Goal: Task Accomplishment & Management: Manage account settings

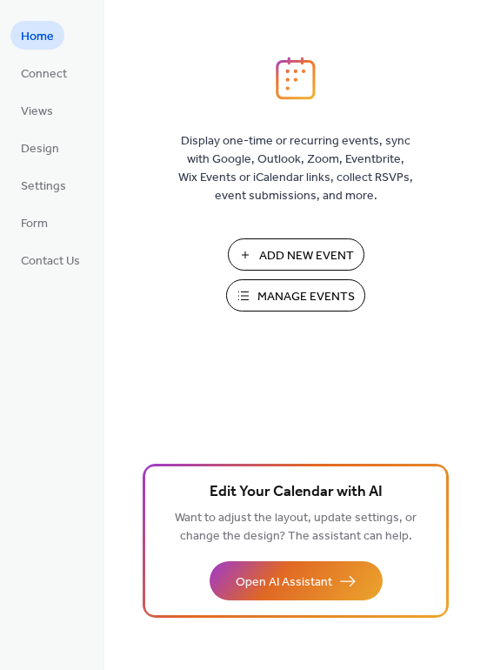
click at [306, 295] on span "Manage Events" at bounding box center [306, 297] width 97 height 18
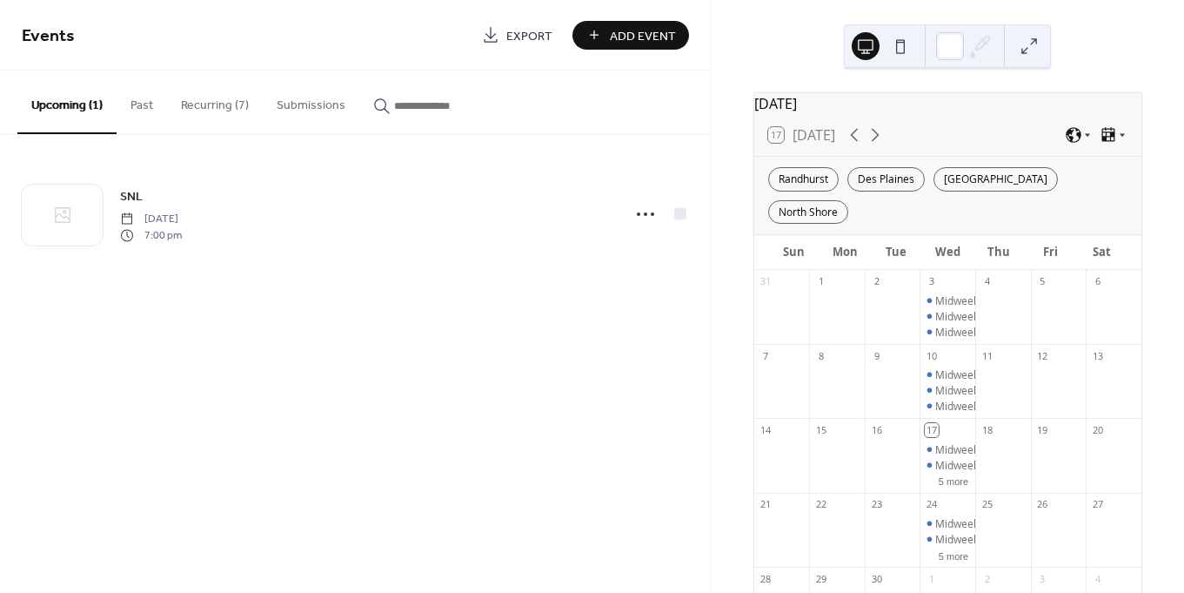
click at [198, 93] on button "Recurring (7)" at bounding box center [215, 101] width 96 height 62
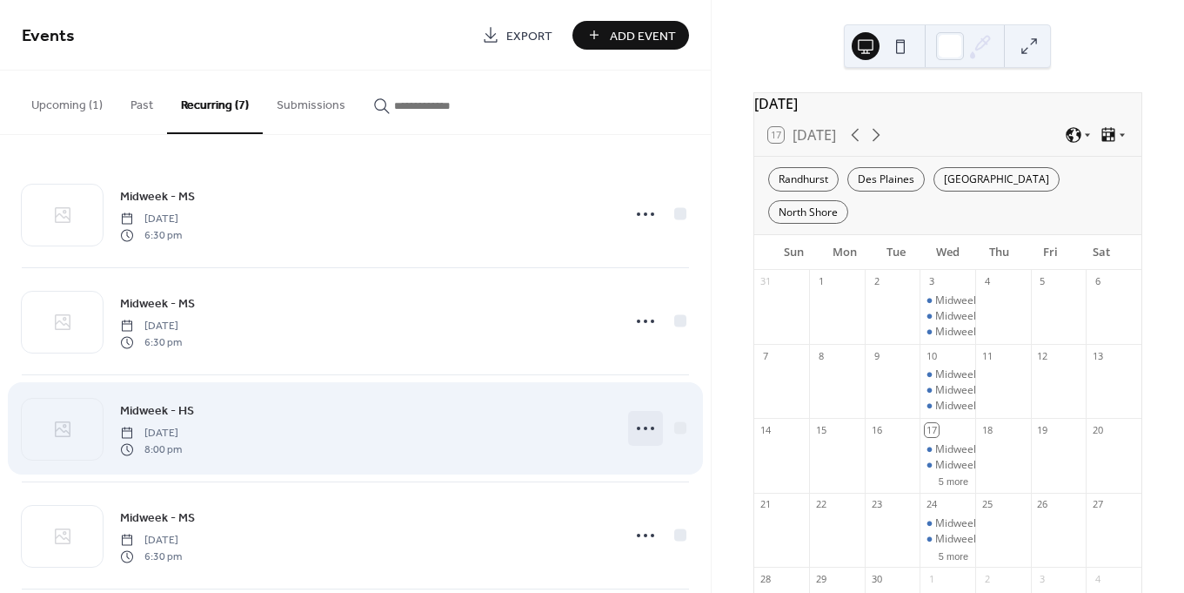
click at [644, 428] on circle at bounding box center [645, 427] width 3 height 3
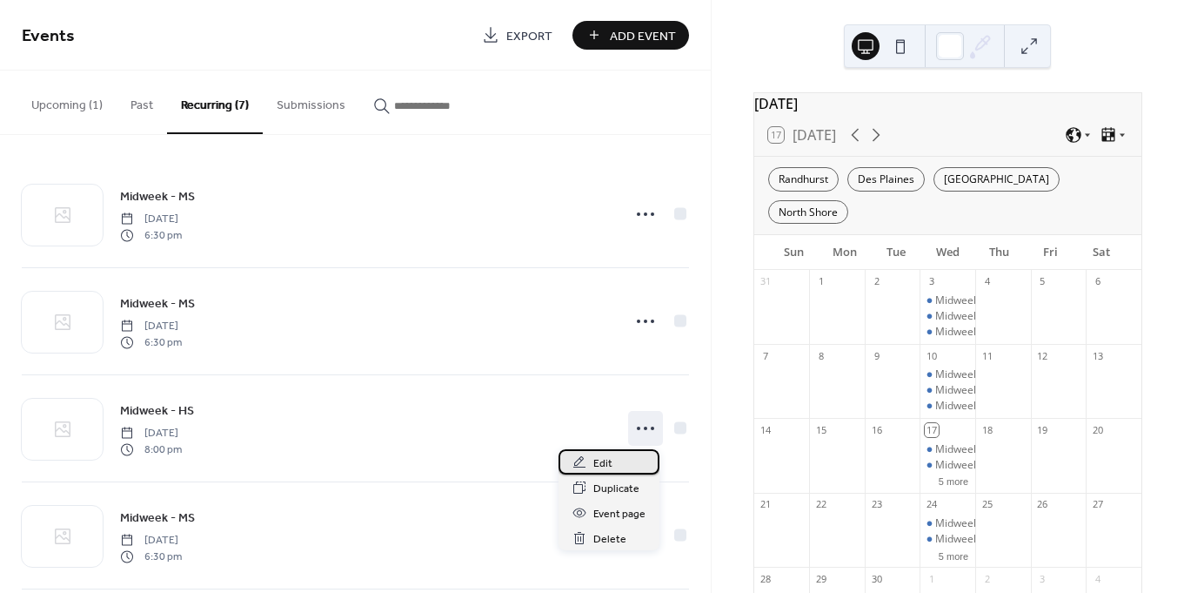
click at [619, 462] on div "Edit" at bounding box center [609, 461] width 101 height 25
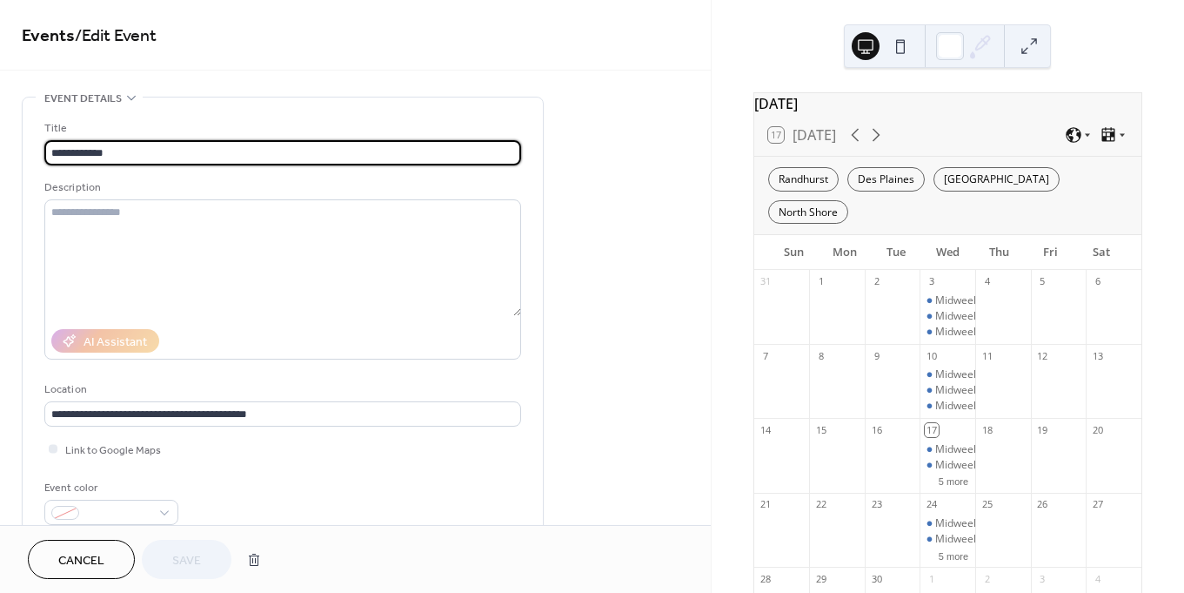
type input "**********"
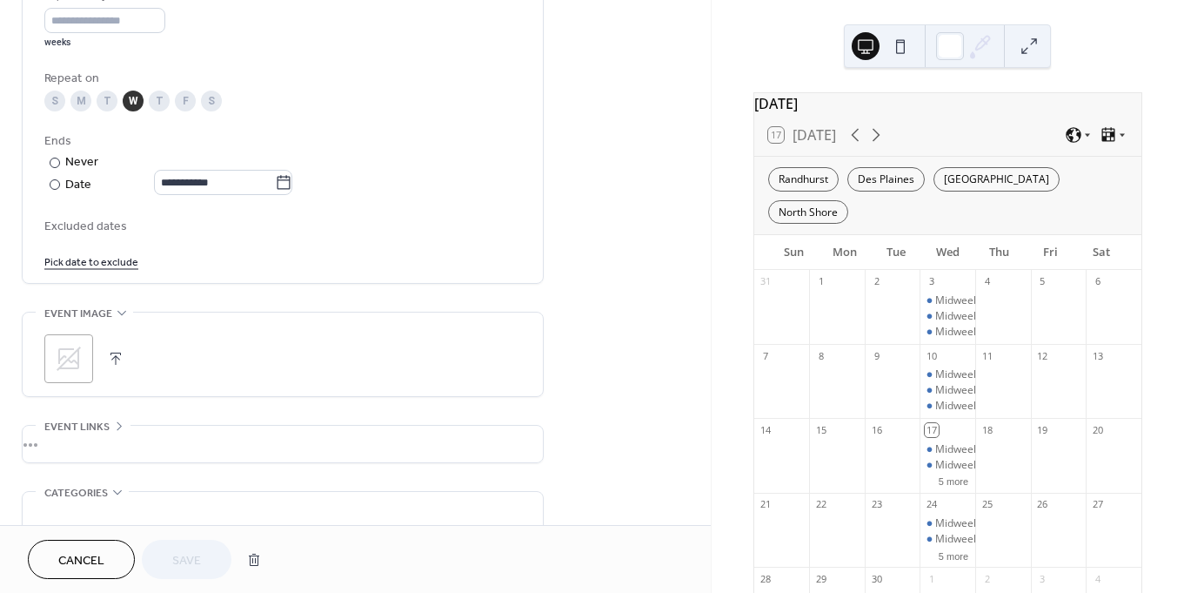
scroll to position [834, 0]
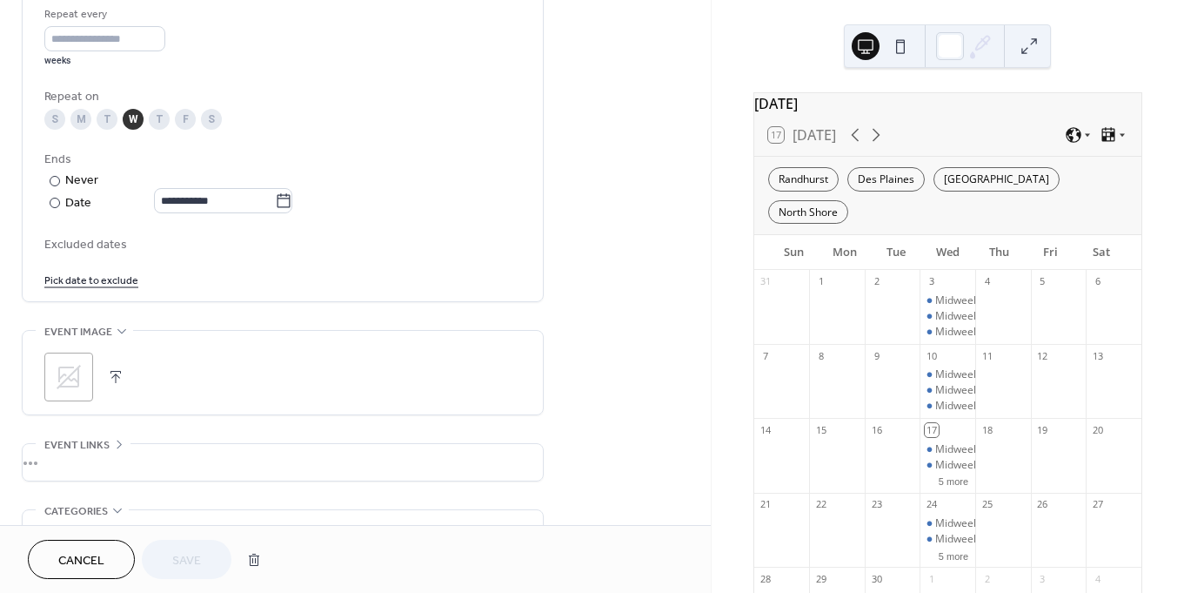
click at [84, 286] on link "Pick date to exclude" at bounding box center [91, 279] width 94 height 18
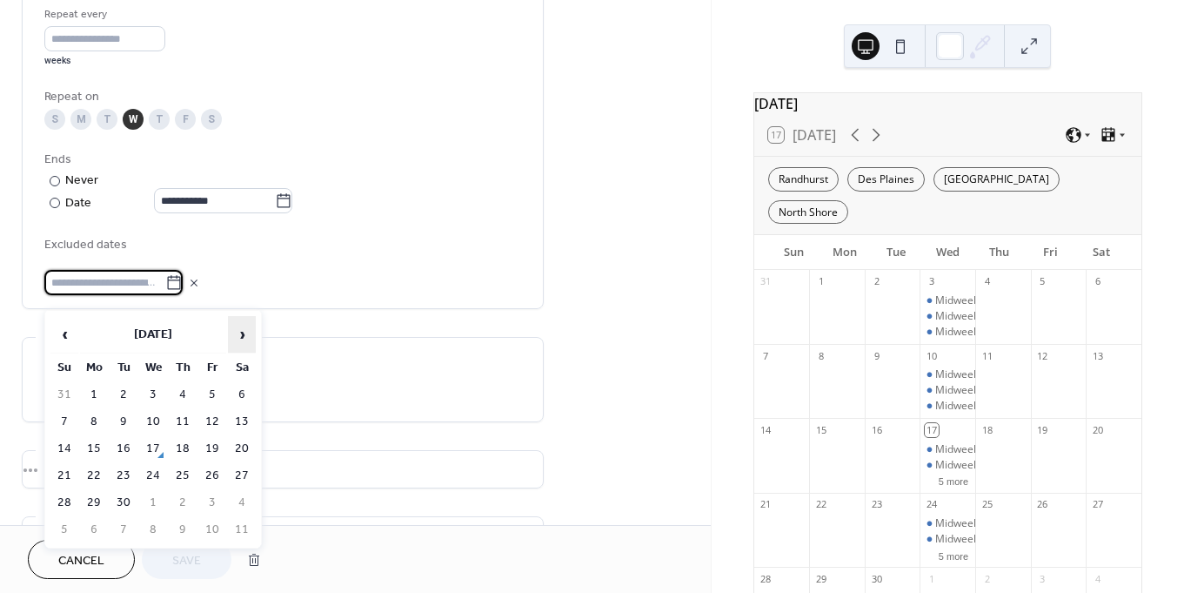
click at [248, 339] on span "›" at bounding box center [242, 334] width 26 height 35
click at [158, 500] on td "29" at bounding box center [153, 502] width 28 height 25
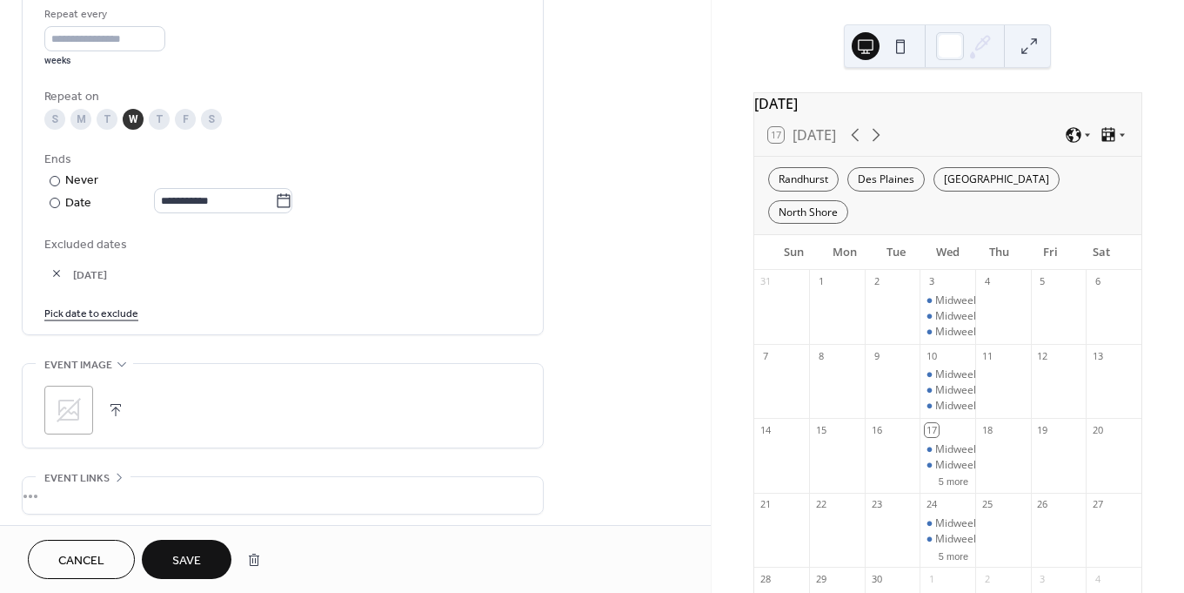
click at [91, 319] on link "Pick date to exclude" at bounding box center [91, 312] width 94 height 18
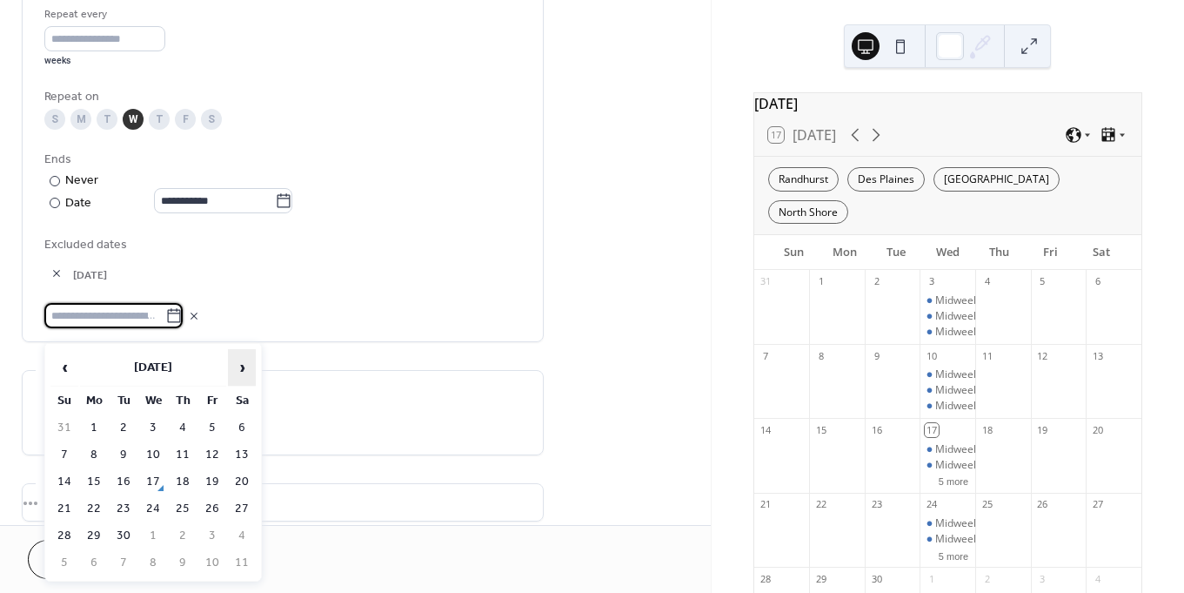
click at [237, 362] on span "›" at bounding box center [242, 367] width 26 height 35
click at [157, 528] on td "26" at bounding box center [153, 535] width 28 height 25
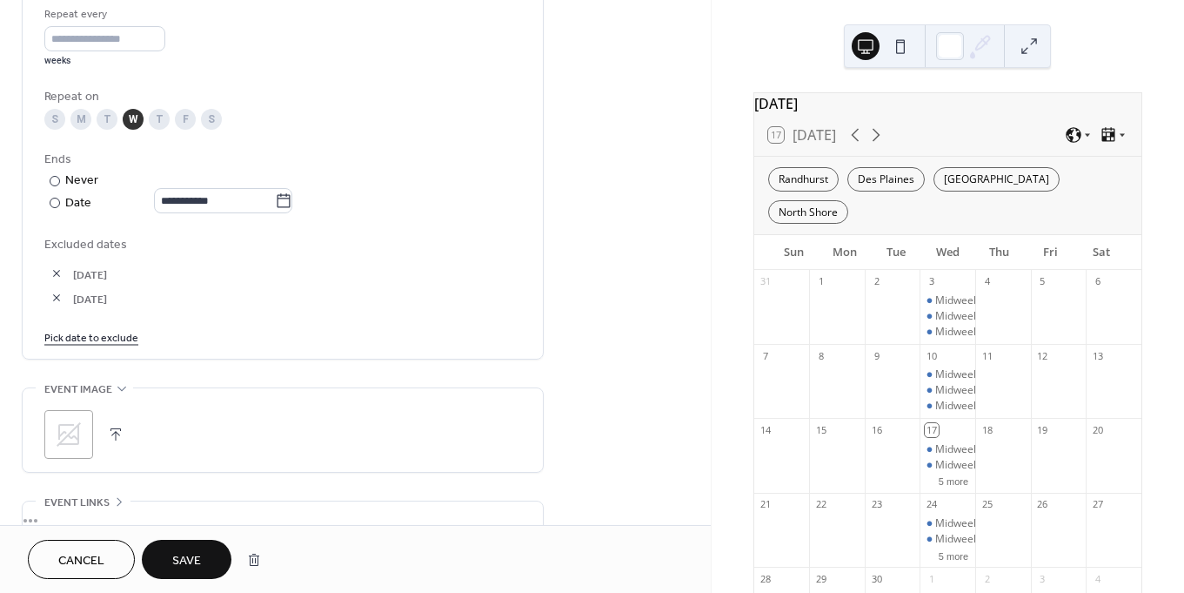
click at [94, 345] on link "Pick date to exclude" at bounding box center [91, 336] width 94 height 18
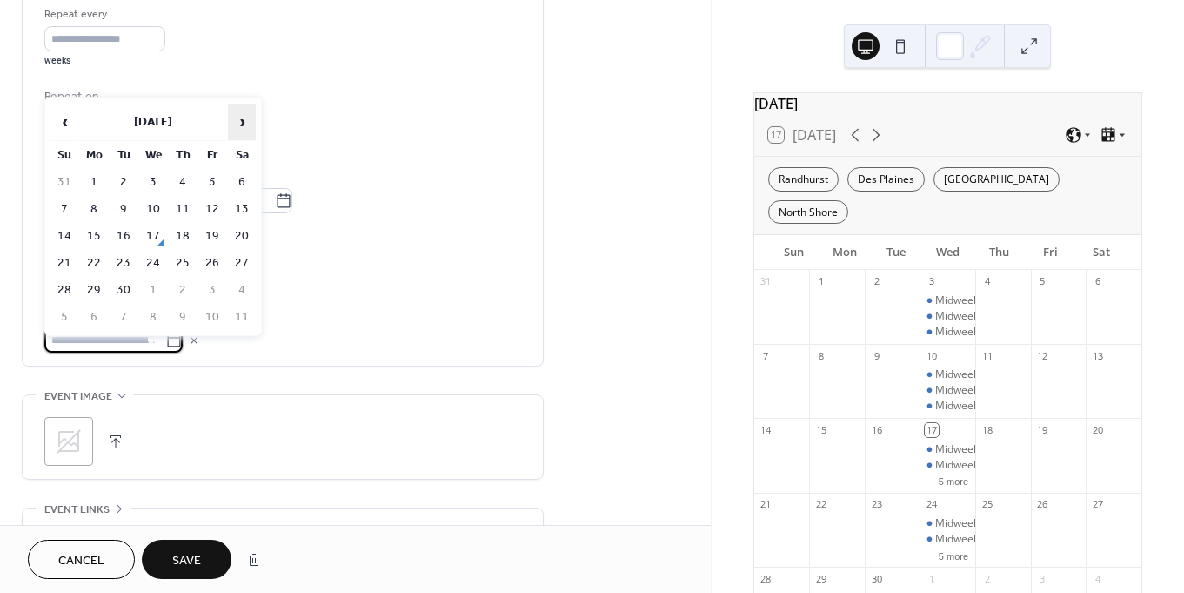
click at [237, 124] on span "›" at bounding box center [242, 121] width 26 height 35
click at [148, 264] on td "24" at bounding box center [153, 263] width 28 height 25
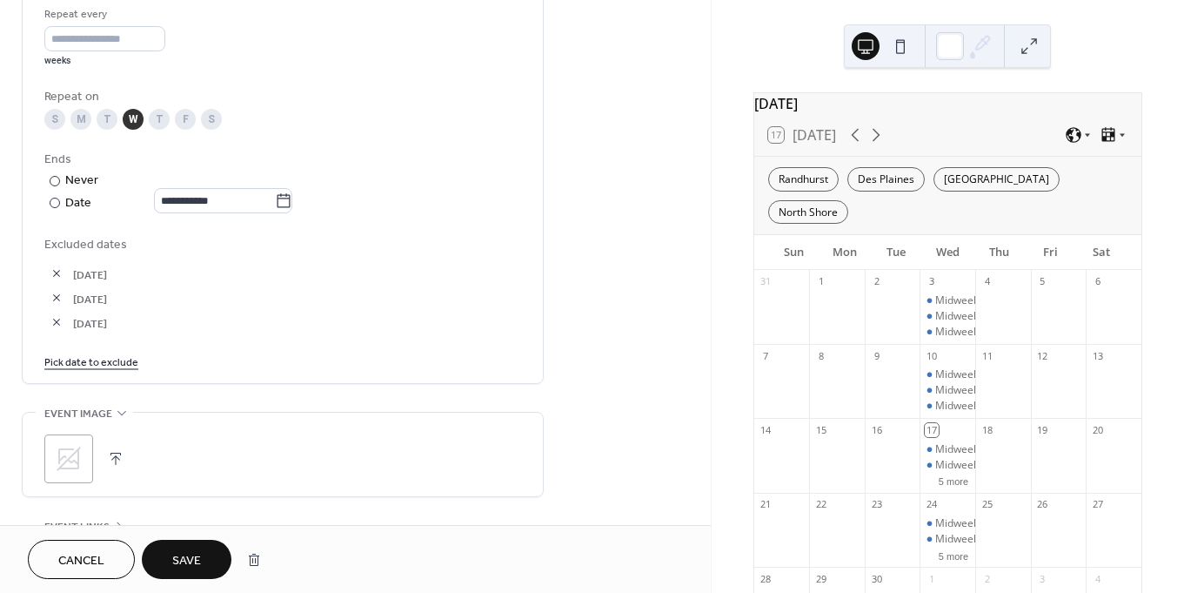
click at [98, 370] on link "Pick date to exclude" at bounding box center [91, 361] width 94 height 18
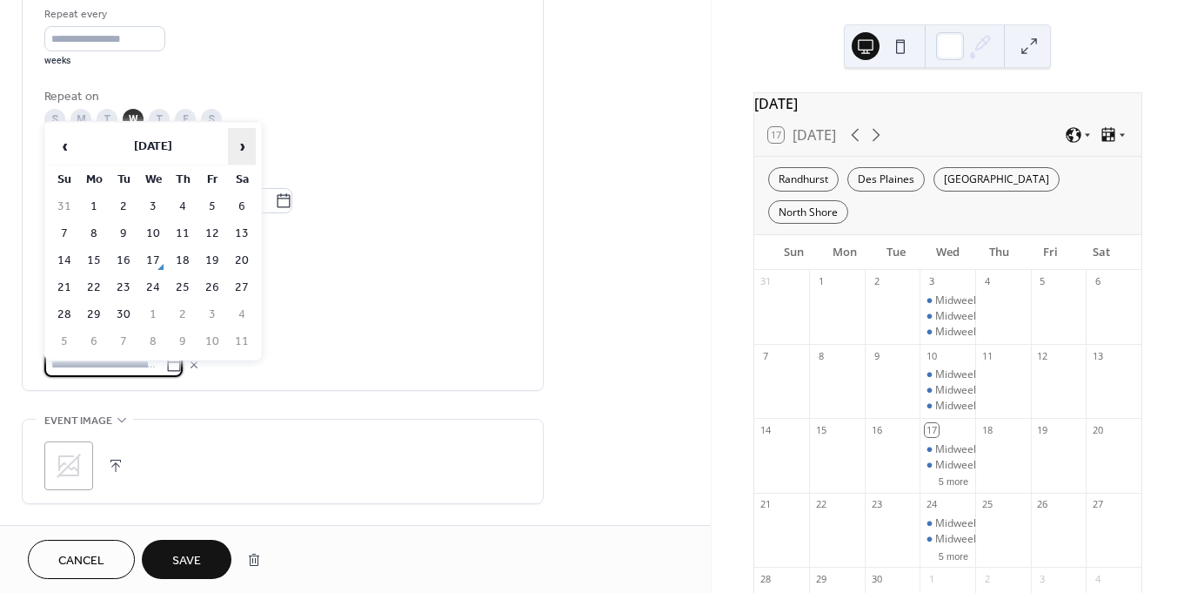
click at [241, 152] on span "›" at bounding box center [242, 146] width 26 height 35
click at [154, 315] on td "31" at bounding box center [153, 314] width 28 height 25
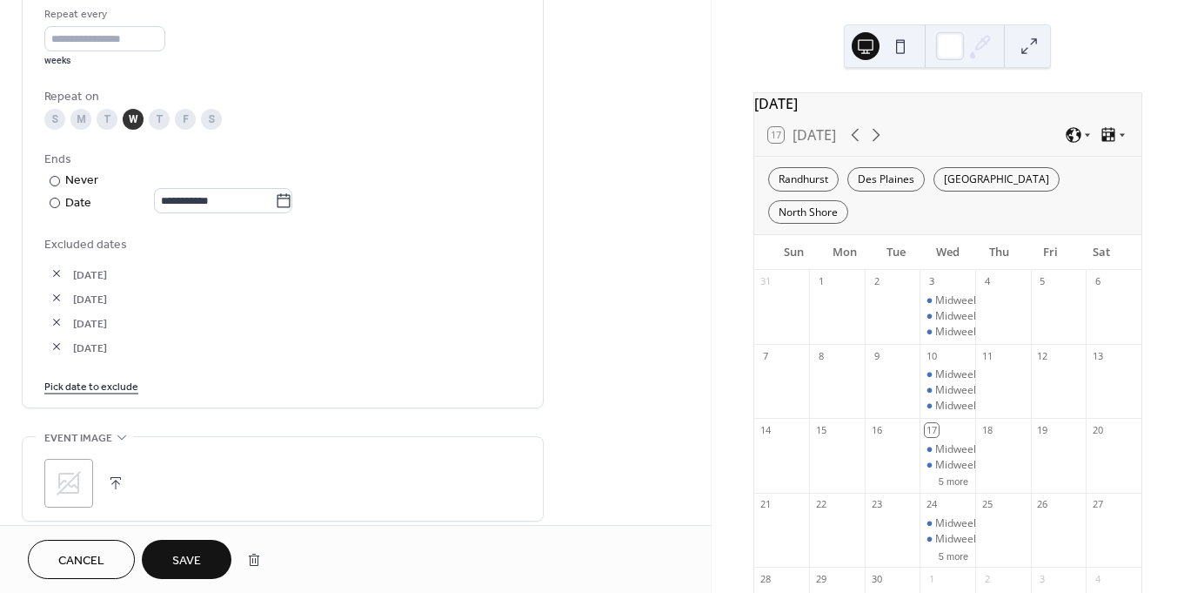
click at [88, 394] on link "Pick date to exclude" at bounding box center [91, 385] width 94 height 18
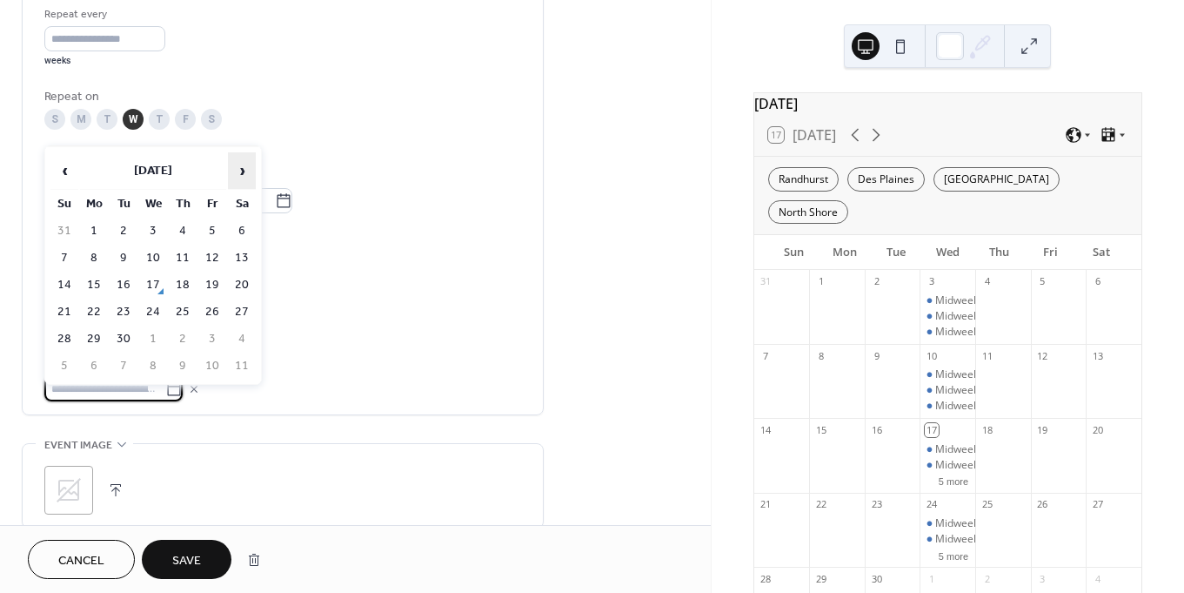
click at [239, 177] on span "›" at bounding box center [242, 170] width 26 height 35
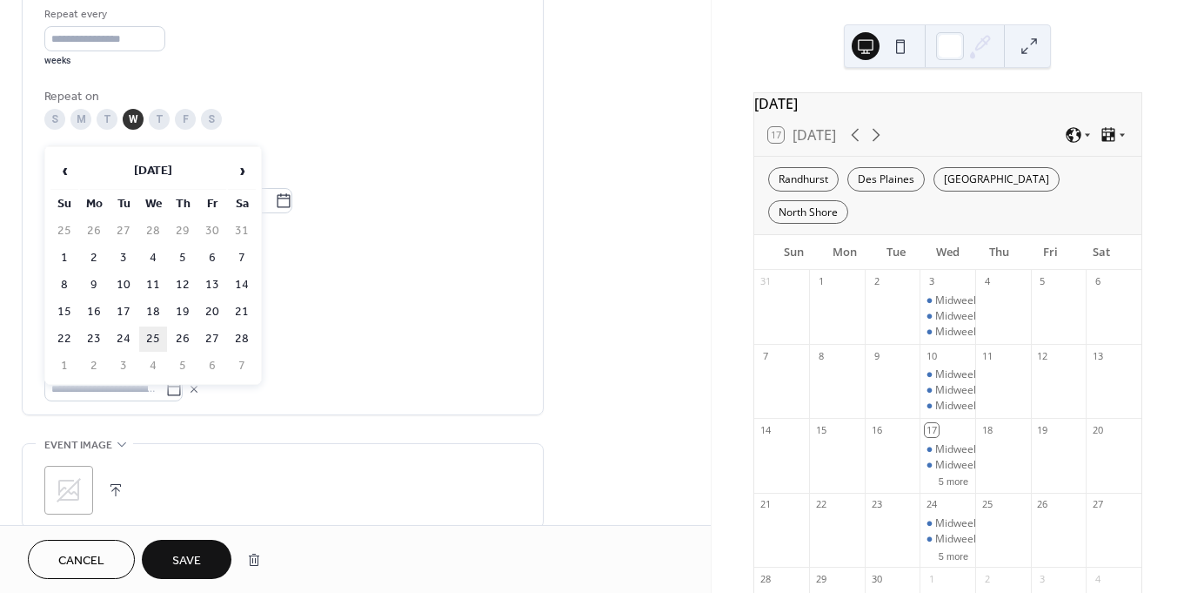
click at [153, 342] on td "25" at bounding box center [153, 338] width 28 height 25
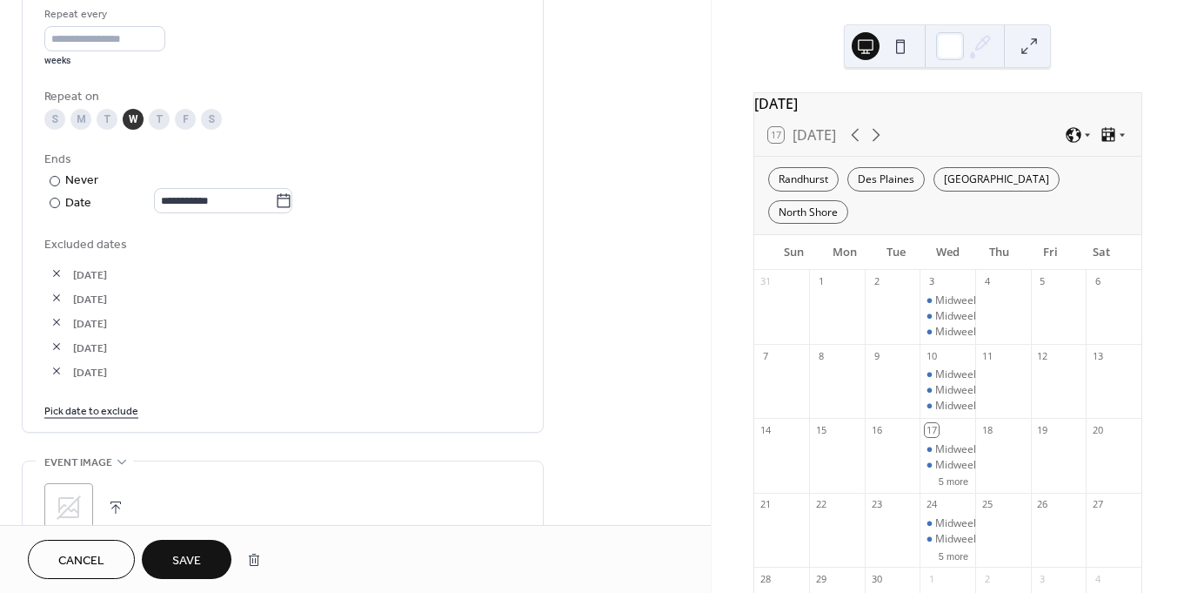
click at [188, 561] on span "Save" at bounding box center [186, 561] width 29 height 18
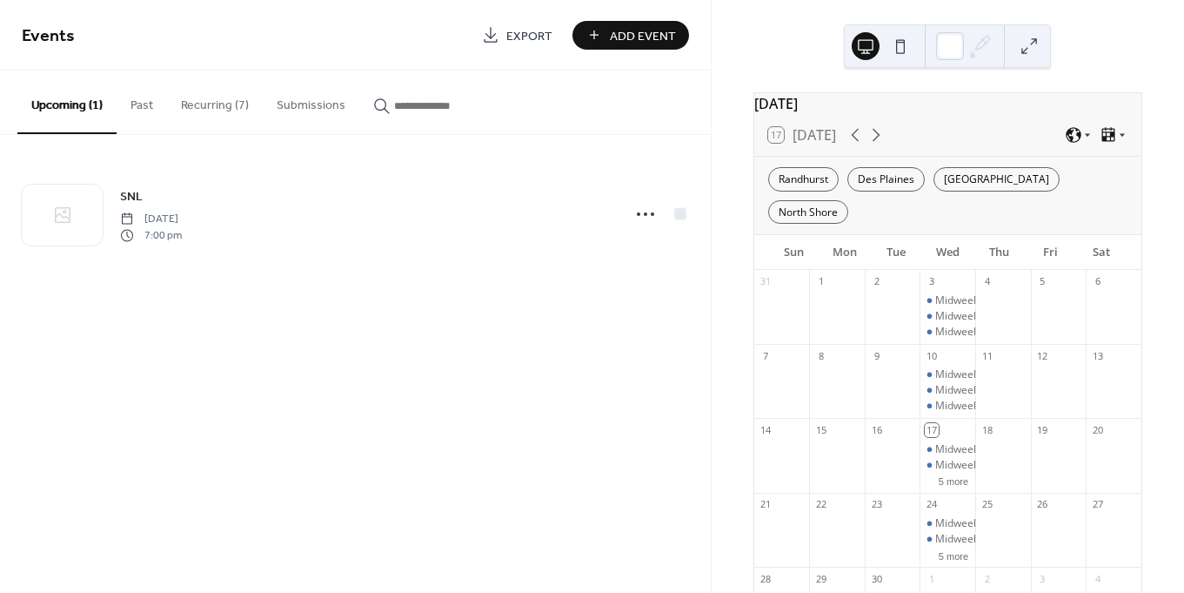
click at [223, 99] on button "Recurring (7)" at bounding box center [215, 101] width 96 height 62
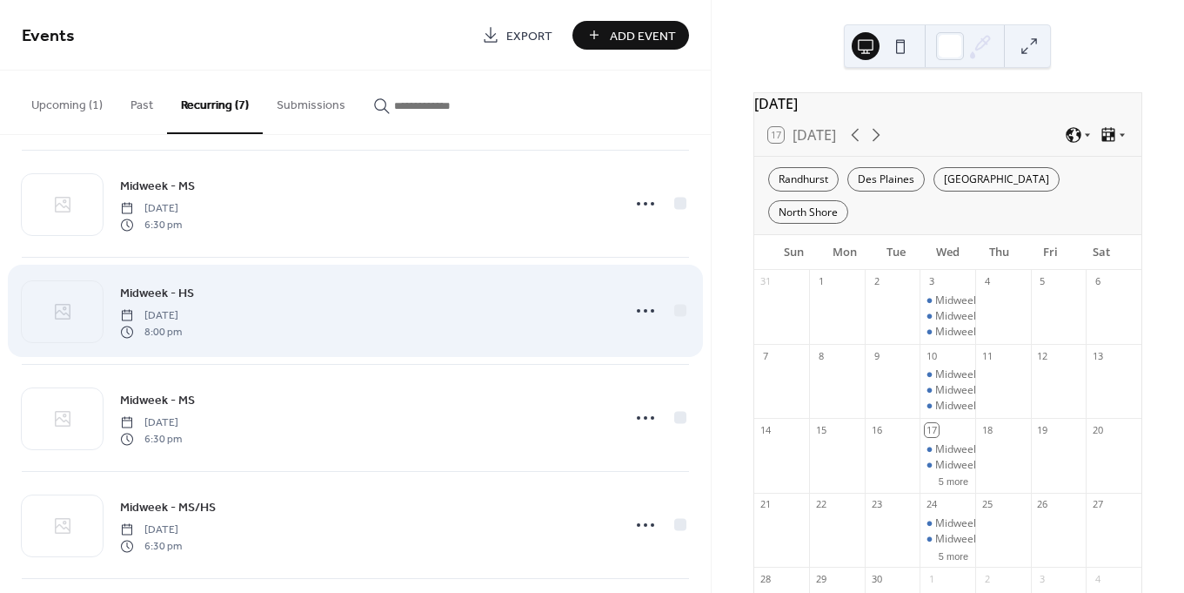
scroll to position [139, 0]
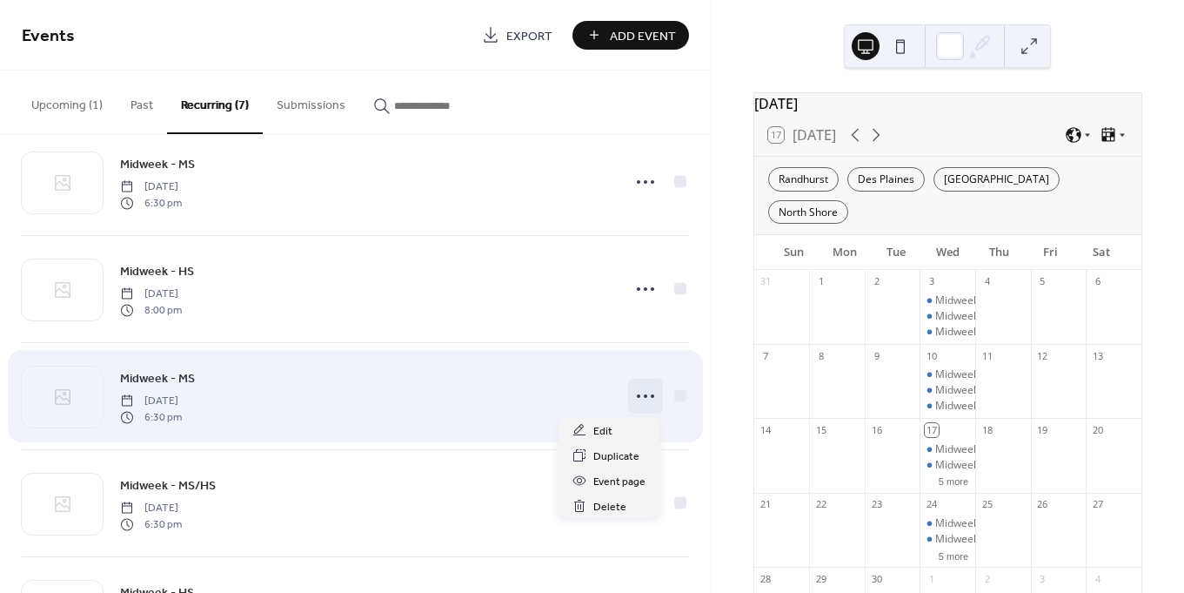
click at [638, 405] on icon at bounding box center [646, 396] width 28 height 28
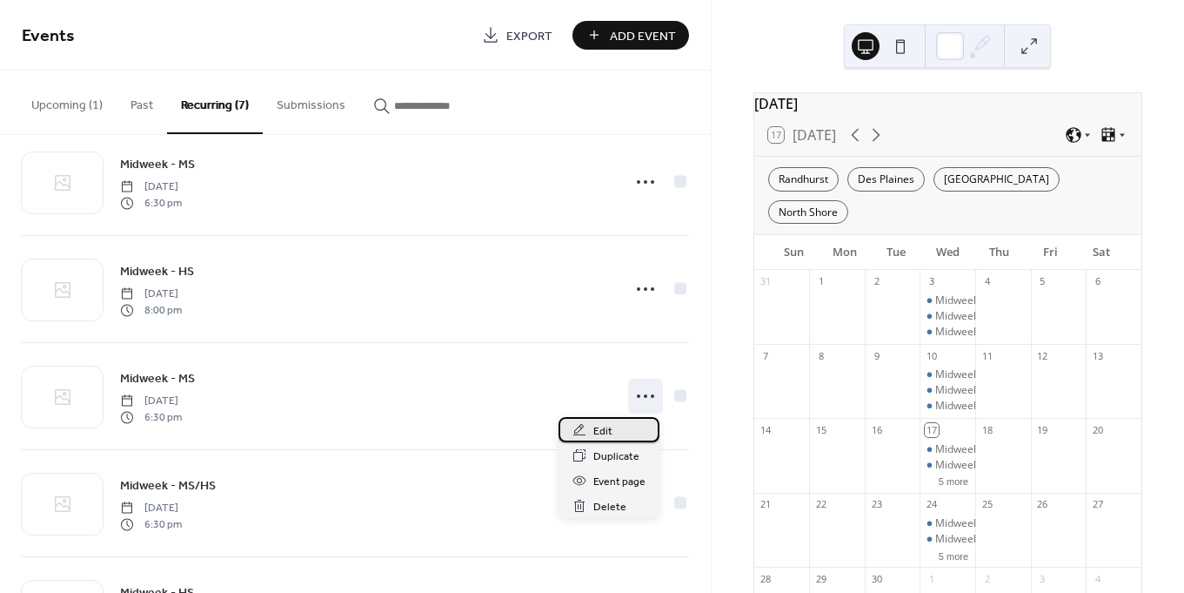
click at [606, 431] on span "Edit" at bounding box center [602, 431] width 19 height 18
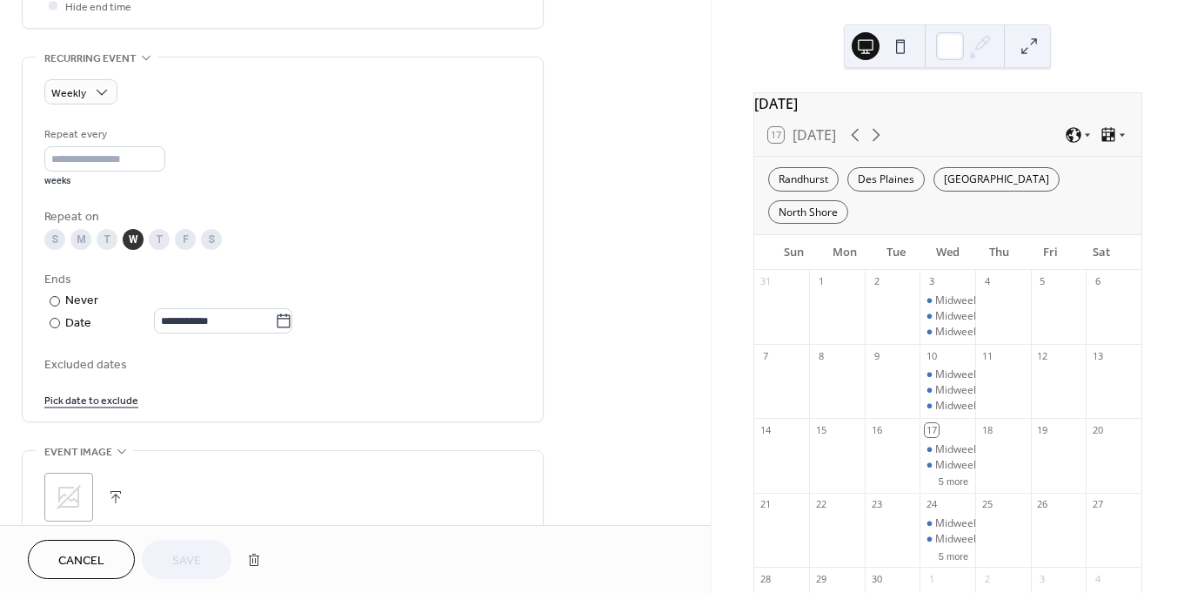
scroll to position [726, 0]
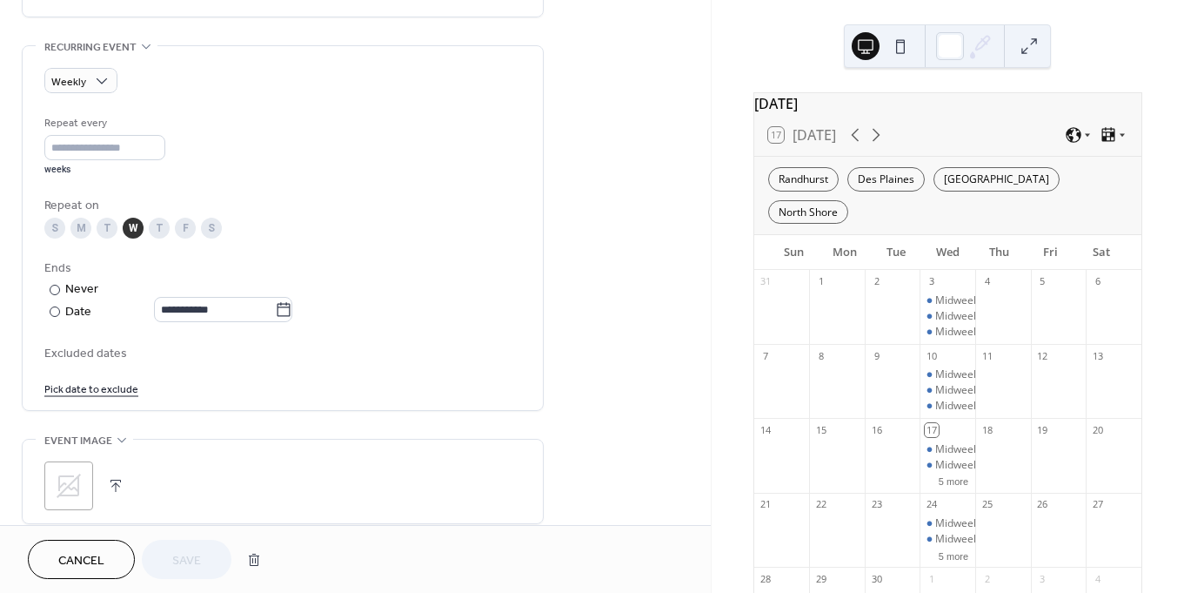
click at [93, 397] on link "Pick date to exclude" at bounding box center [91, 387] width 94 height 18
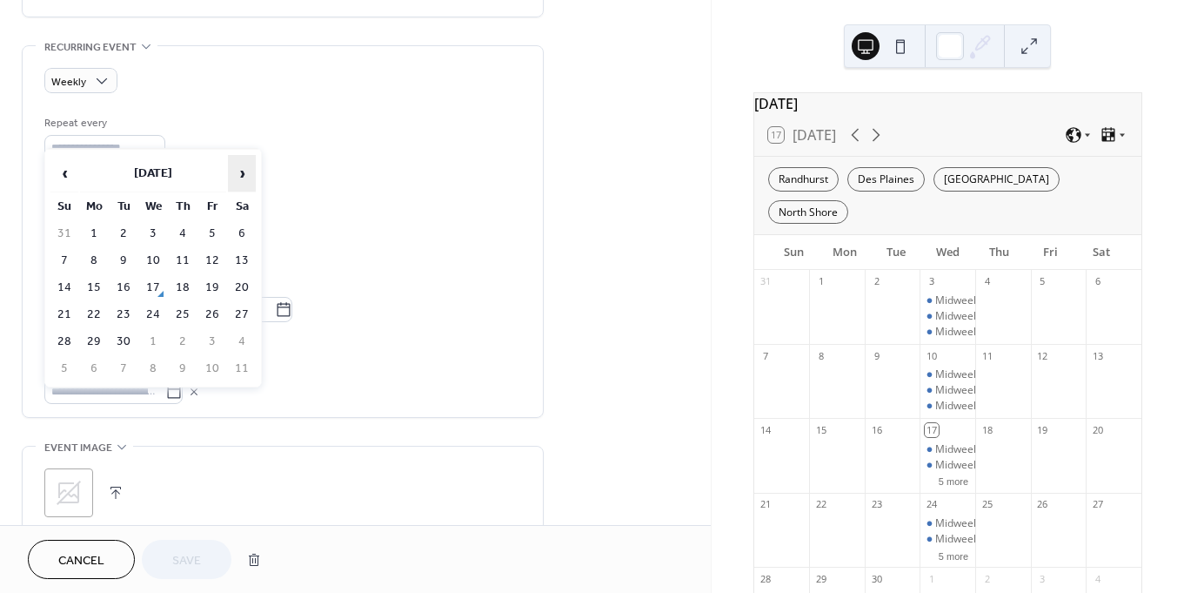
click at [232, 171] on span "›" at bounding box center [242, 173] width 26 height 35
click at [157, 345] on td "29" at bounding box center [153, 341] width 28 height 25
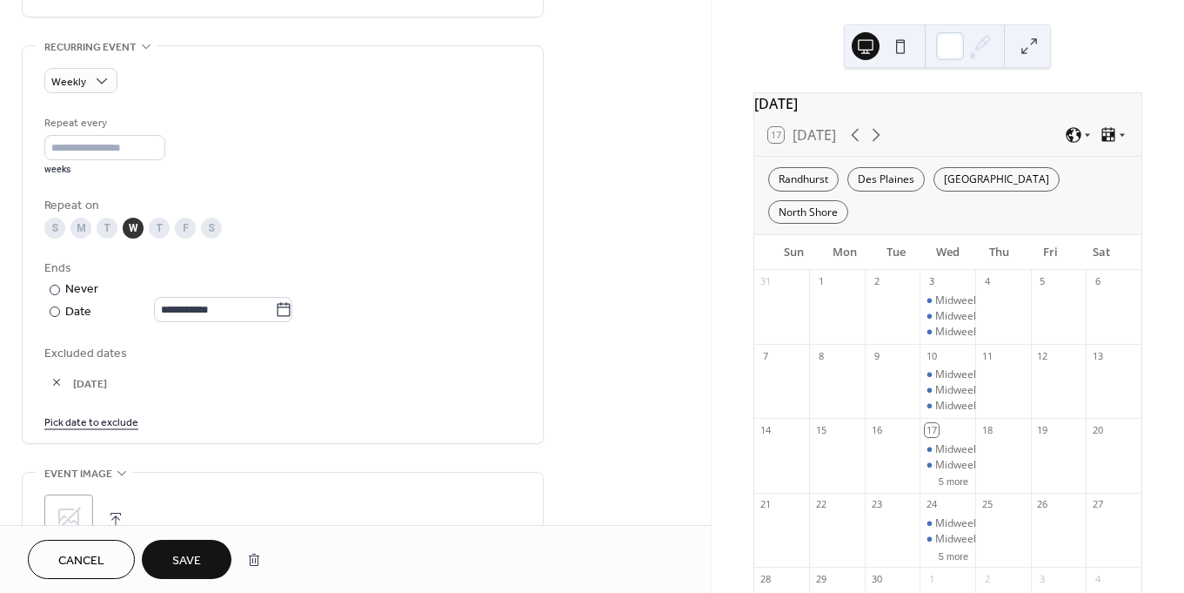
click at [80, 426] on link "Pick date to exclude" at bounding box center [91, 421] width 94 height 18
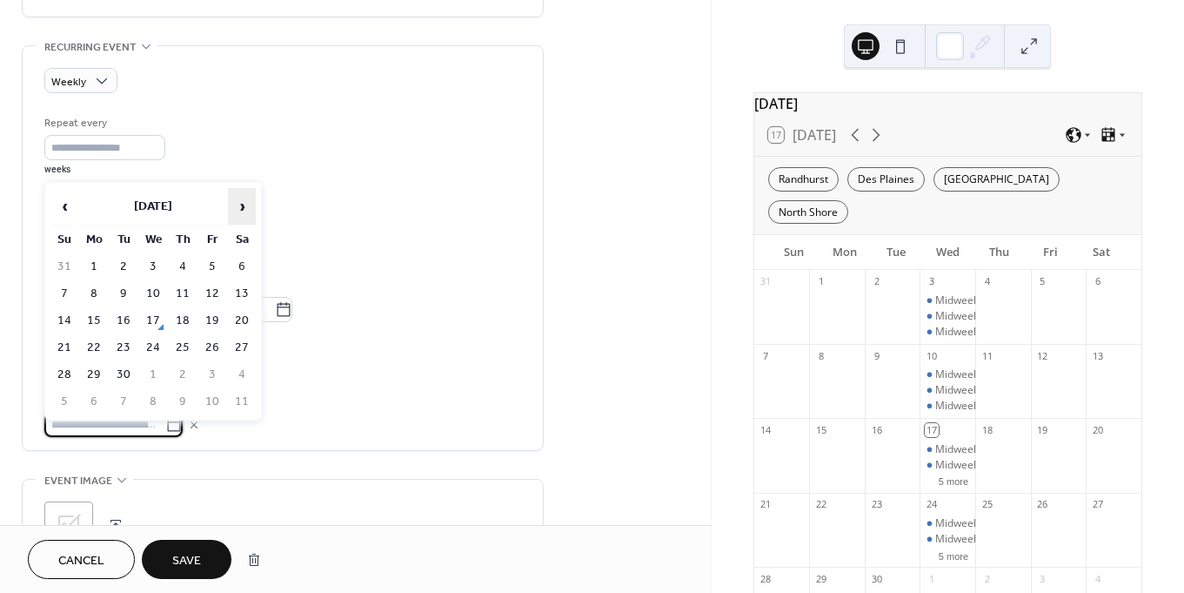
click at [239, 208] on span "›" at bounding box center [242, 206] width 26 height 35
click at [152, 378] on td "26" at bounding box center [153, 374] width 28 height 25
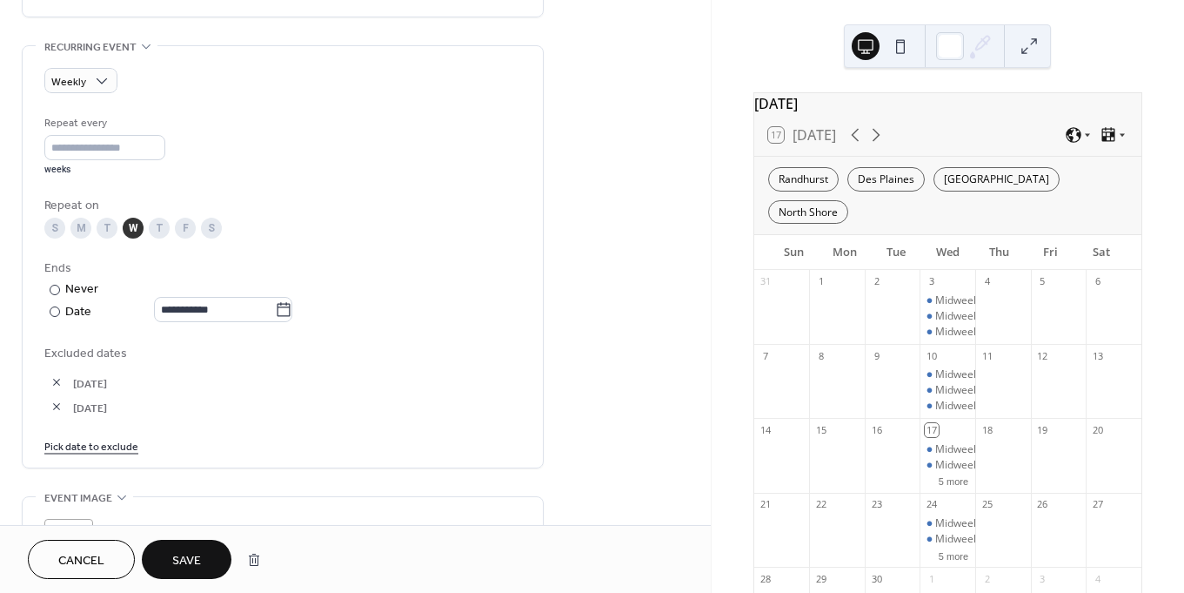
click at [106, 454] on link "Pick date to exclude" at bounding box center [91, 445] width 94 height 18
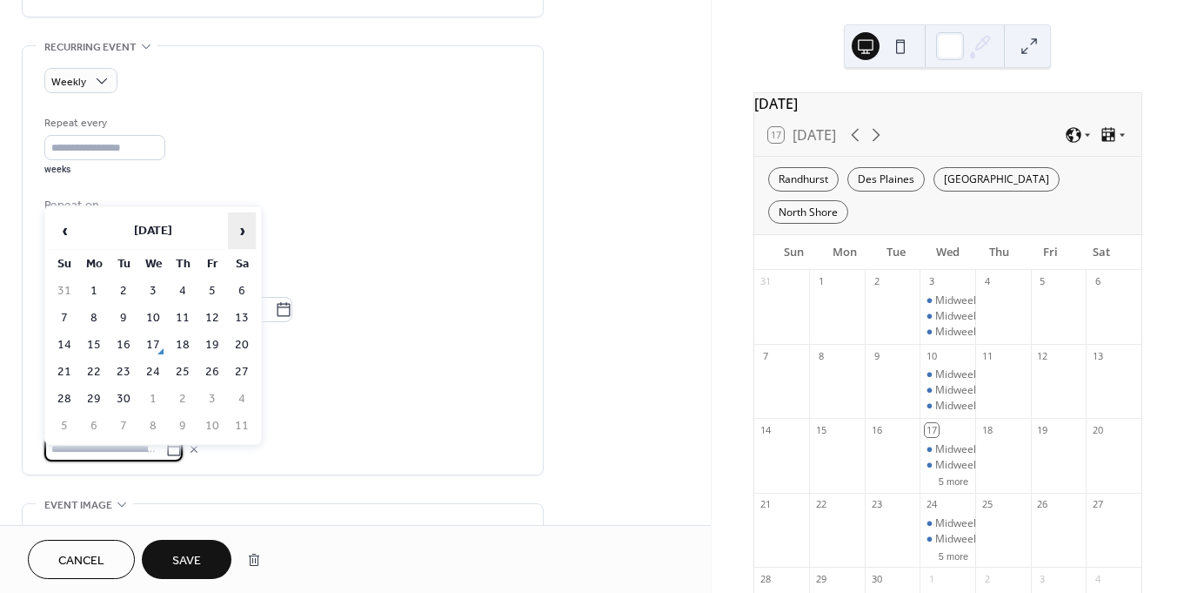
click at [242, 234] on span "›" at bounding box center [242, 230] width 26 height 35
click at [237, 225] on span "›" at bounding box center [242, 230] width 26 height 35
click at [70, 229] on span "‹" at bounding box center [64, 230] width 26 height 35
click at [375, 409] on span "[DATE]" at bounding box center [297, 407] width 448 height 18
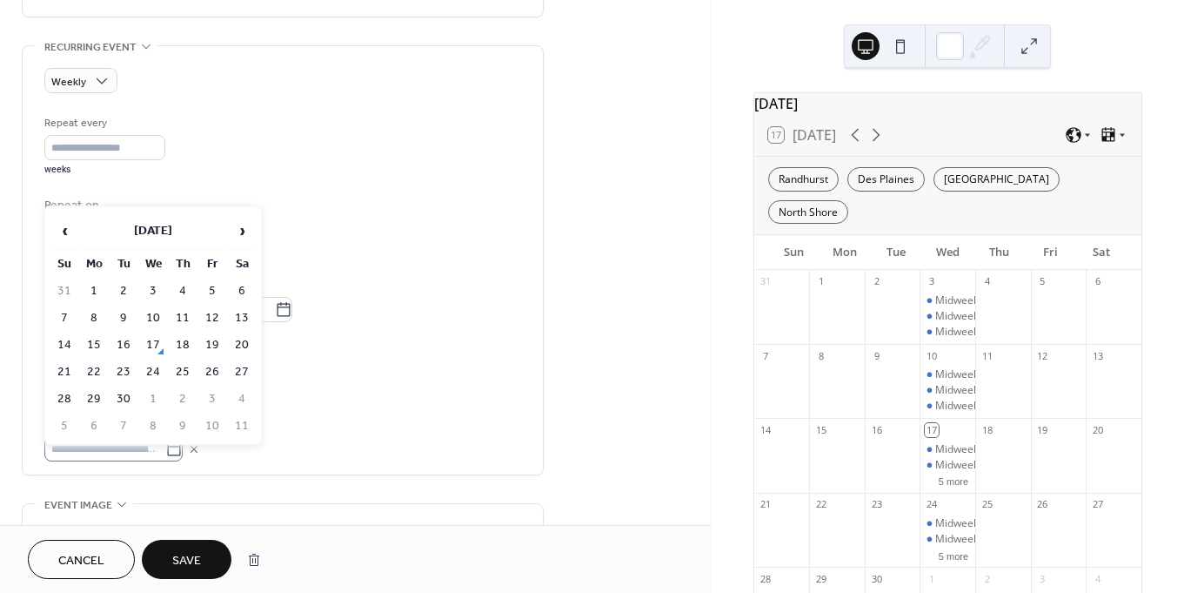
click at [181, 455] on icon at bounding box center [174, 448] width 13 height 14
click at [165, 456] on input "text" at bounding box center [104, 448] width 121 height 25
click at [238, 223] on span "›" at bounding box center [242, 230] width 26 height 35
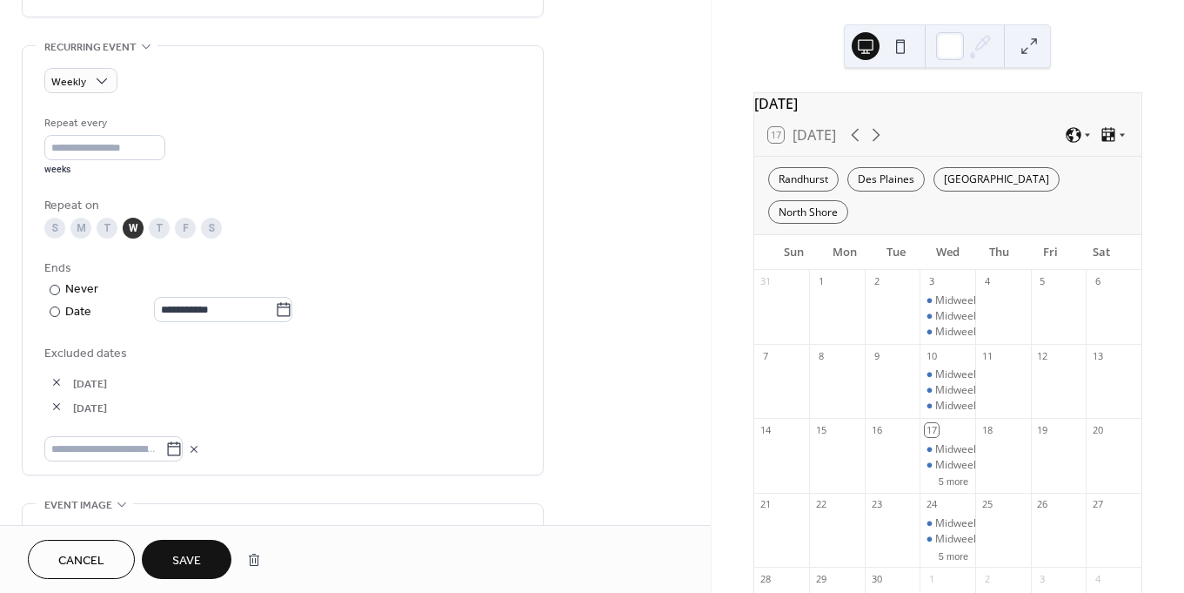
click at [341, 392] on span "[DATE]" at bounding box center [297, 383] width 448 height 18
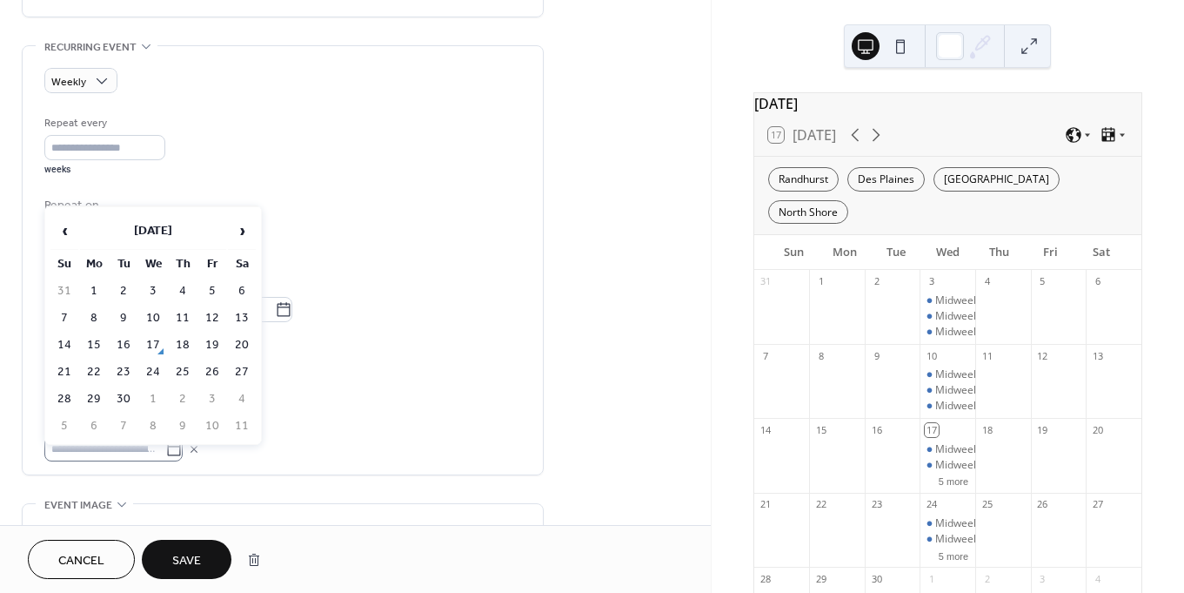
click at [183, 458] on icon at bounding box center [173, 448] width 17 height 17
click at [165, 461] on input "text" at bounding box center [104, 448] width 121 height 25
click at [243, 227] on span "›" at bounding box center [242, 230] width 26 height 35
click at [248, 214] on span "›" at bounding box center [242, 230] width 26 height 35
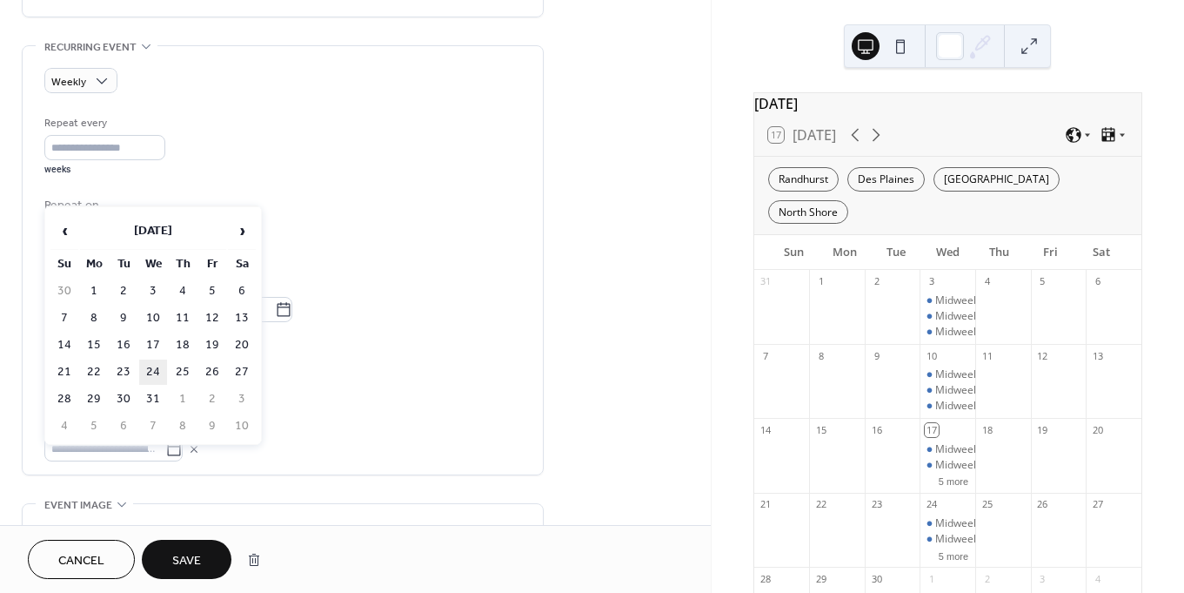
click at [155, 372] on td "24" at bounding box center [153, 371] width 28 height 25
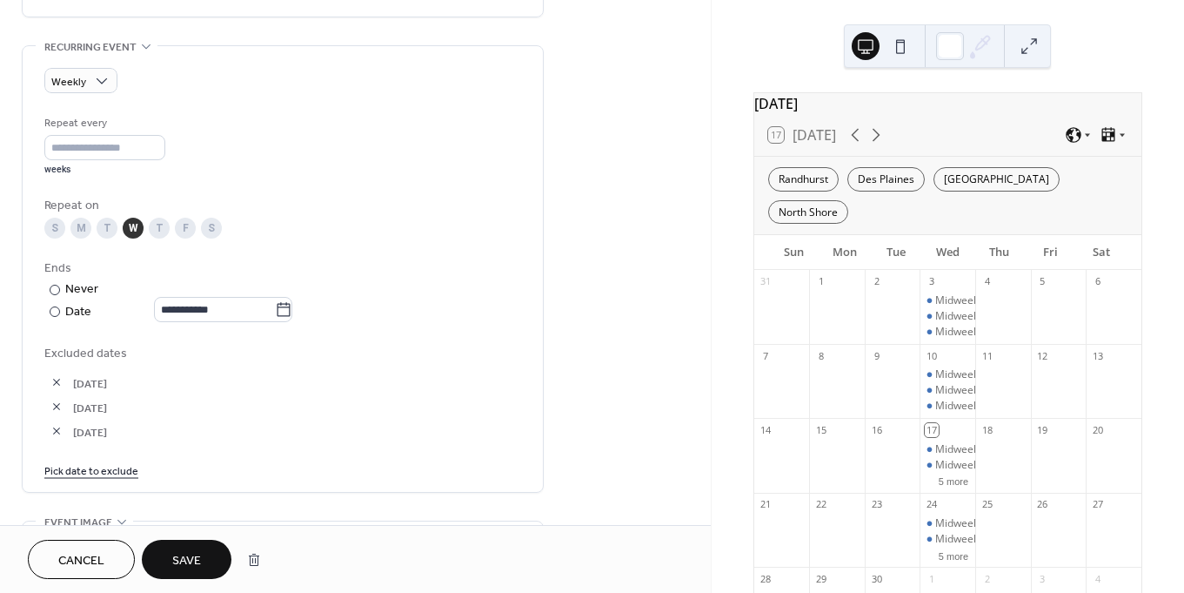
click at [100, 479] on link "Pick date to exclude" at bounding box center [91, 469] width 94 height 18
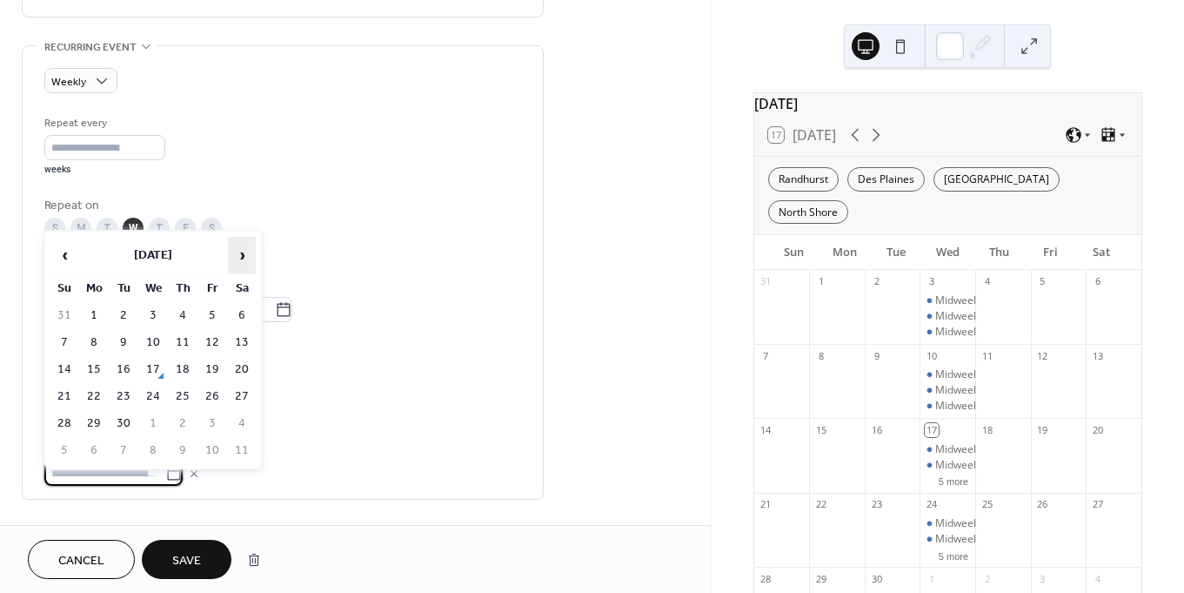
click at [241, 251] on span "›" at bounding box center [242, 255] width 26 height 35
click at [153, 419] on td "31" at bounding box center [153, 423] width 28 height 25
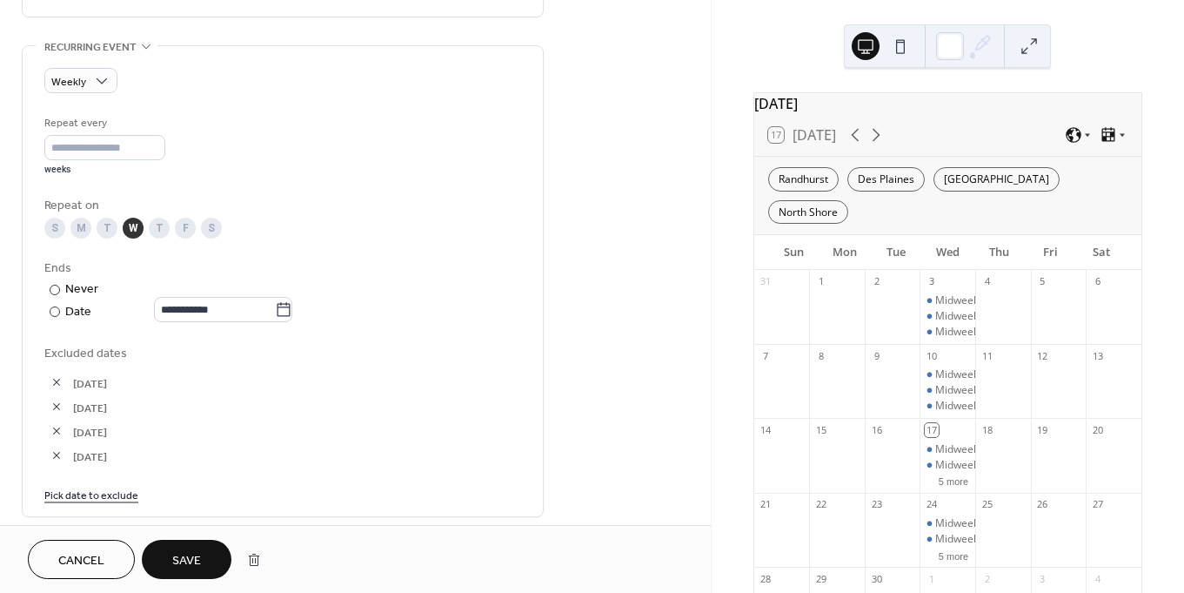
click at [112, 497] on link "Pick date to exclude" at bounding box center [91, 494] width 94 height 18
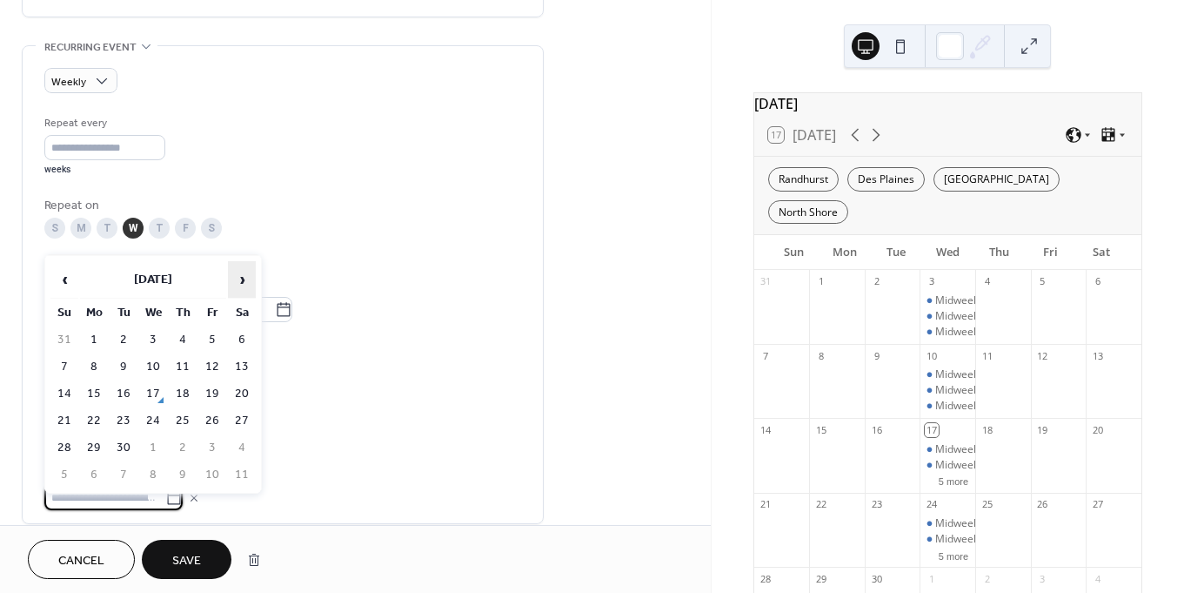
click at [243, 278] on span "›" at bounding box center [242, 279] width 26 height 35
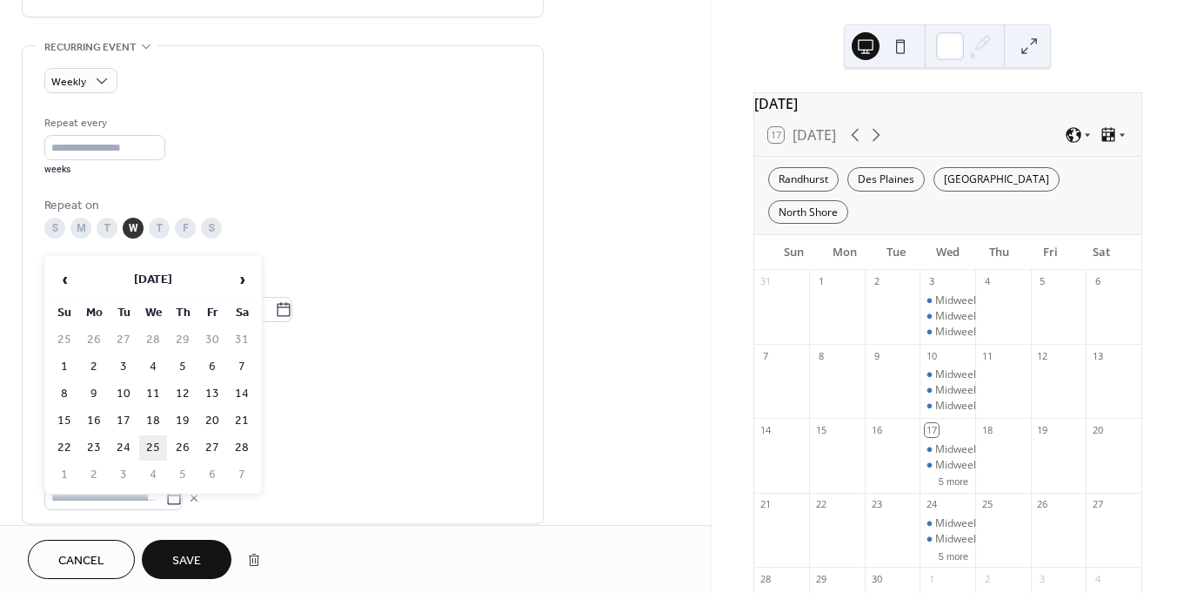
click at [151, 450] on td "25" at bounding box center [153, 447] width 28 height 25
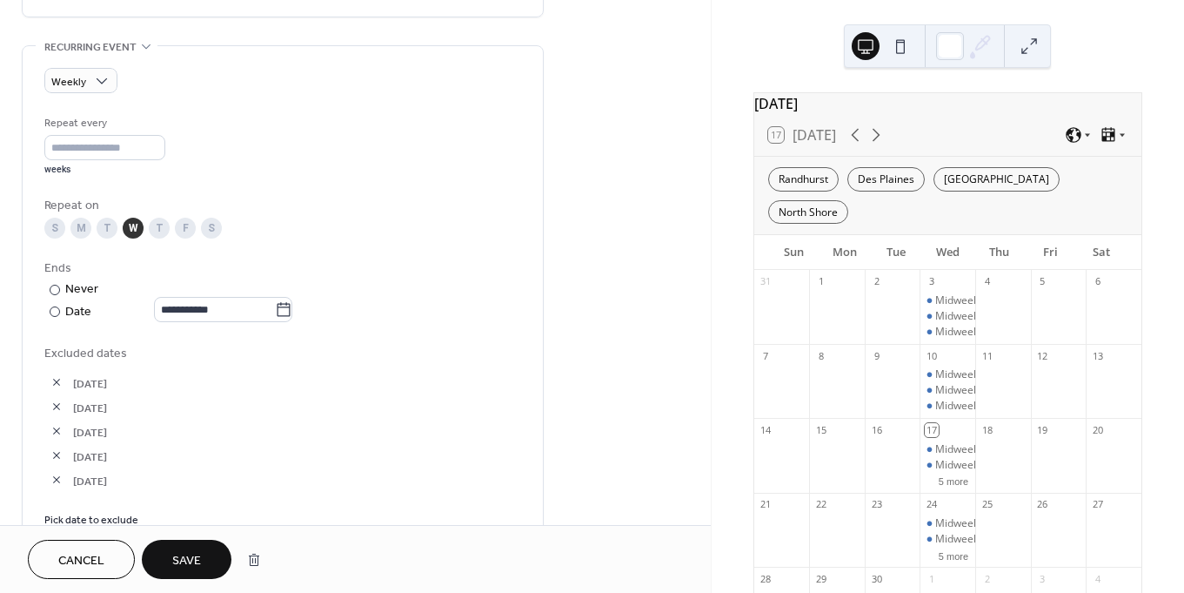
click at [305, 439] on span "[DATE]" at bounding box center [297, 432] width 448 height 18
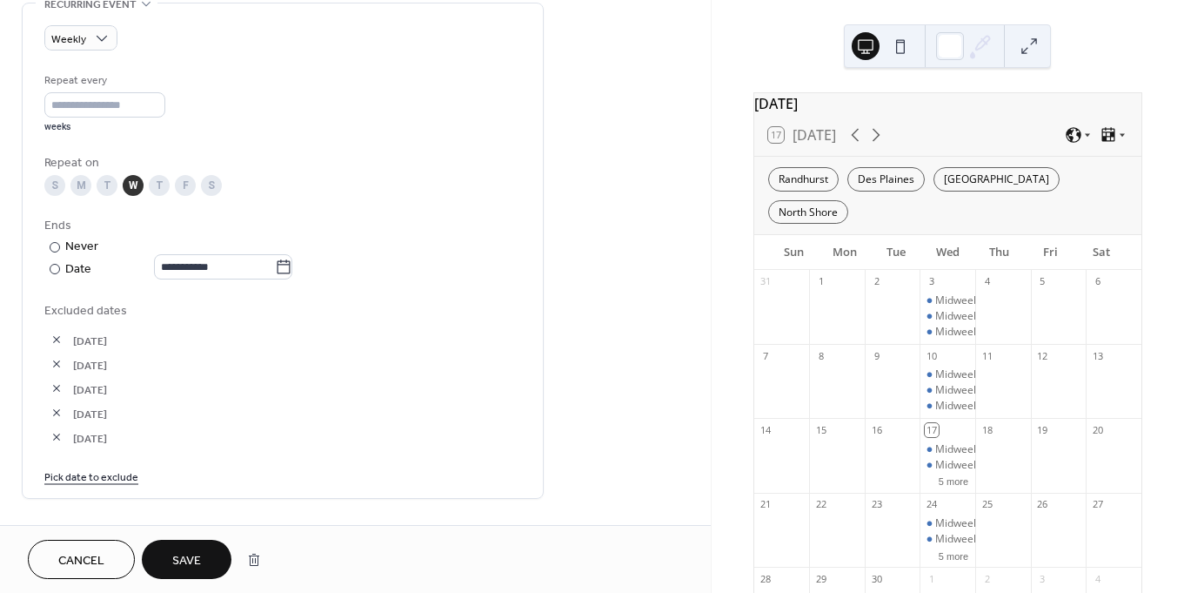
scroll to position [773, 0]
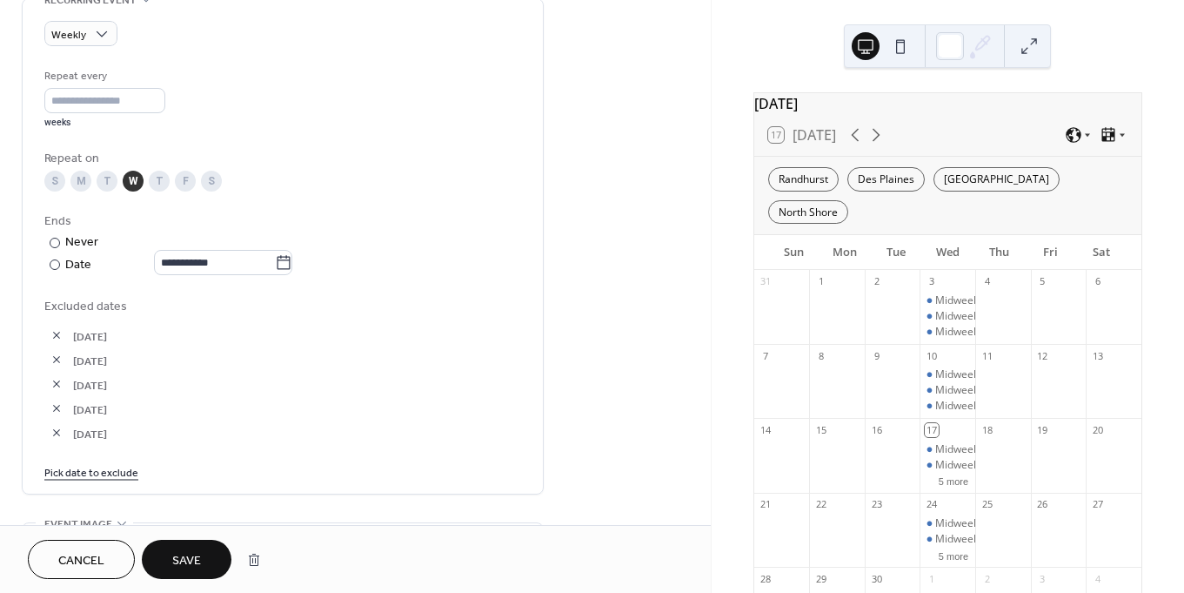
click at [182, 562] on span "Save" at bounding box center [186, 561] width 29 height 18
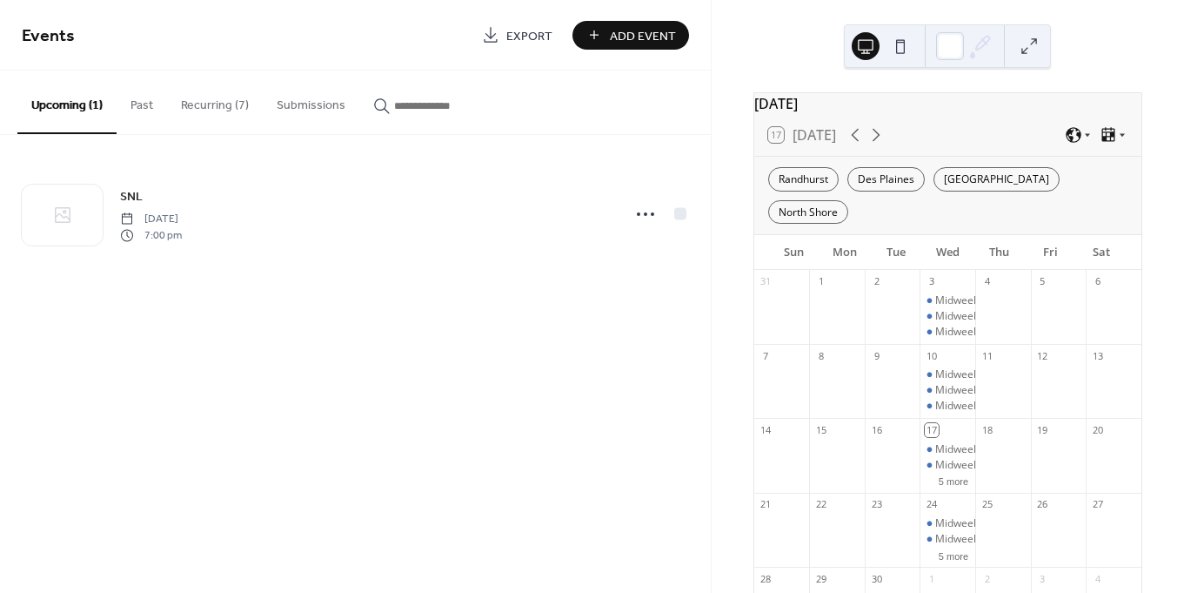
click at [219, 96] on button "Recurring (7)" at bounding box center [215, 101] width 96 height 62
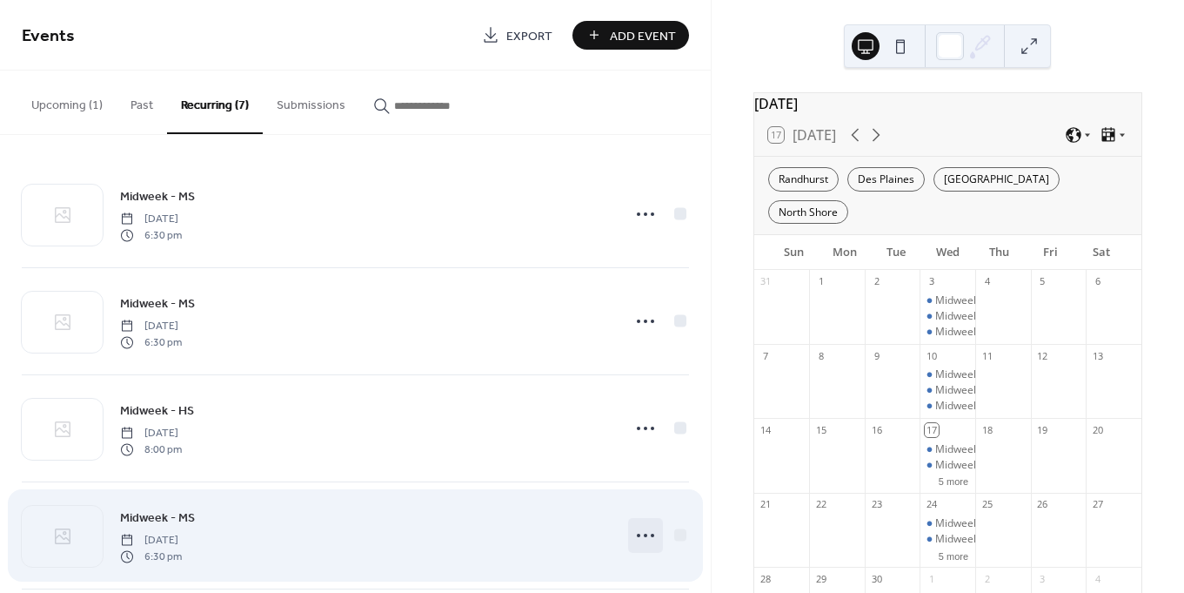
click at [638, 527] on icon at bounding box center [646, 535] width 28 height 28
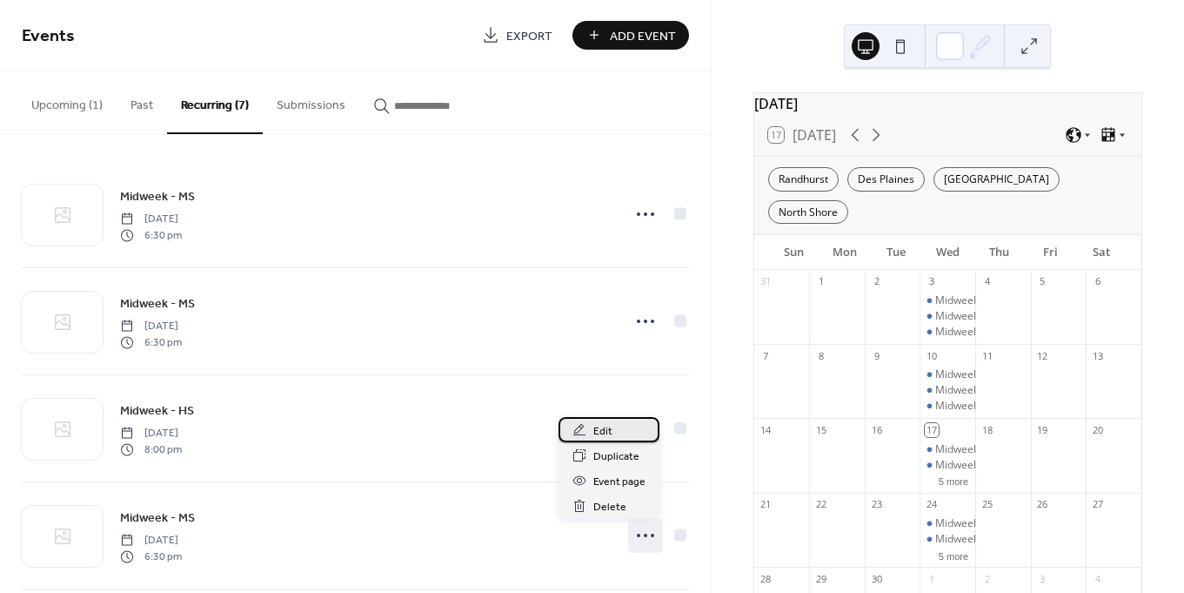
click at [620, 436] on div "Edit" at bounding box center [609, 429] width 101 height 25
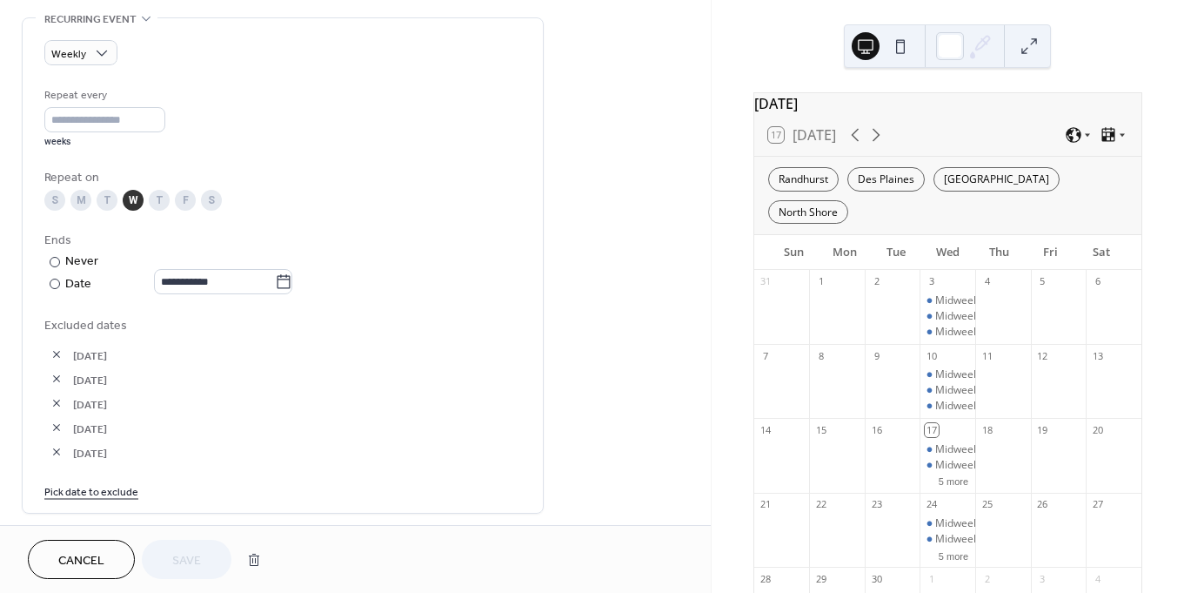
scroll to position [745, 0]
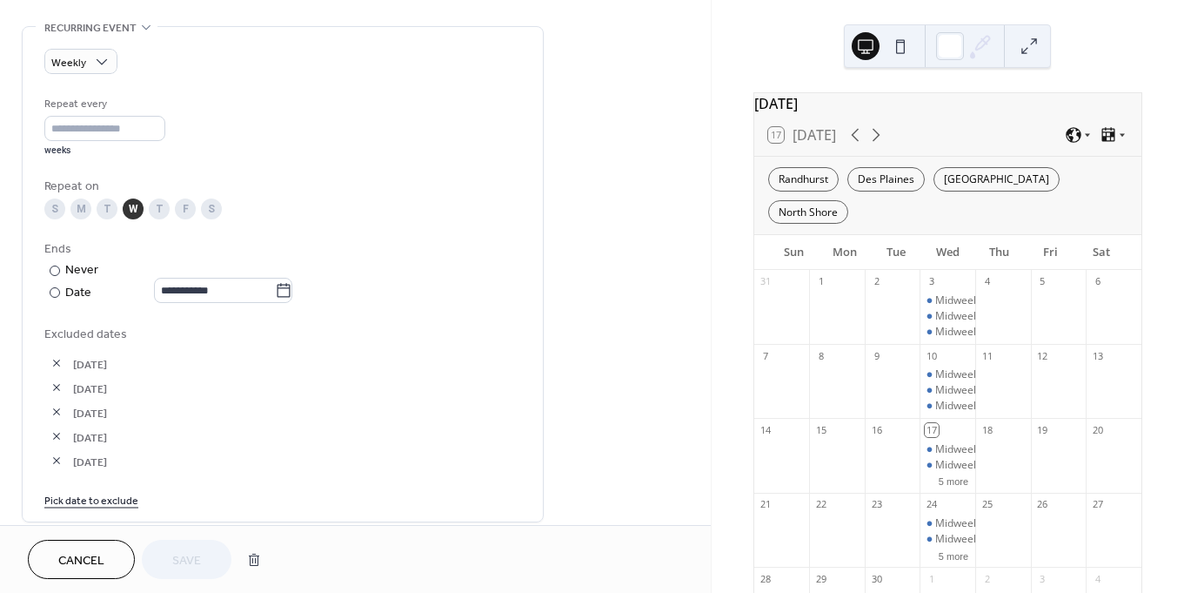
click at [95, 552] on span "Cancel" at bounding box center [81, 561] width 46 height 18
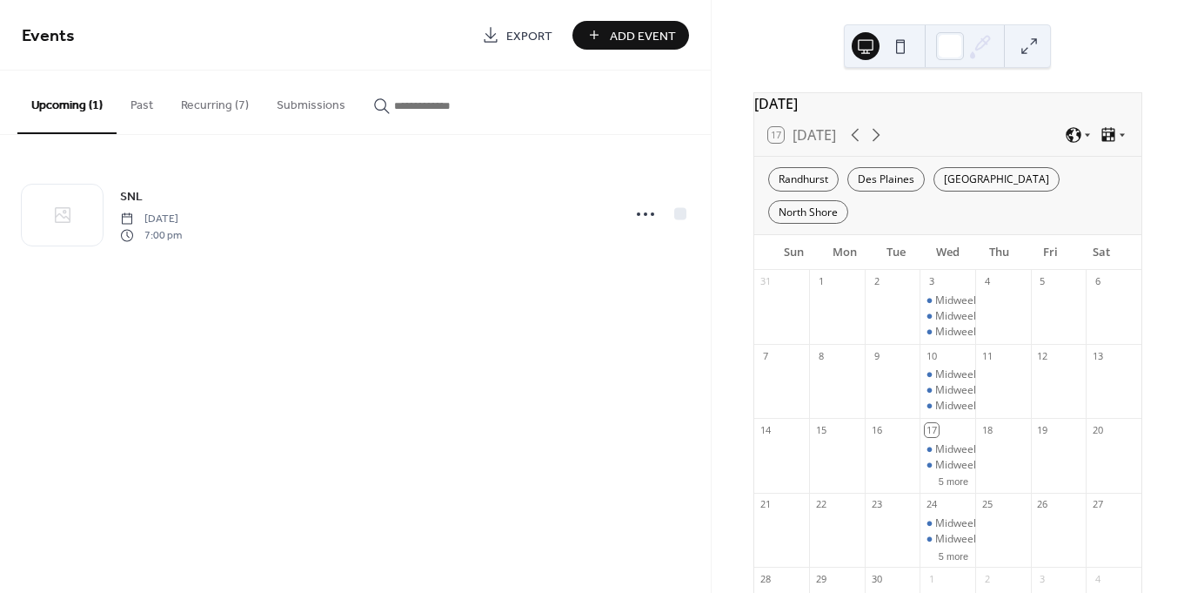
click at [211, 105] on button "Recurring (7)" at bounding box center [215, 101] width 96 height 62
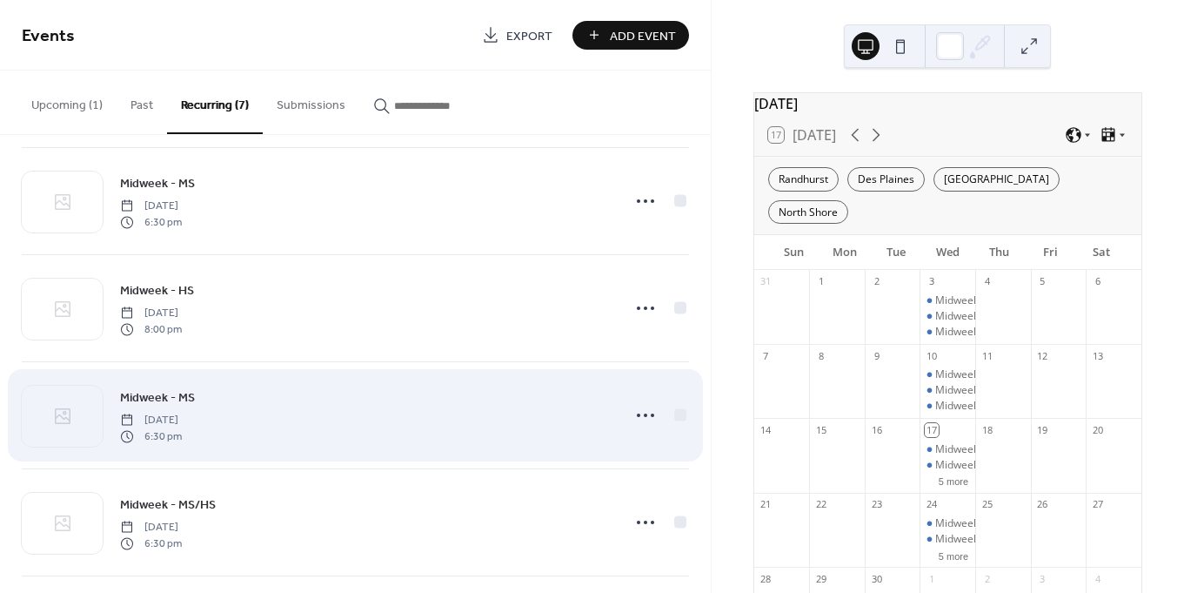
scroll to position [142, 0]
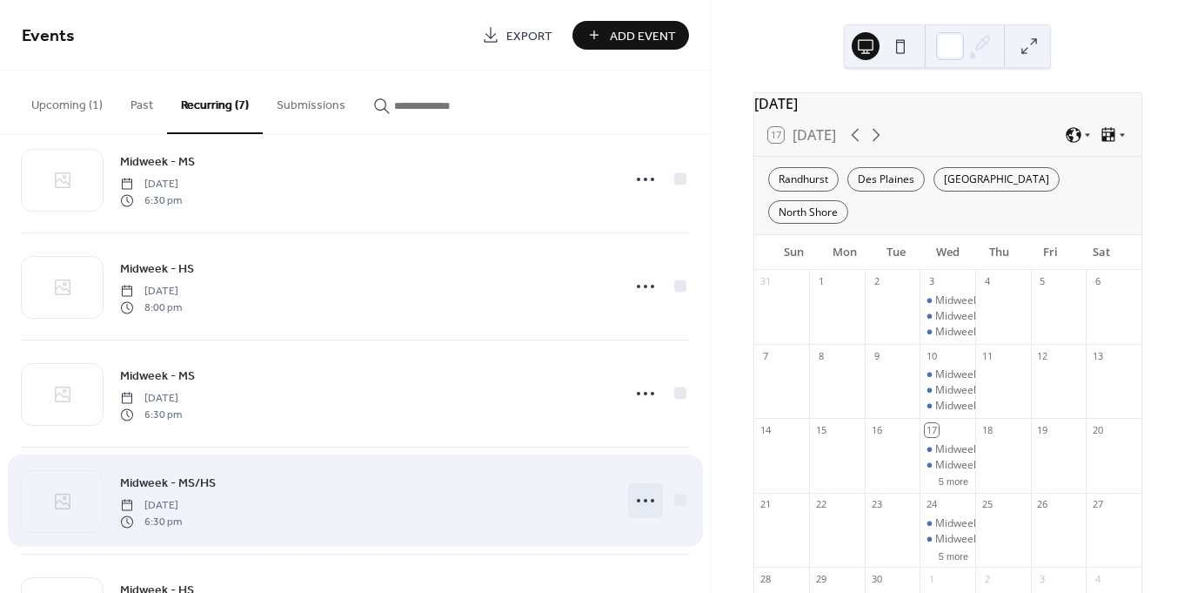
click at [638, 503] on icon at bounding box center [646, 500] width 28 height 28
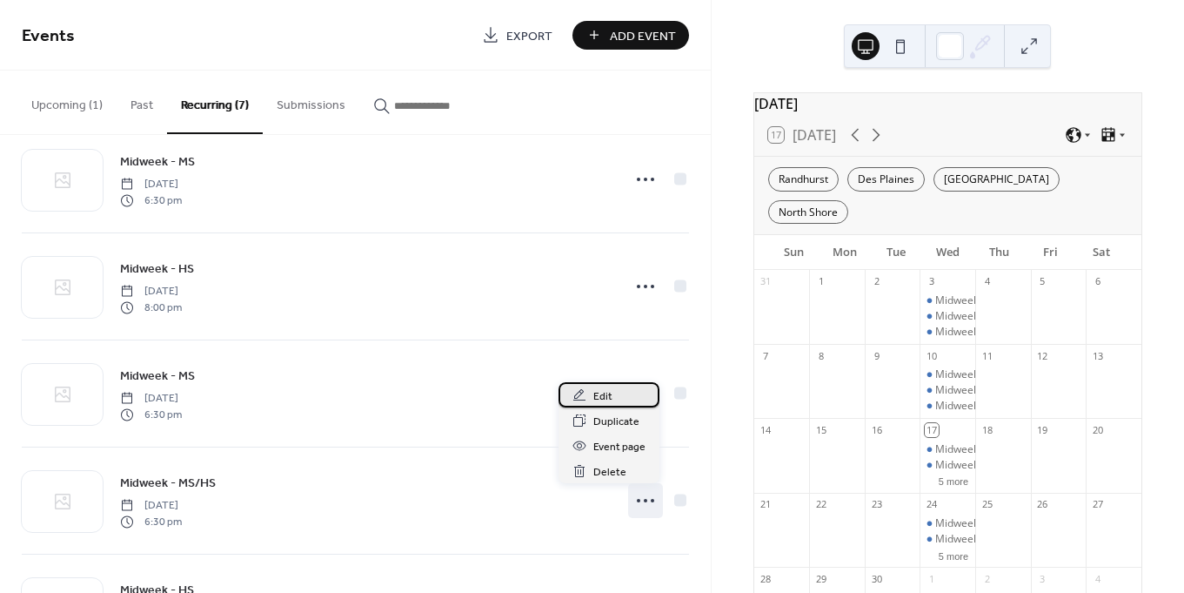
click at [616, 390] on div "Edit" at bounding box center [609, 394] width 101 height 25
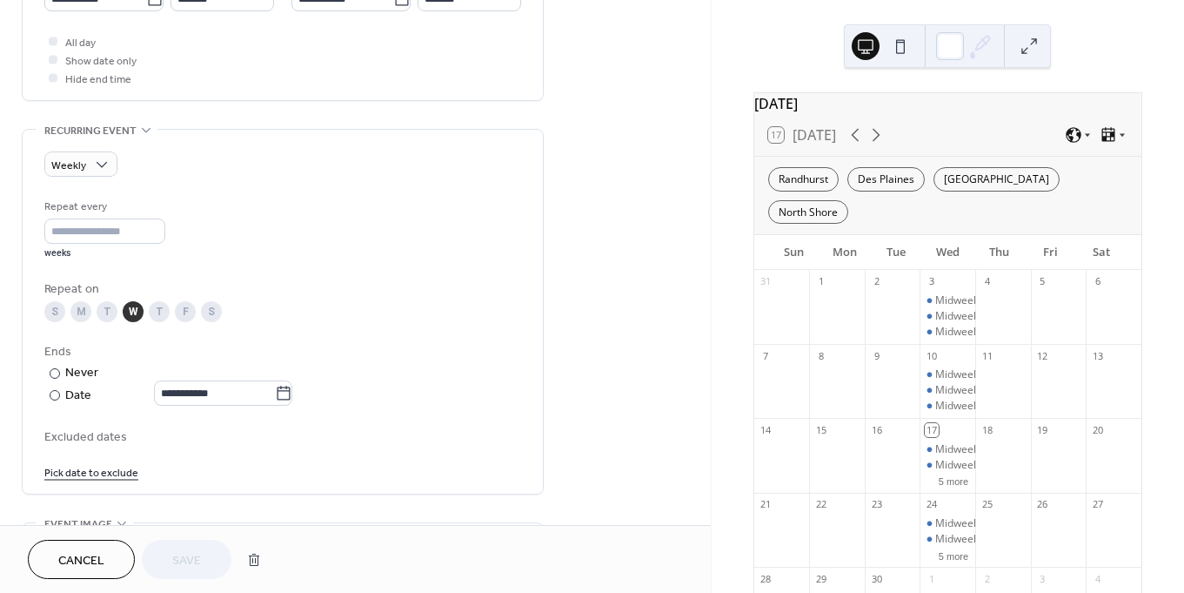
scroll to position [711, 0]
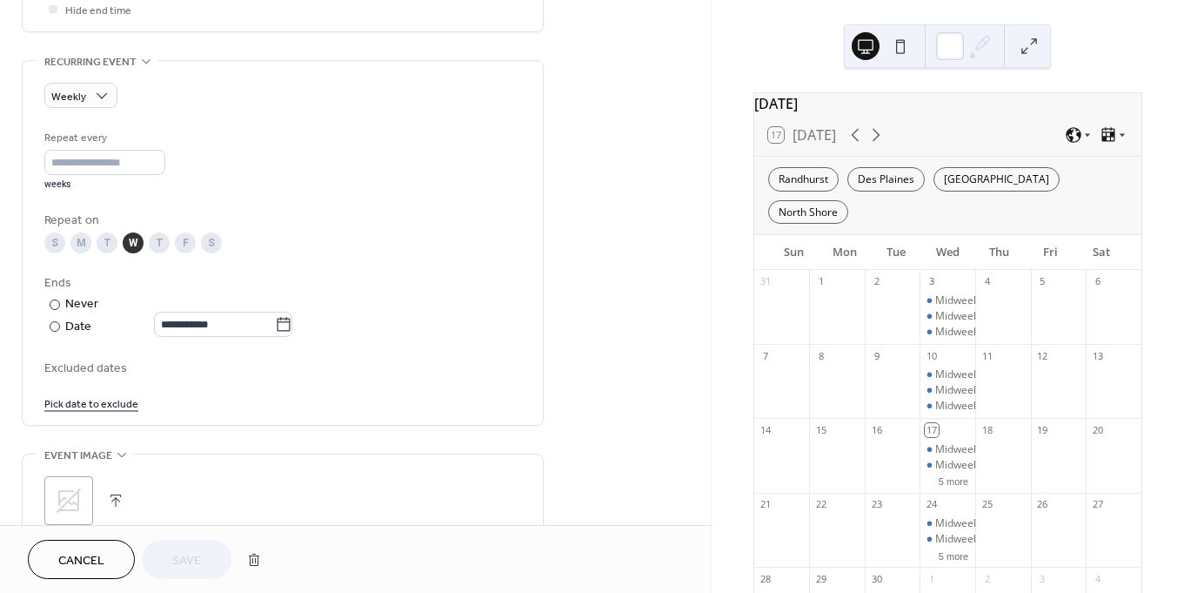
click at [96, 412] on link "Pick date to exclude" at bounding box center [91, 402] width 94 height 18
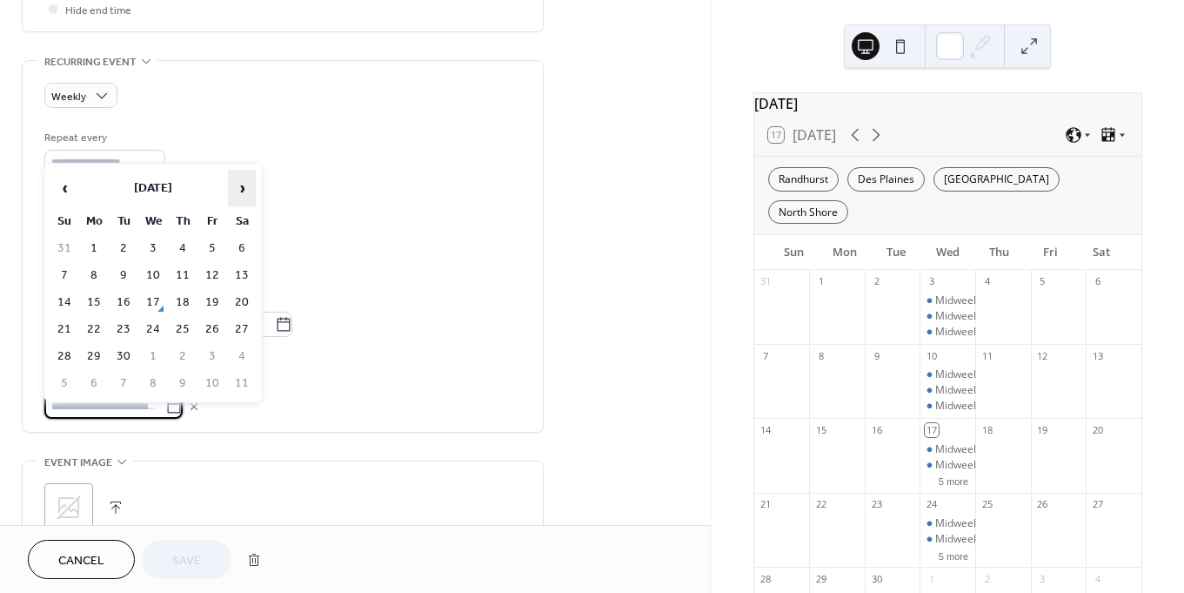
click at [236, 195] on span "›" at bounding box center [242, 188] width 26 height 35
click at [153, 364] on td "29" at bounding box center [153, 356] width 28 height 25
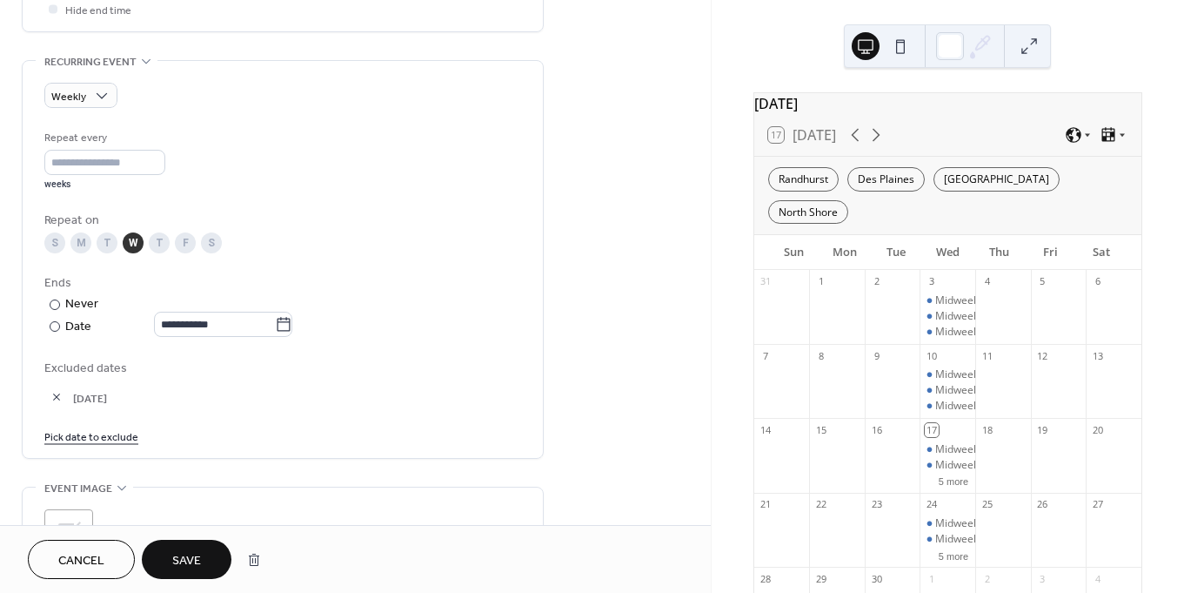
click at [87, 445] on link "Pick date to exclude" at bounding box center [91, 435] width 94 height 18
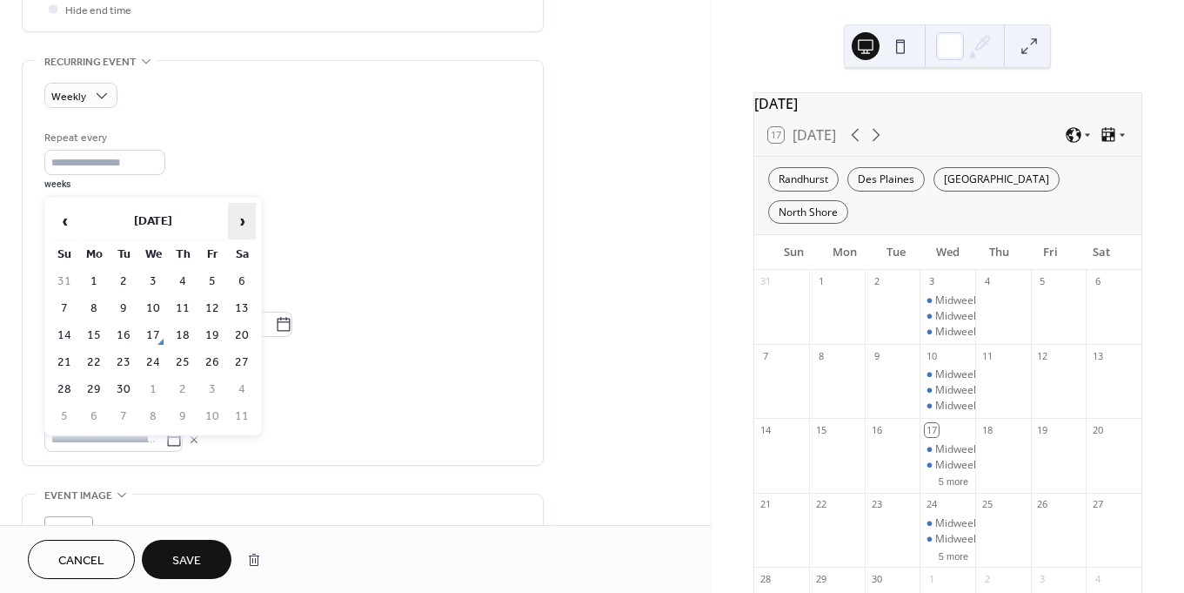
click at [238, 227] on span "›" at bounding box center [242, 221] width 26 height 35
click at [157, 390] on td "26" at bounding box center [153, 389] width 28 height 25
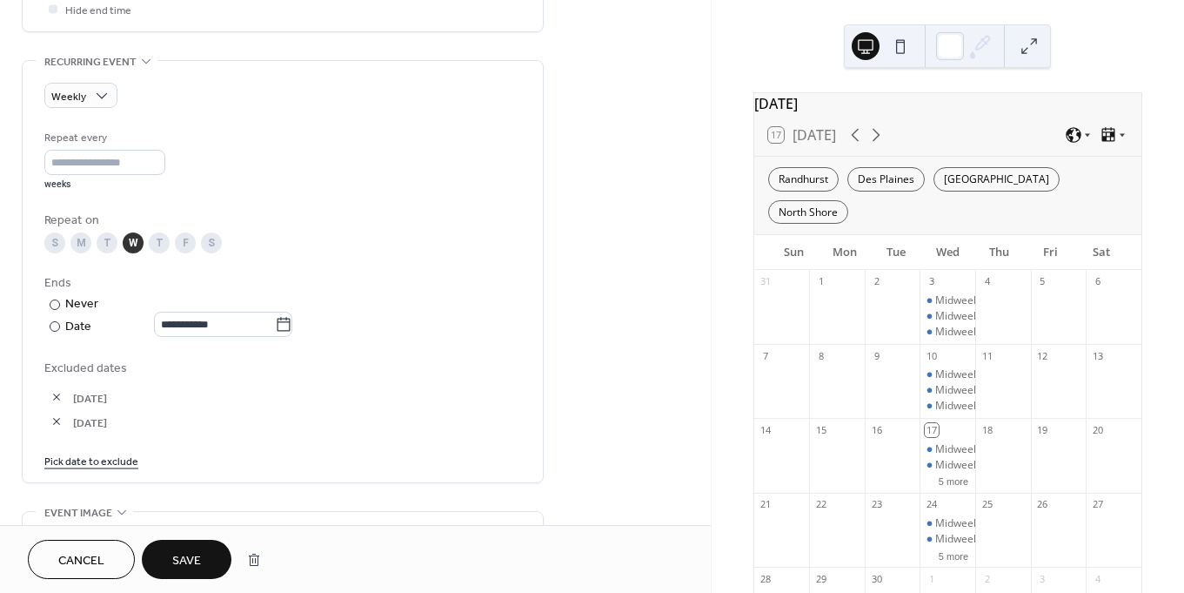
click at [112, 469] on link "Pick date to exclude" at bounding box center [91, 460] width 94 height 18
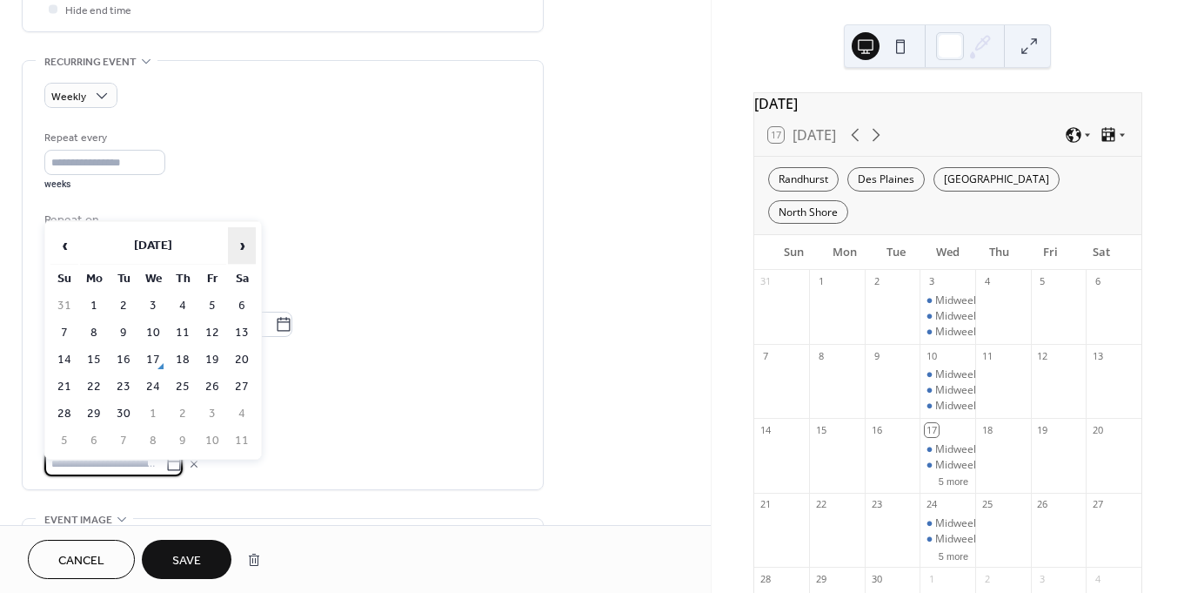
click at [243, 244] on span "›" at bounding box center [242, 245] width 26 height 35
click at [156, 383] on td "24" at bounding box center [153, 386] width 28 height 25
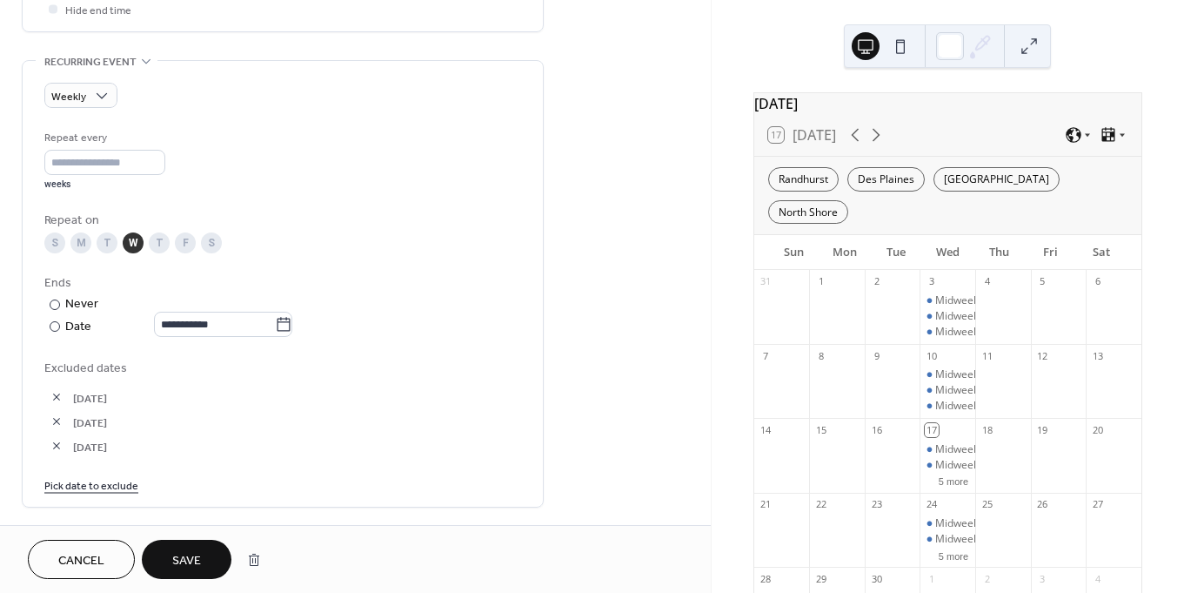
click at [110, 488] on link "Pick date to exclude" at bounding box center [91, 484] width 94 height 18
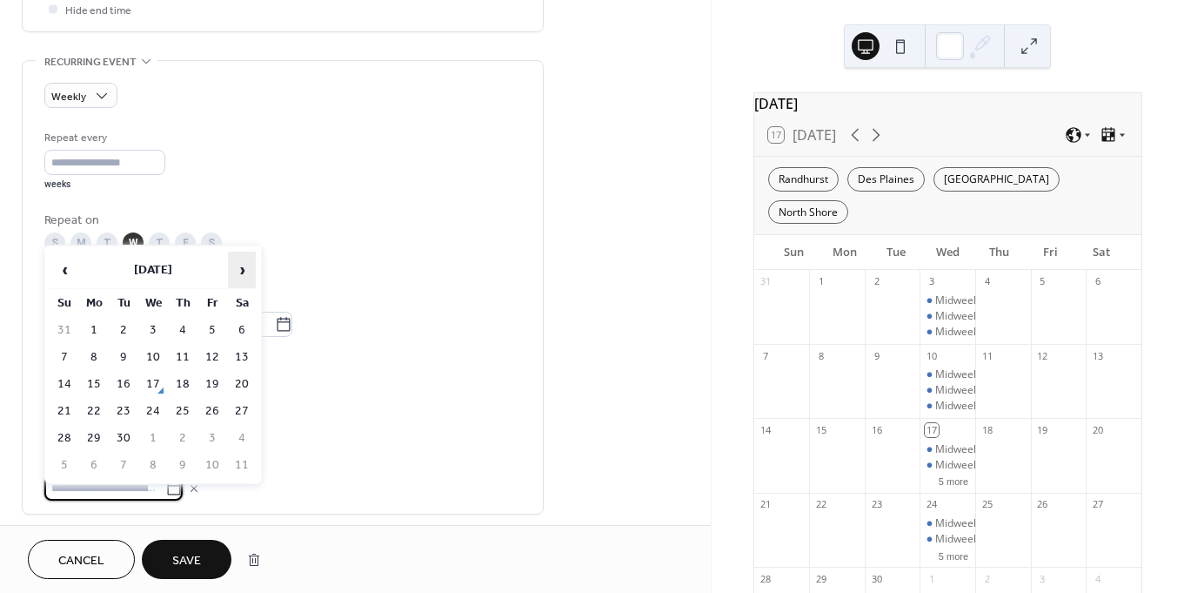
click at [240, 277] on span "›" at bounding box center [242, 269] width 26 height 35
click at [157, 439] on td "31" at bounding box center [153, 437] width 28 height 25
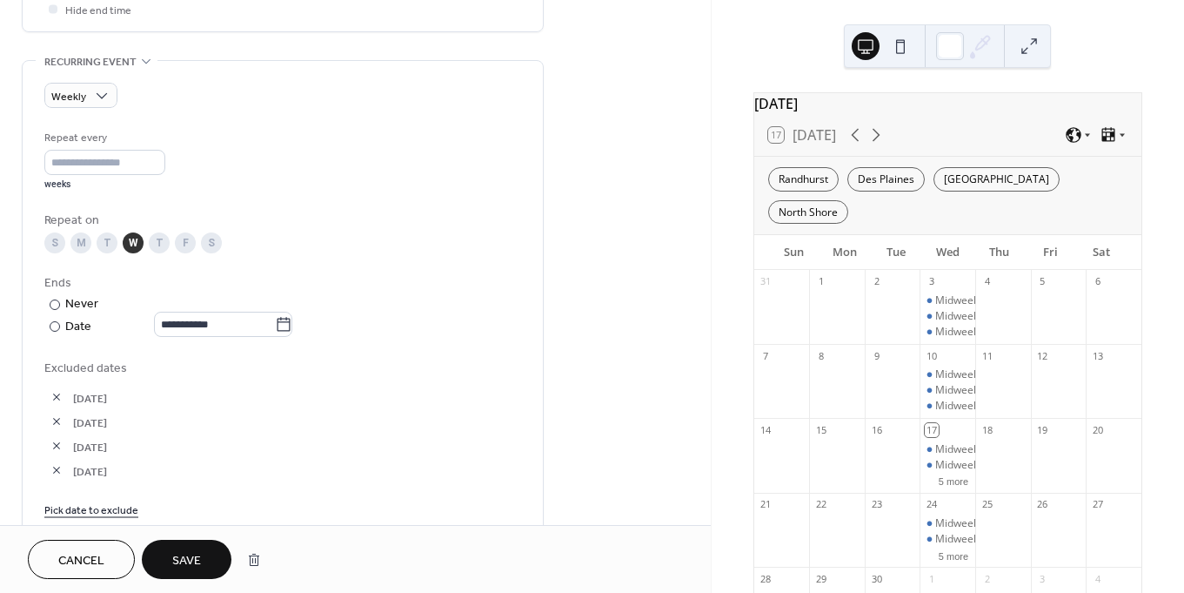
click at [106, 517] on link "Pick date to exclude" at bounding box center [91, 508] width 94 height 18
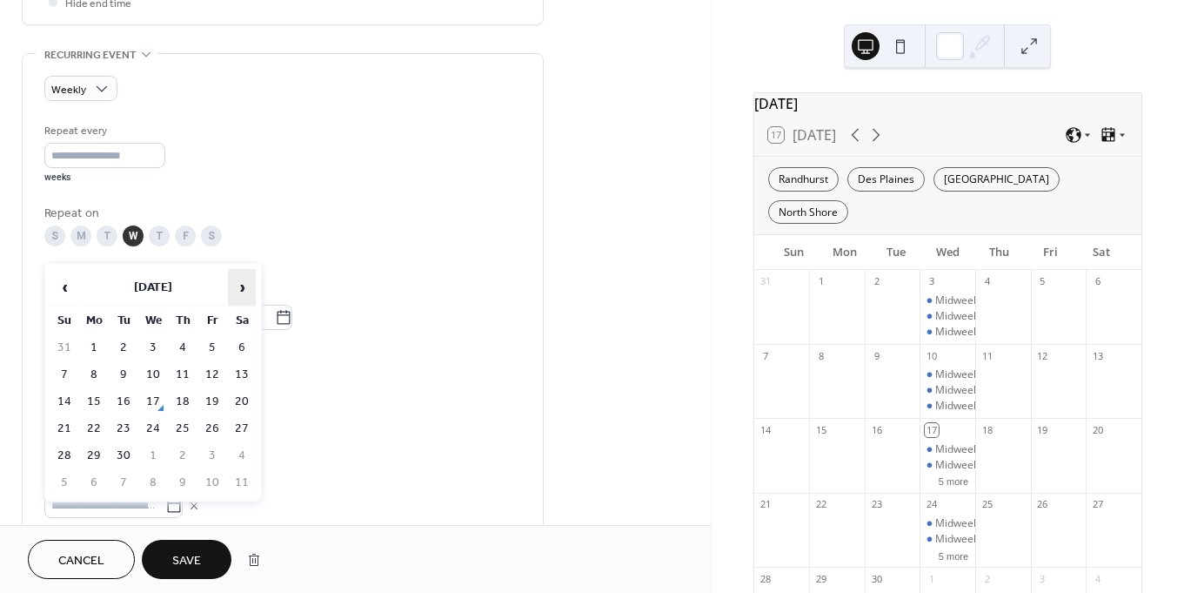
click at [229, 289] on span "›" at bounding box center [242, 287] width 26 height 35
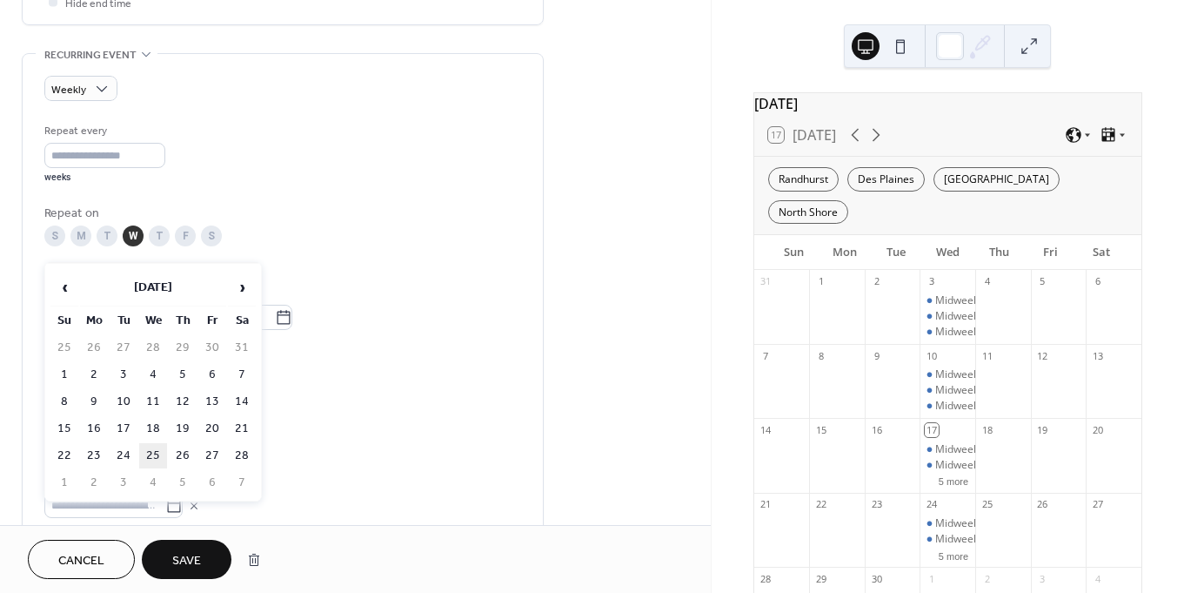
click at [154, 453] on td "25" at bounding box center [153, 455] width 28 height 25
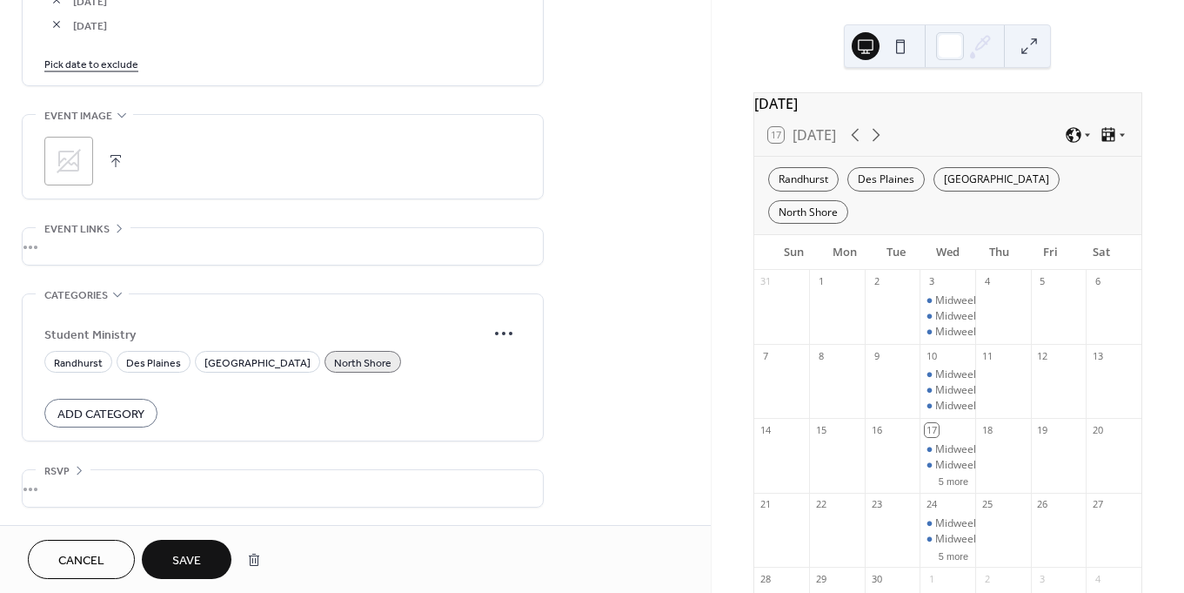
scroll to position [1189, 0]
click at [196, 561] on span "Save" at bounding box center [186, 561] width 29 height 18
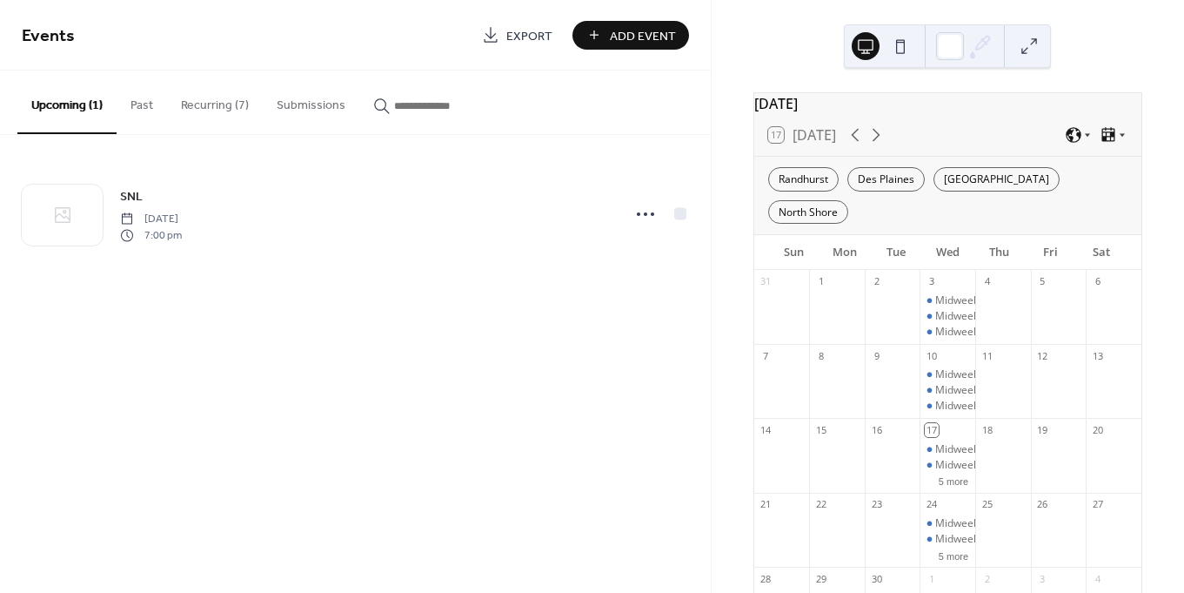
click at [218, 103] on button "Recurring (7)" at bounding box center [215, 101] width 96 height 62
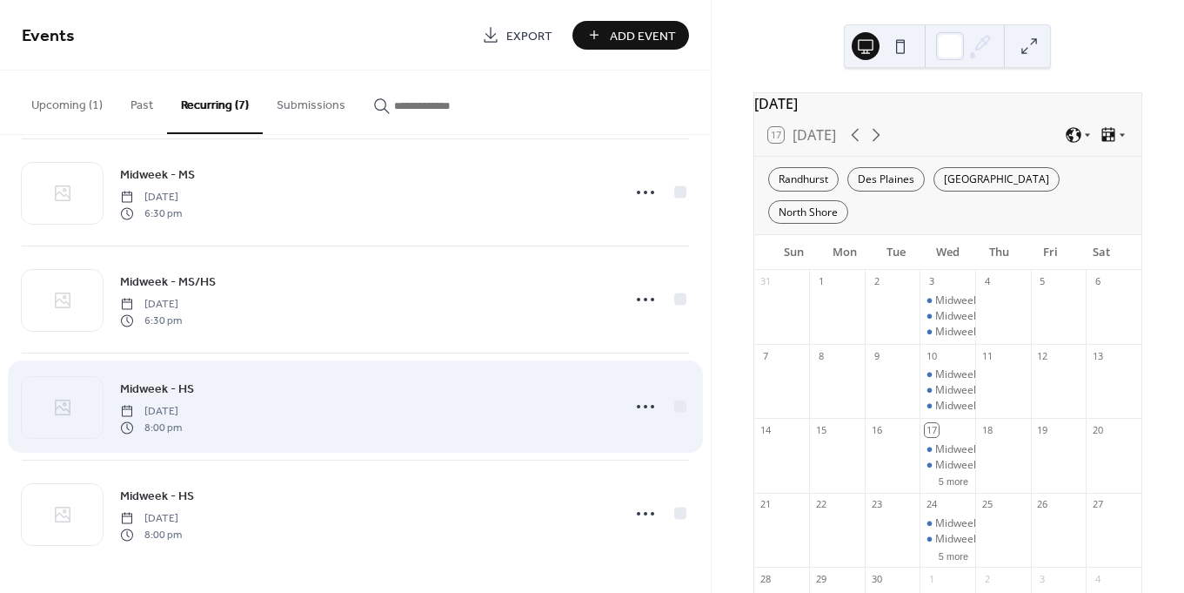
scroll to position [343, 0]
click at [644, 408] on icon at bounding box center [646, 406] width 28 height 28
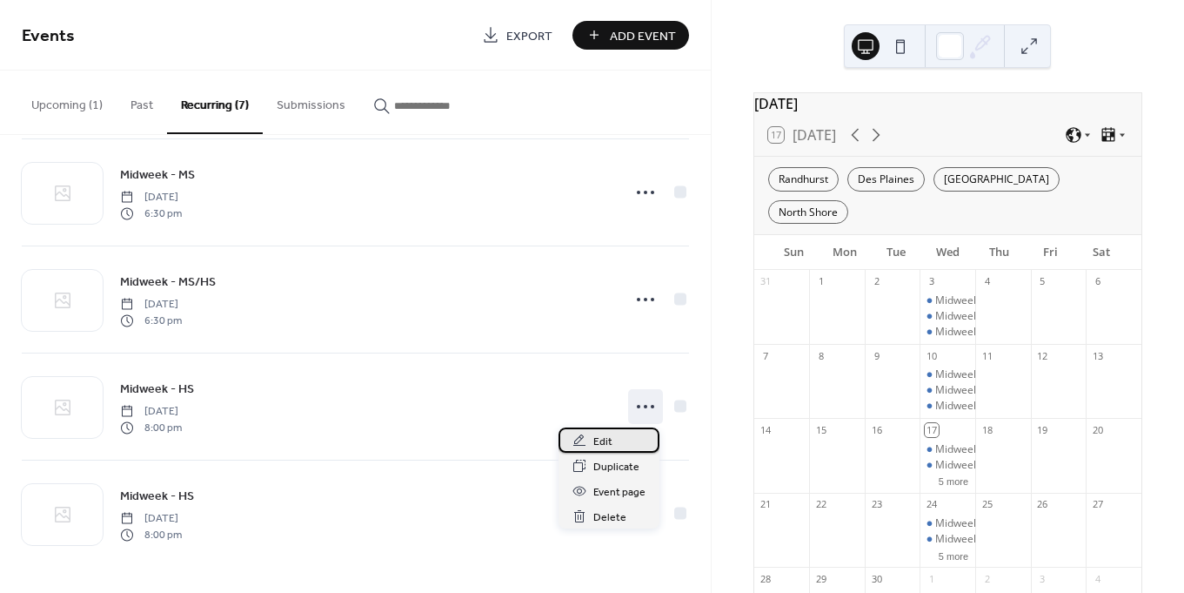
click at [609, 441] on span "Edit" at bounding box center [602, 441] width 19 height 18
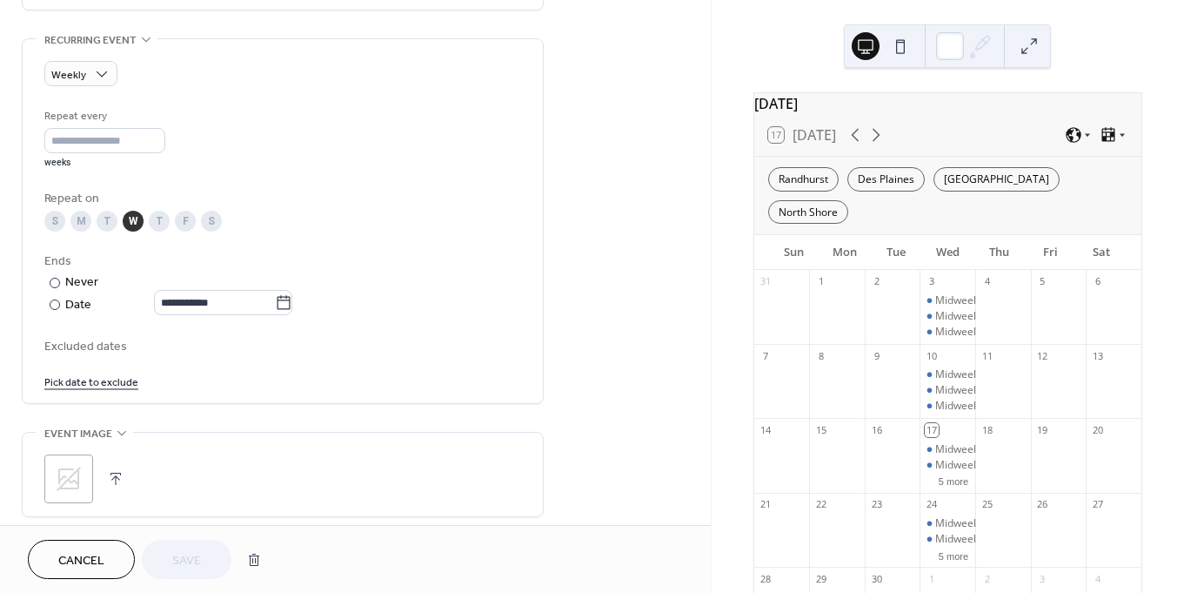
scroll to position [747, 0]
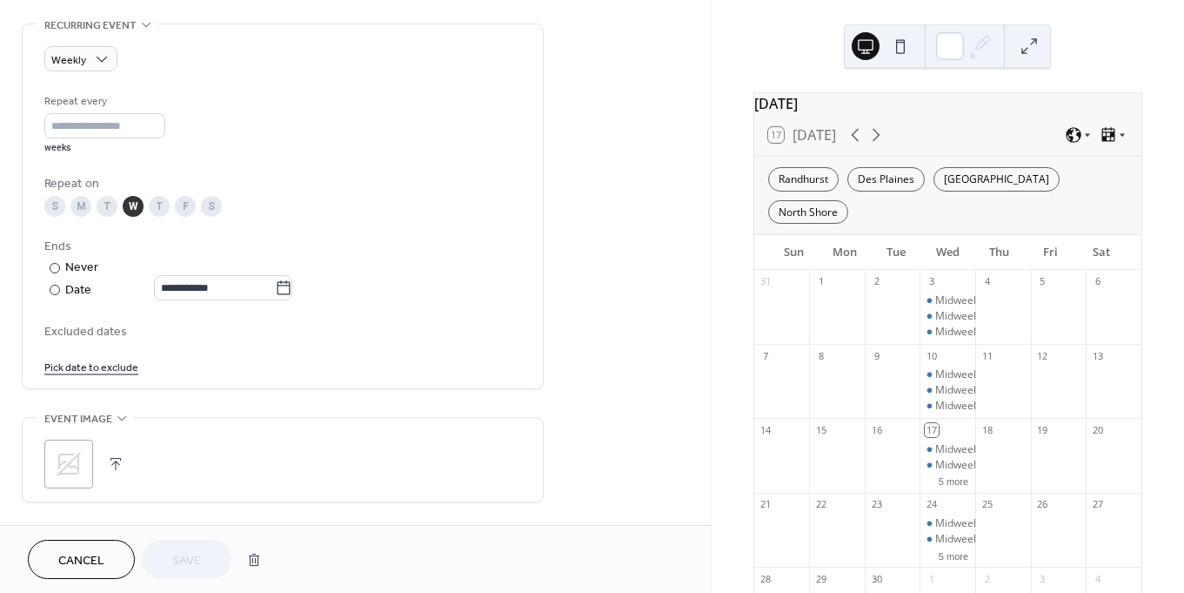
click at [86, 375] on link "Pick date to exclude" at bounding box center [91, 366] width 94 height 18
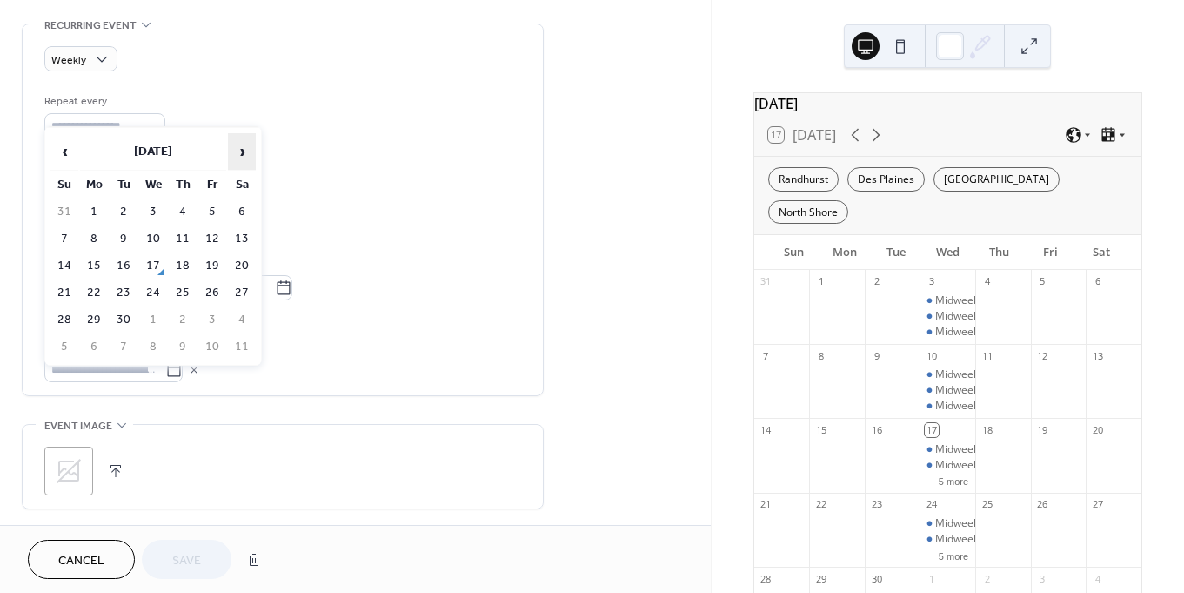
click at [245, 145] on span "›" at bounding box center [242, 151] width 26 height 35
click at [152, 323] on td "29" at bounding box center [153, 319] width 28 height 25
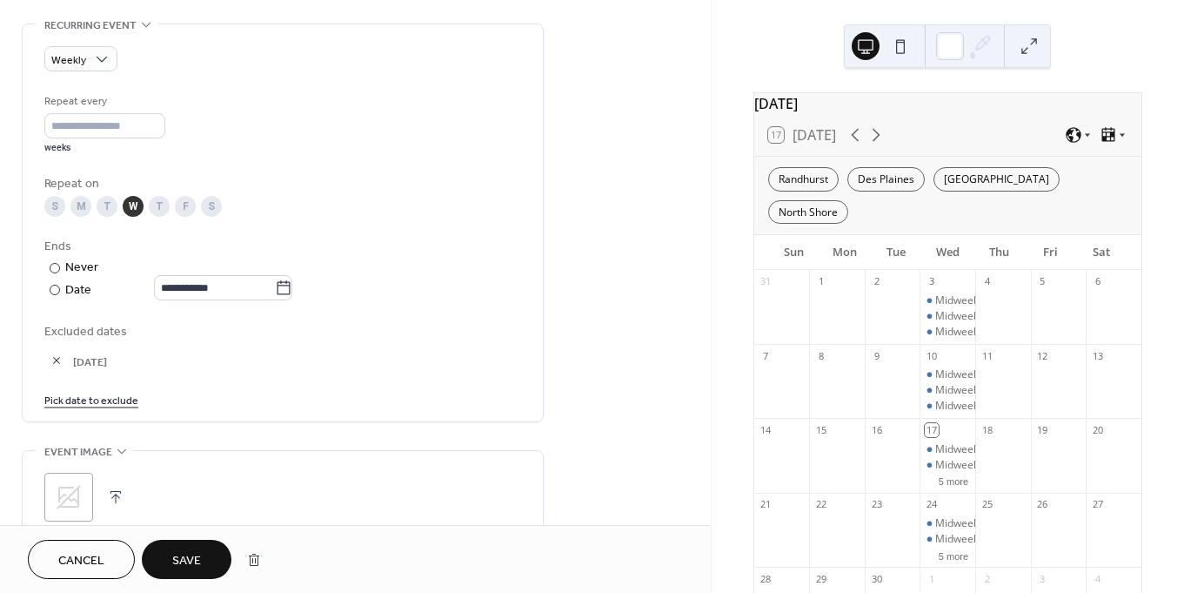
click at [97, 408] on link "Pick date to exclude" at bounding box center [91, 399] width 94 height 18
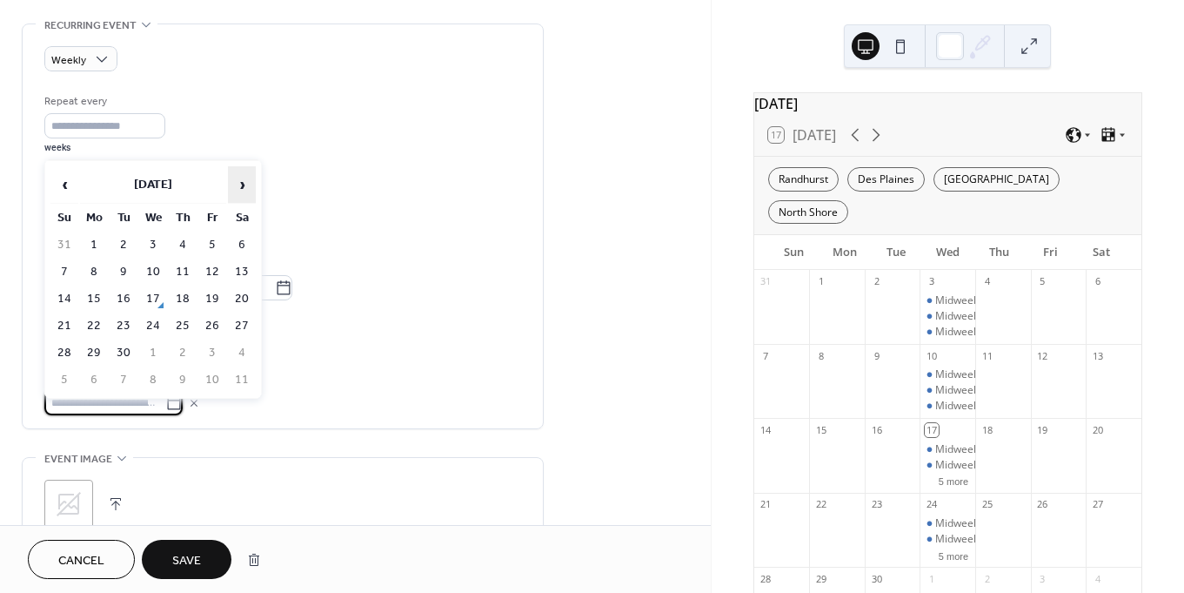
click at [240, 184] on span "›" at bounding box center [242, 184] width 26 height 35
click at [154, 354] on td "26" at bounding box center [153, 352] width 28 height 25
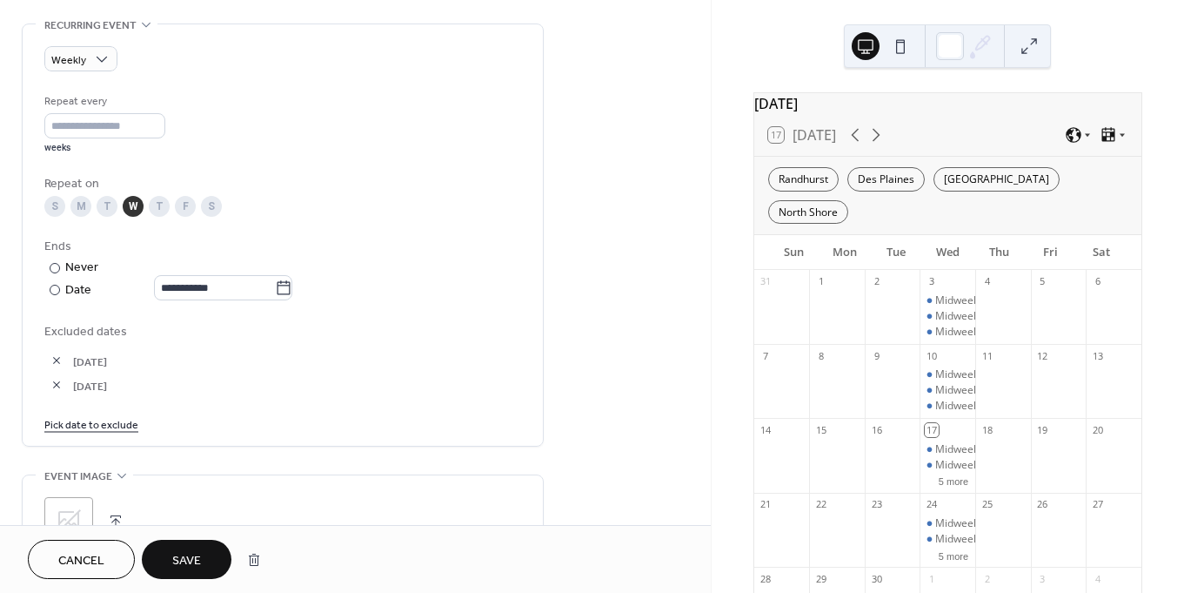
click at [106, 428] on link "Pick date to exclude" at bounding box center [91, 423] width 94 height 18
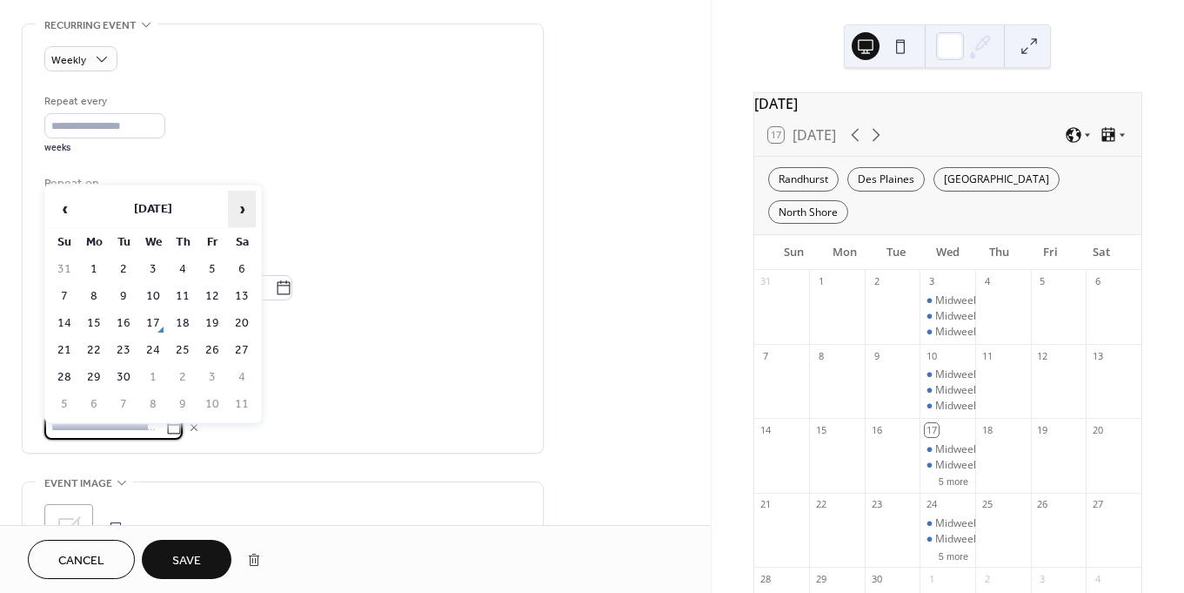
click at [238, 207] on span "›" at bounding box center [242, 208] width 26 height 35
click at [157, 344] on td "24" at bounding box center [153, 350] width 28 height 25
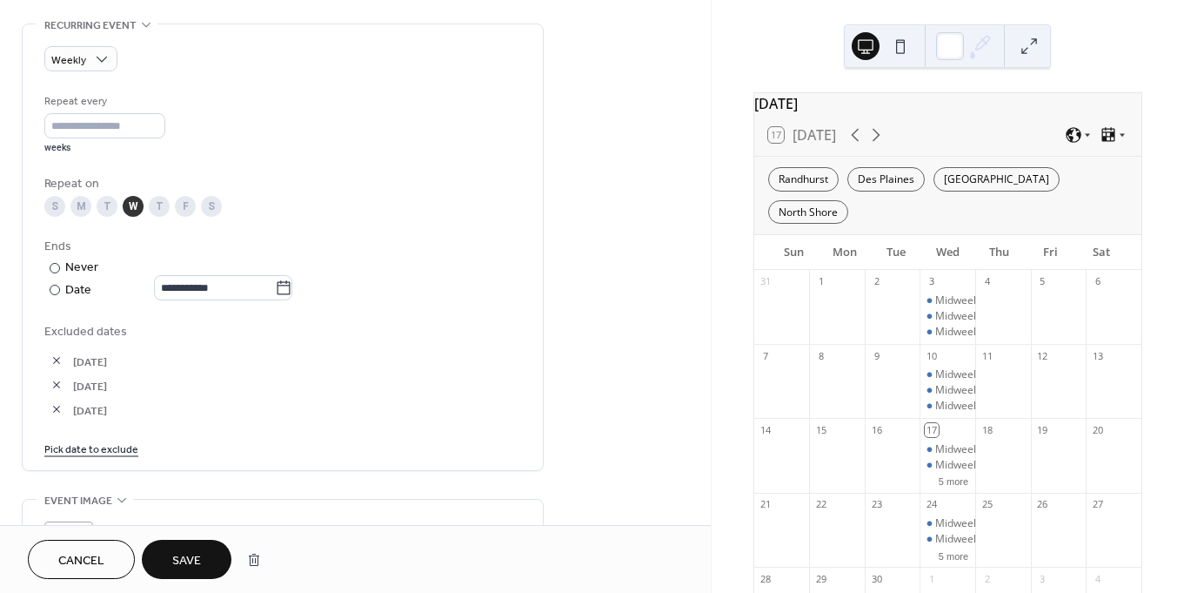
click at [104, 457] on link "Pick date to exclude" at bounding box center [91, 448] width 94 height 18
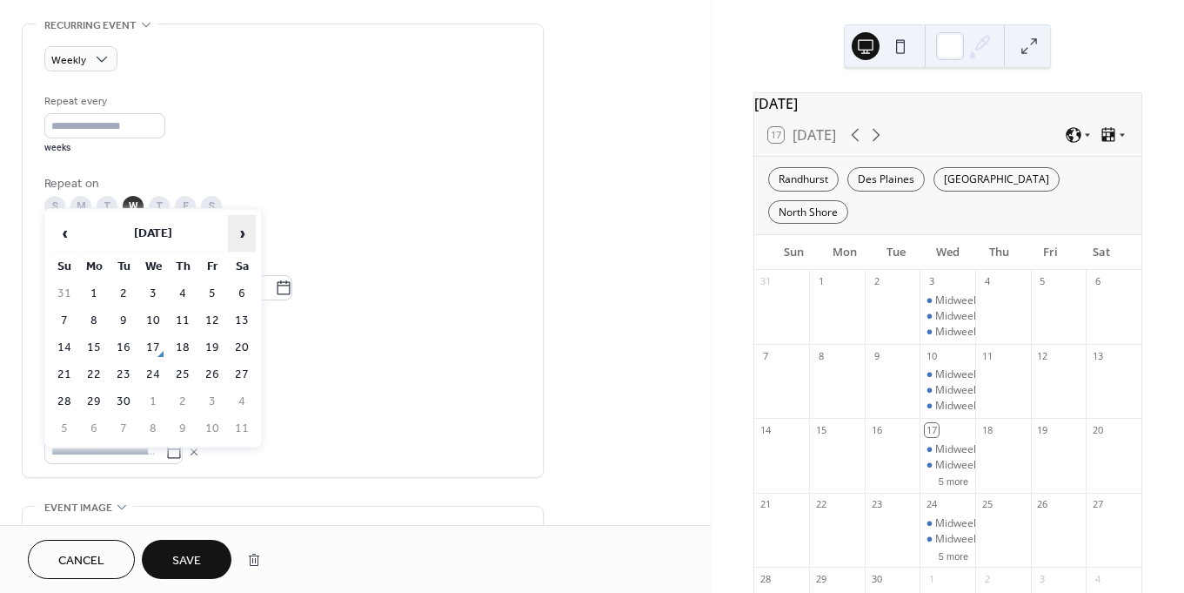
click at [250, 225] on span "›" at bounding box center [242, 233] width 26 height 35
click at [163, 404] on td "31" at bounding box center [153, 401] width 28 height 25
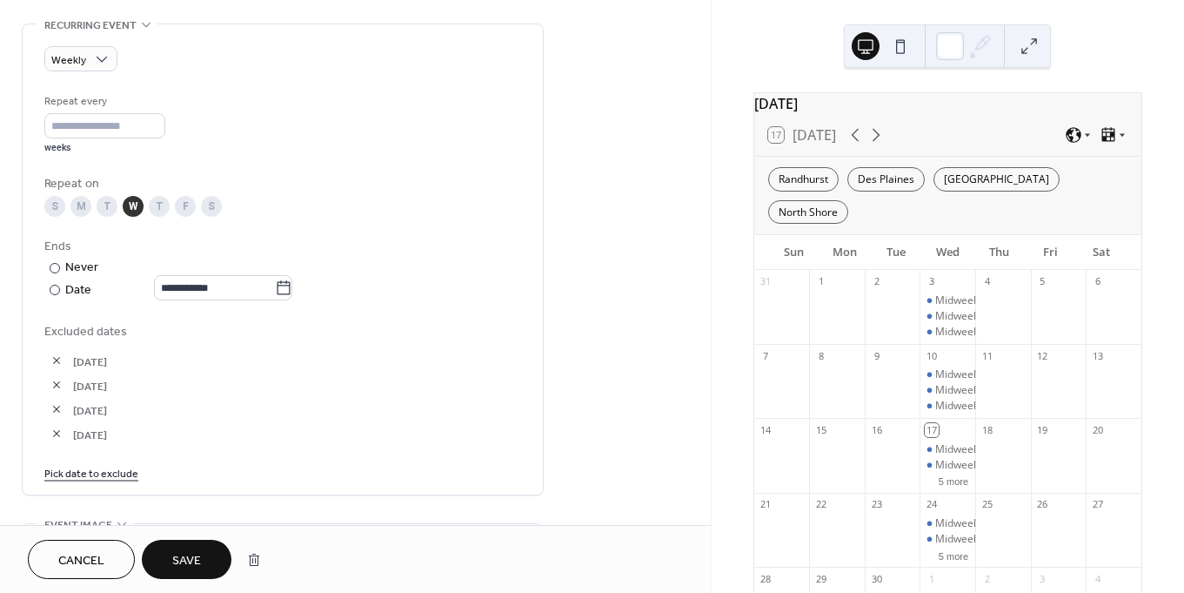
click at [114, 481] on link "Pick date to exclude" at bounding box center [91, 472] width 94 height 18
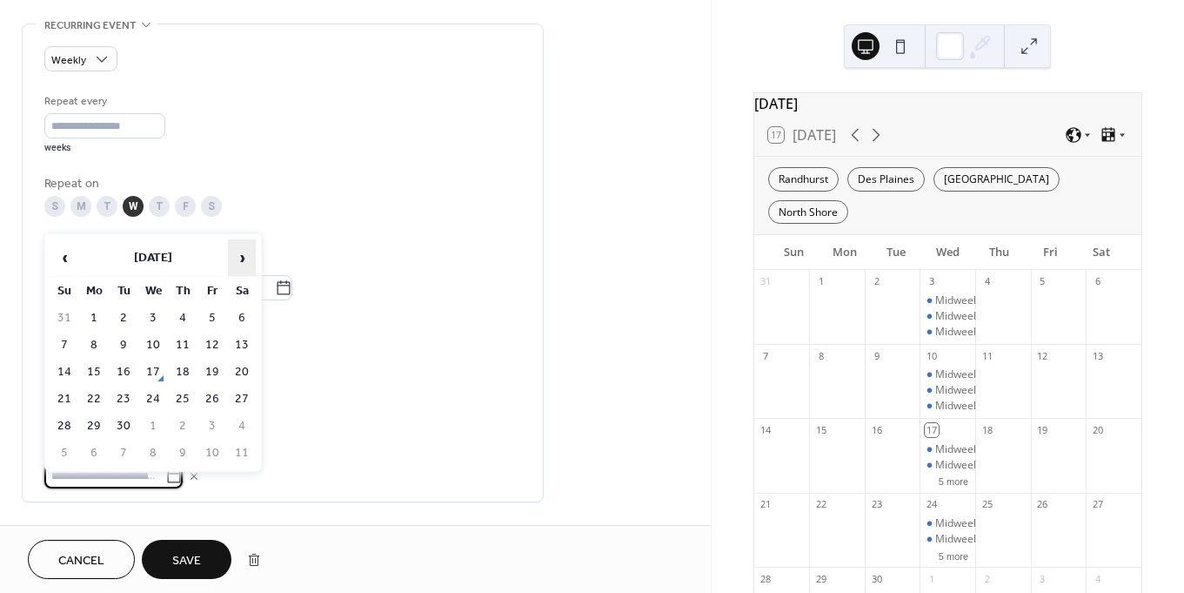
click at [238, 251] on span "›" at bounding box center [242, 257] width 26 height 35
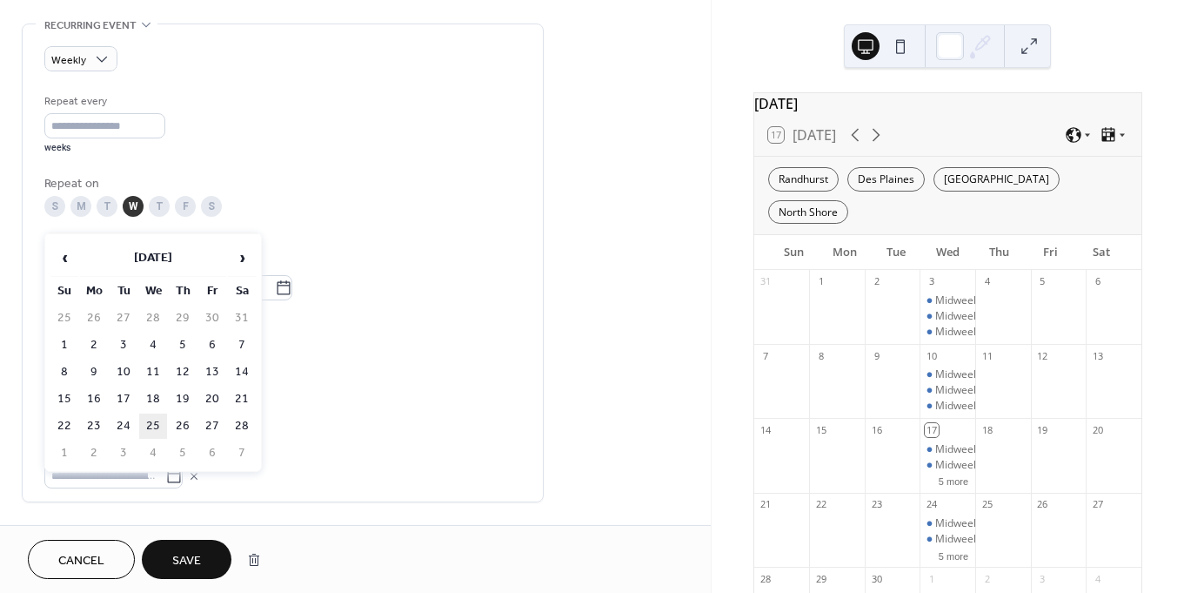
click at [157, 421] on td "25" at bounding box center [153, 425] width 28 height 25
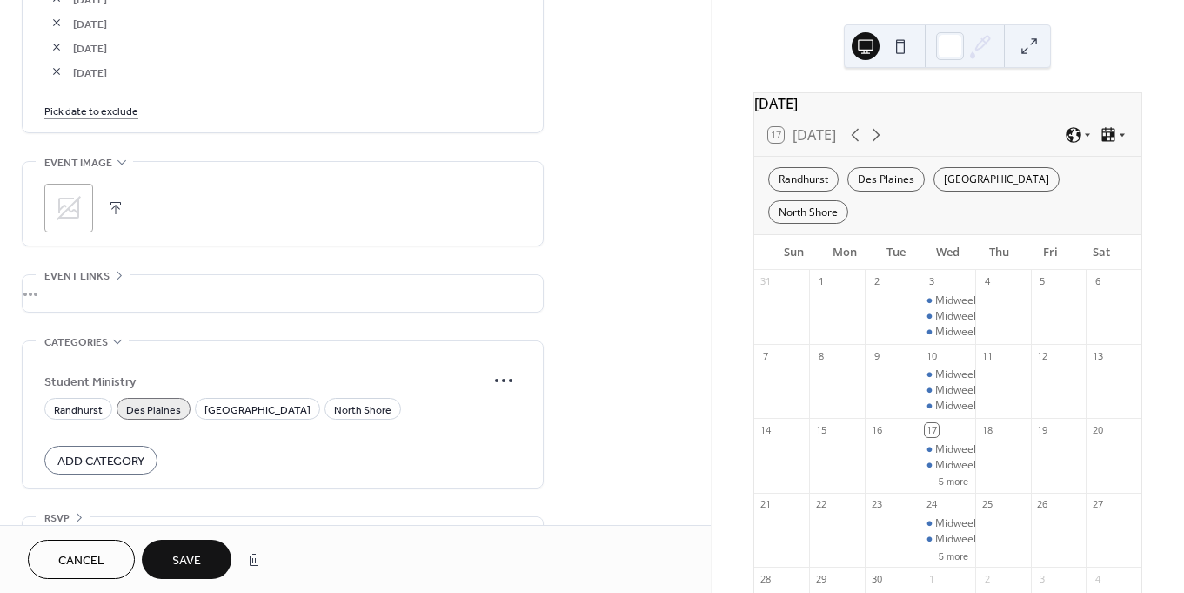
scroll to position [1139, 0]
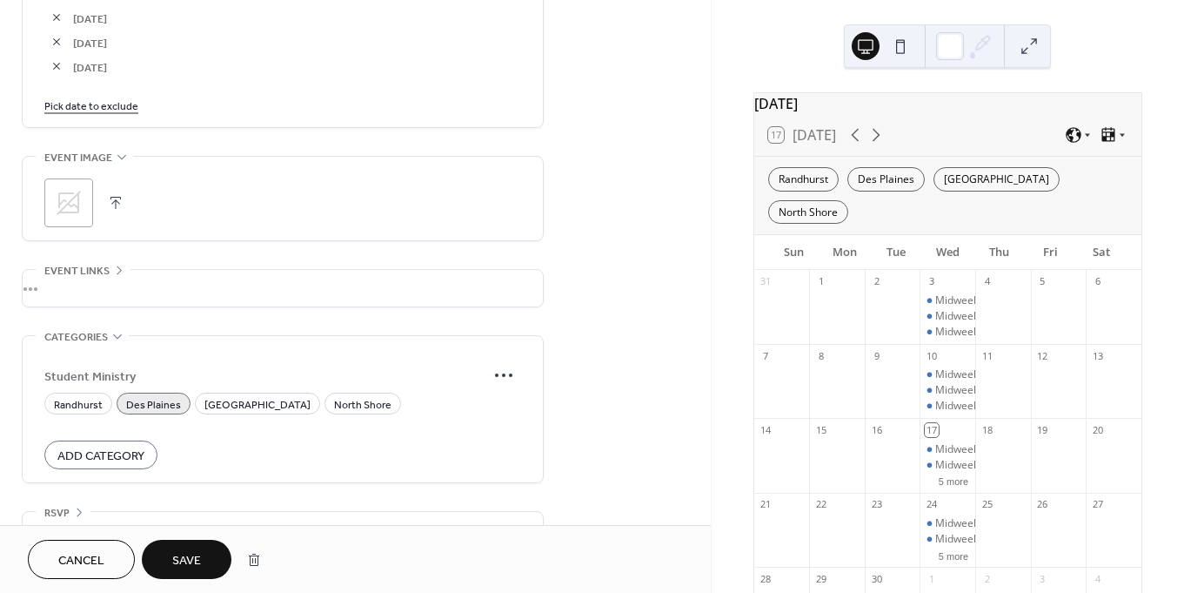
click at [184, 558] on span "Save" at bounding box center [186, 561] width 29 height 18
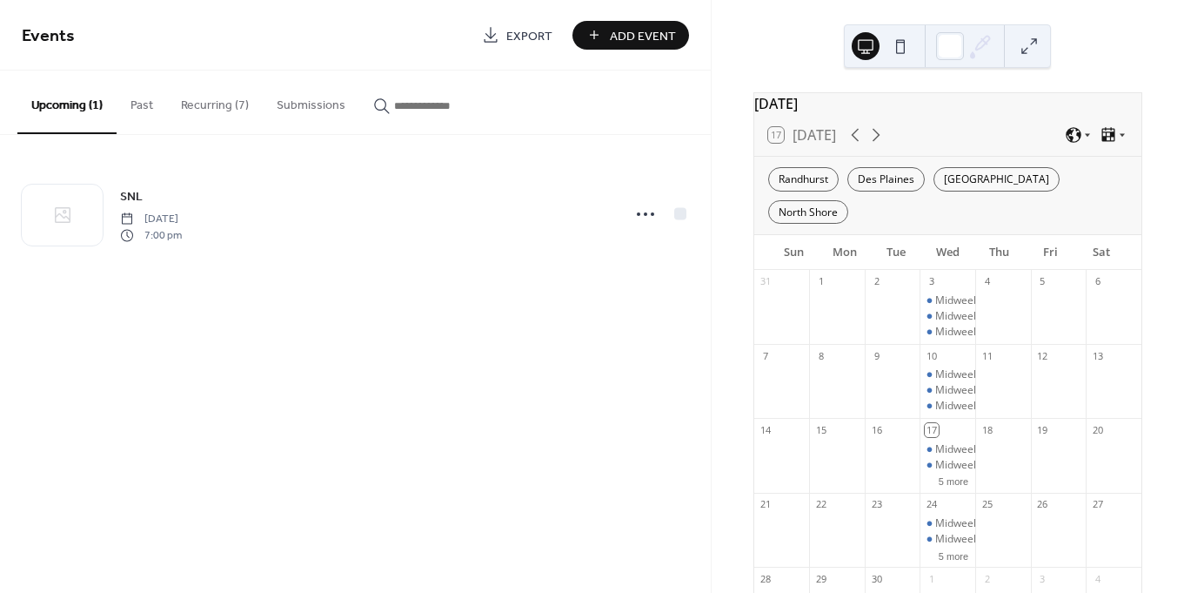
click at [213, 104] on button "Recurring (7)" at bounding box center [215, 101] width 96 height 62
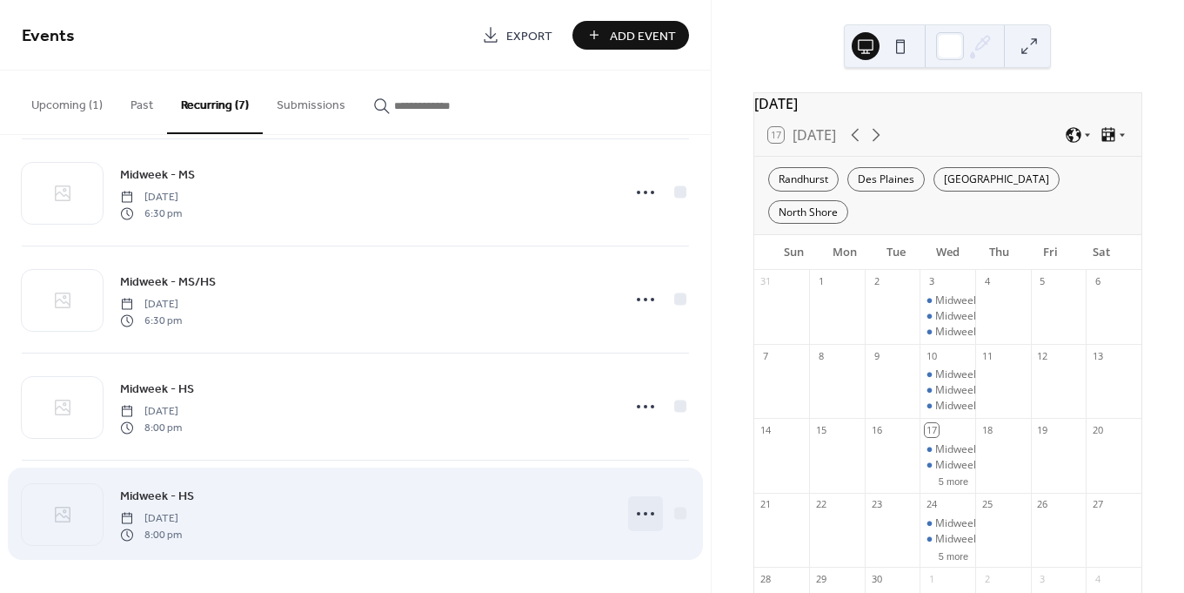
scroll to position [343, 0]
click at [641, 509] on icon at bounding box center [646, 513] width 28 height 28
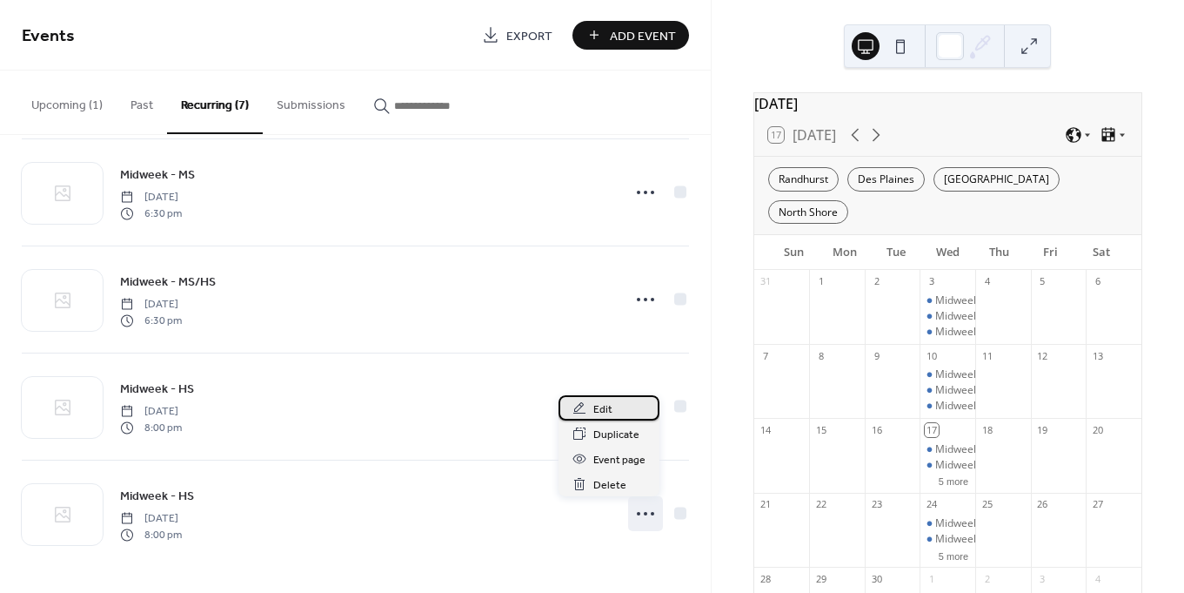
click at [606, 412] on span "Edit" at bounding box center [602, 409] width 19 height 18
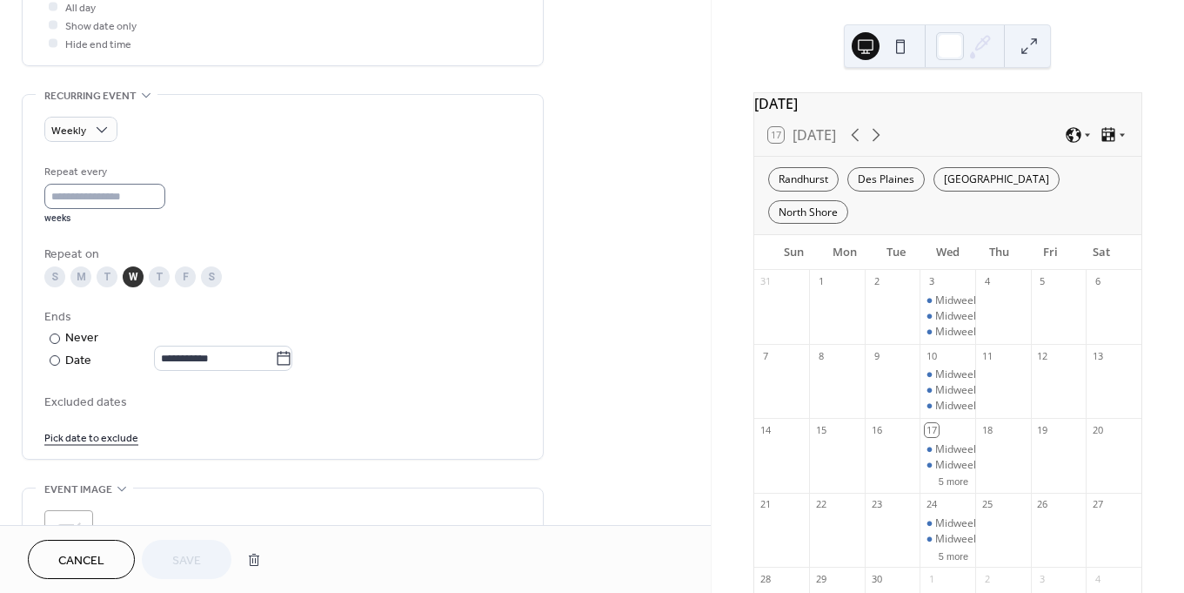
scroll to position [693, 0]
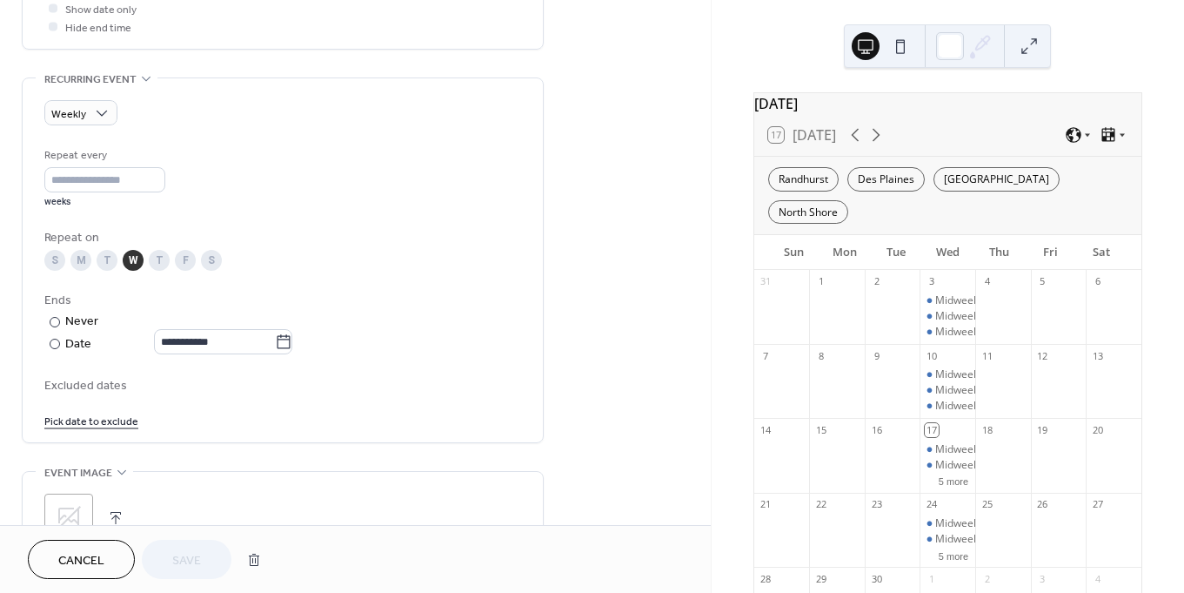
click at [73, 428] on link "Pick date to exclude" at bounding box center [91, 420] width 94 height 18
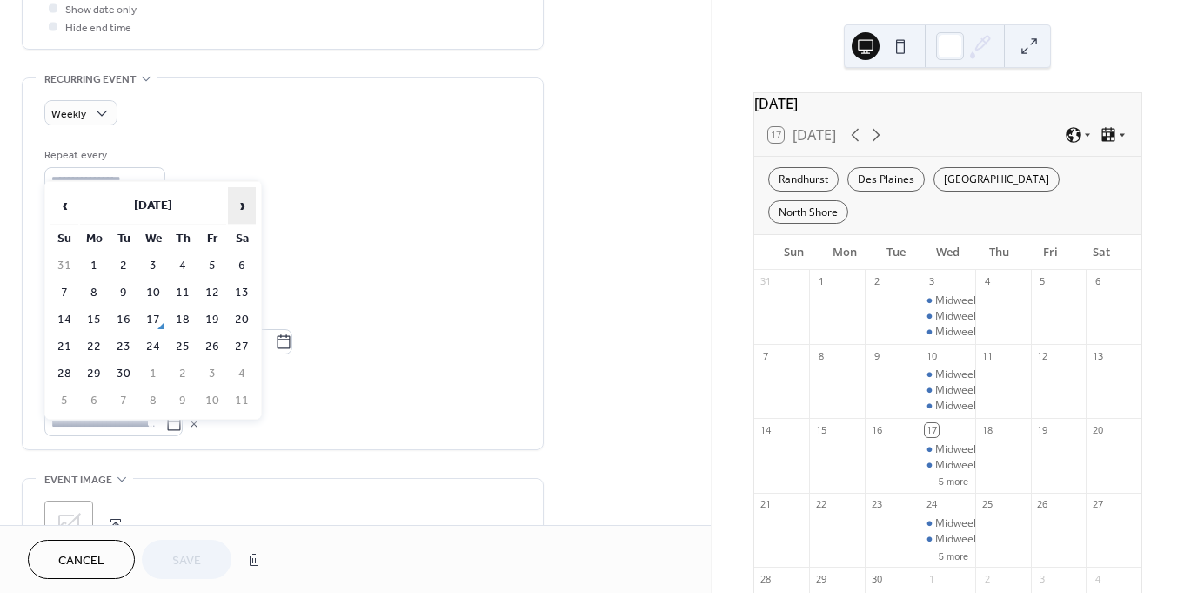
click at [236, 208] on span "›" at bounding box center [242, 205] width 26 height 35
click at [151, 367] on td "29" at bounding box center [153, 373] width 28 height 25
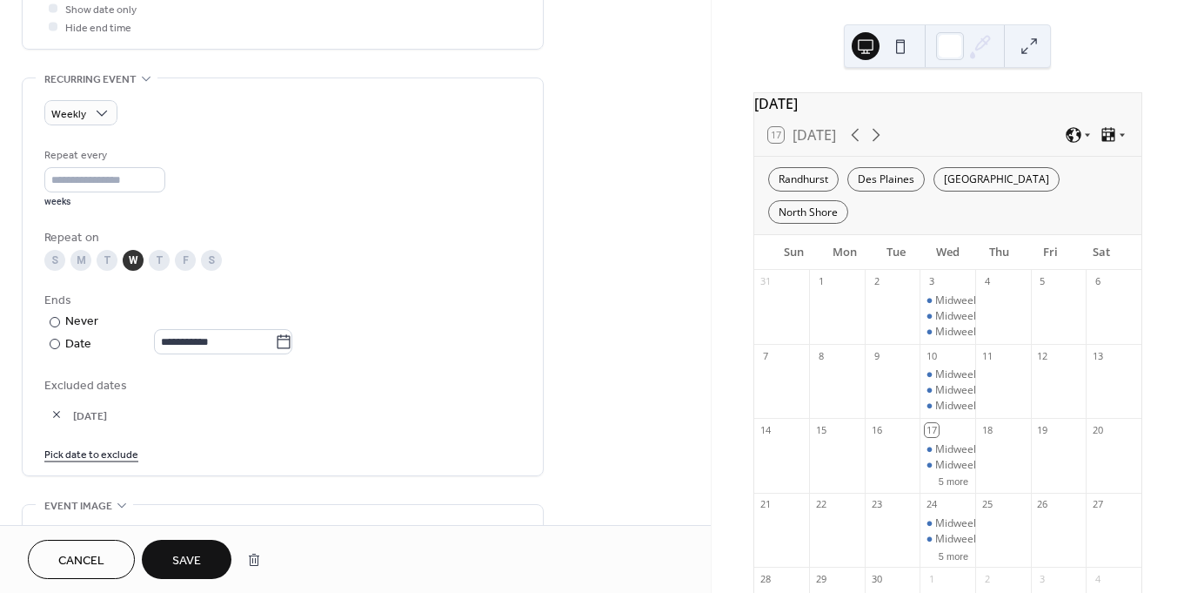
click at [95, 456] on link "Pick date to exclude" at bounding box center [91, 453] width 94 height 18
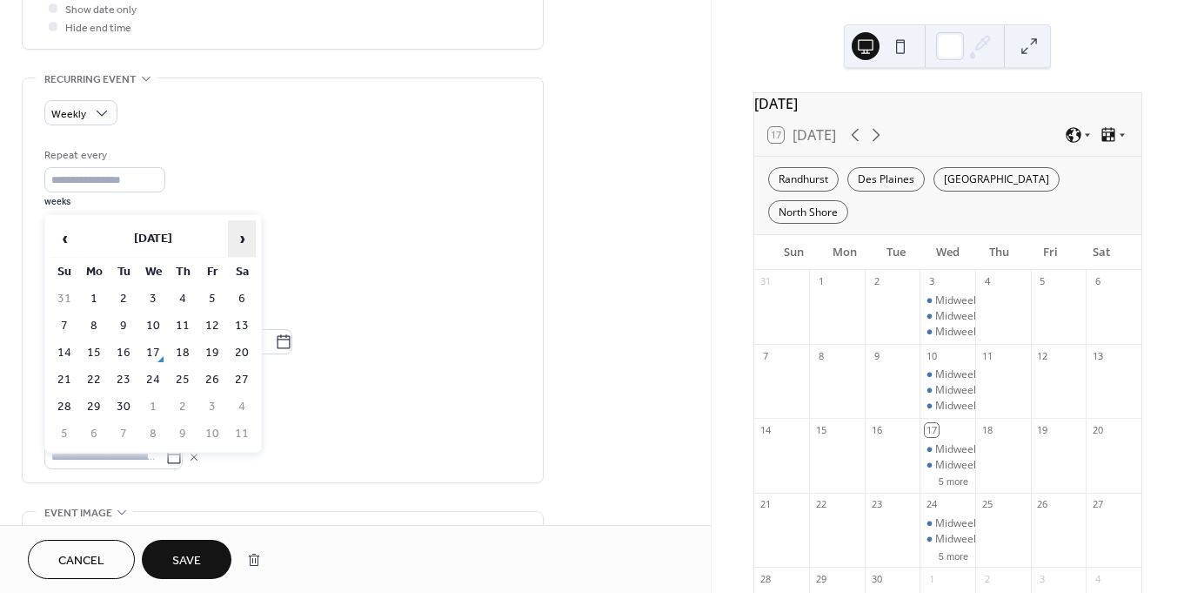
click at [241, 232] on span "›" at bounding box center [242, 238] width 26 height 35
click at [149, 408] on td "26" at bounding box center [153, 406] width 28 height 25
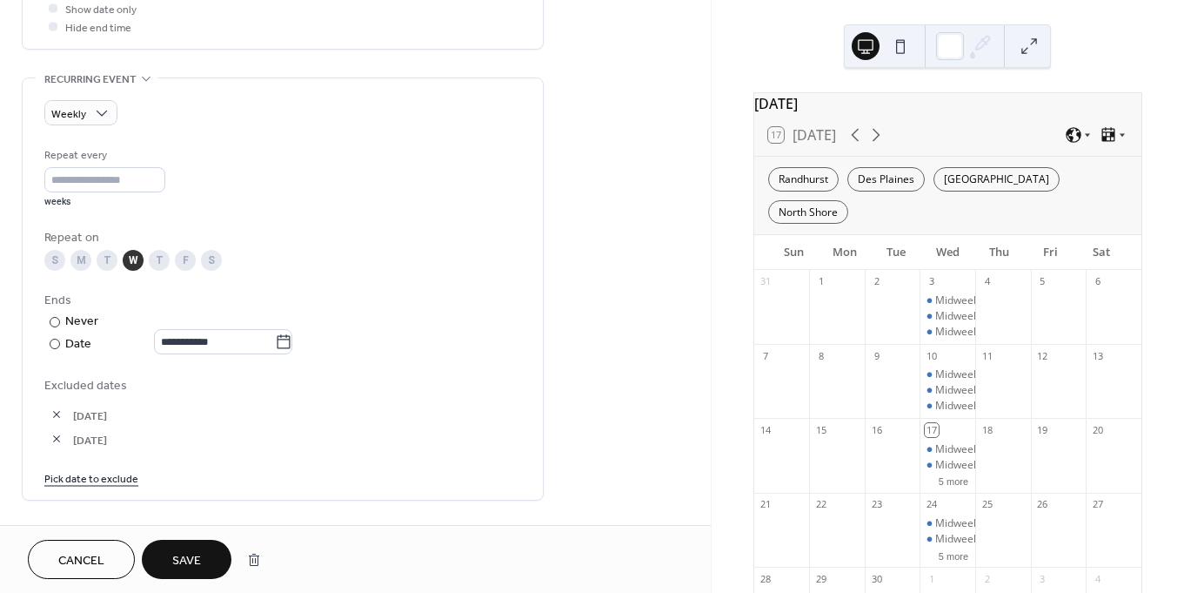
click at [98, 486] on link "Pick date to exclude" at bounding box center [91, 477] width 94 height 18
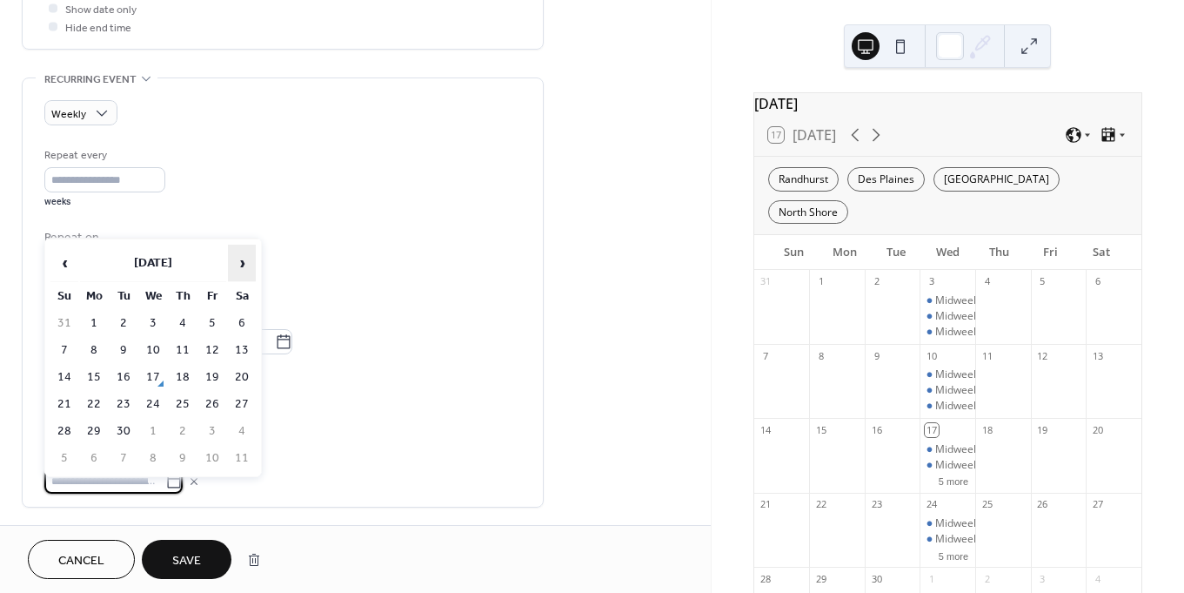
click at [241, 262] on span "›" at bounding box center [242, 262] width 26 height 35
click at [154, 398] on td "24" at bounding box center [153, 404] width 28 height 25
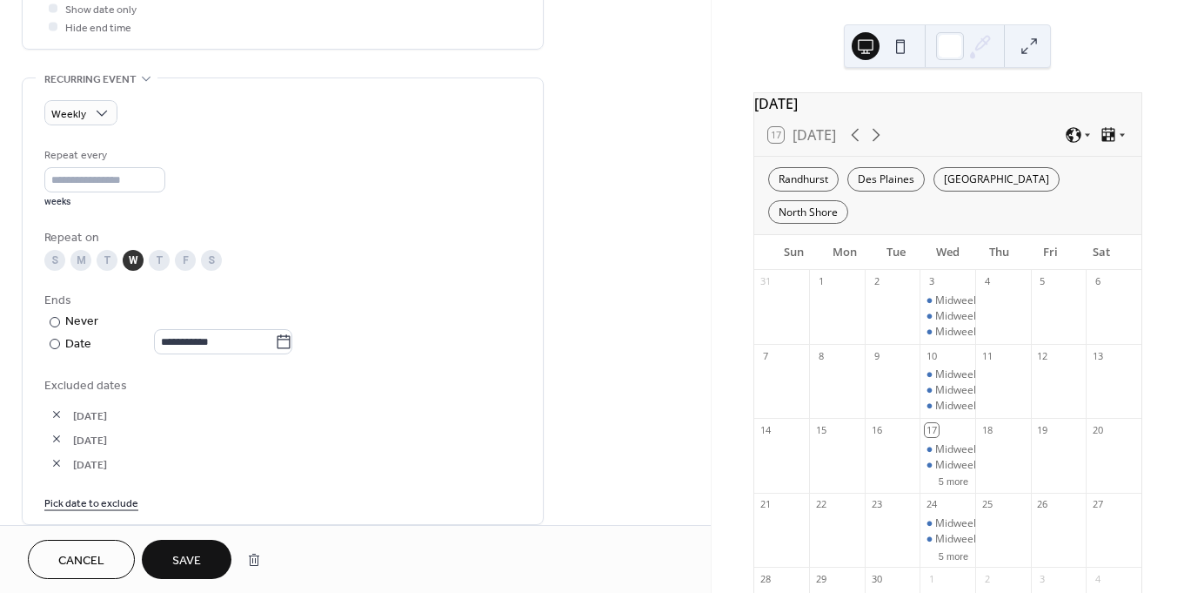
click at [100, 508] on link "Pick date to exclude" at bounding box center [91, 501] width 94 height 18
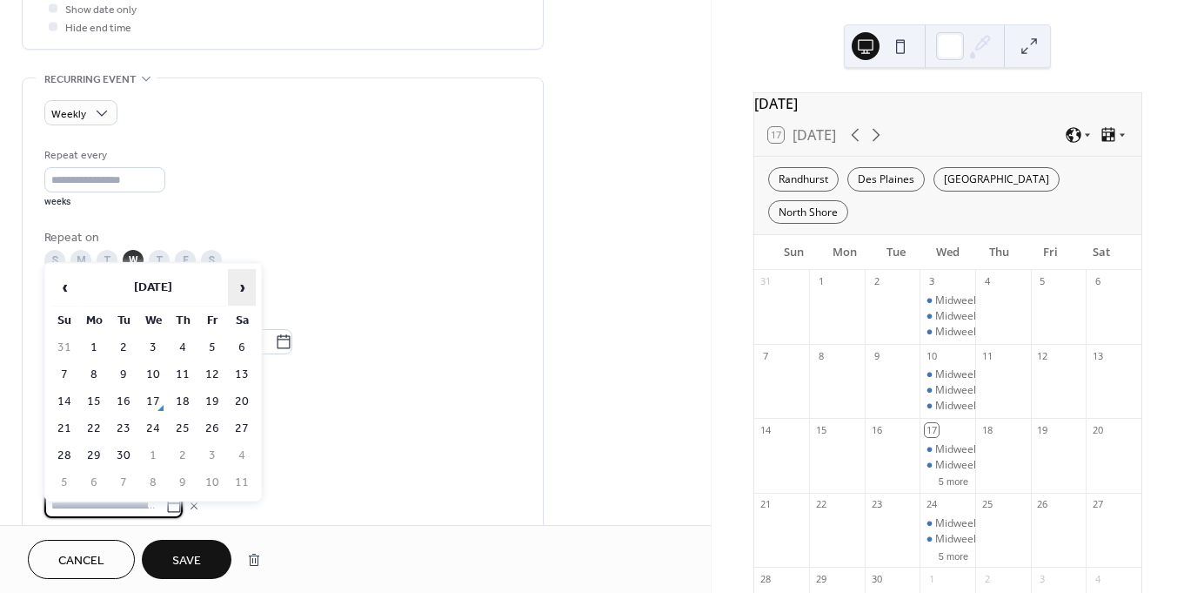
click at [231, 296] on span "›" at bounding box center [242, 287] width 26 height 35
click at [153, 452] on td "31" at bounding box center [153, 455] width 28 height 25
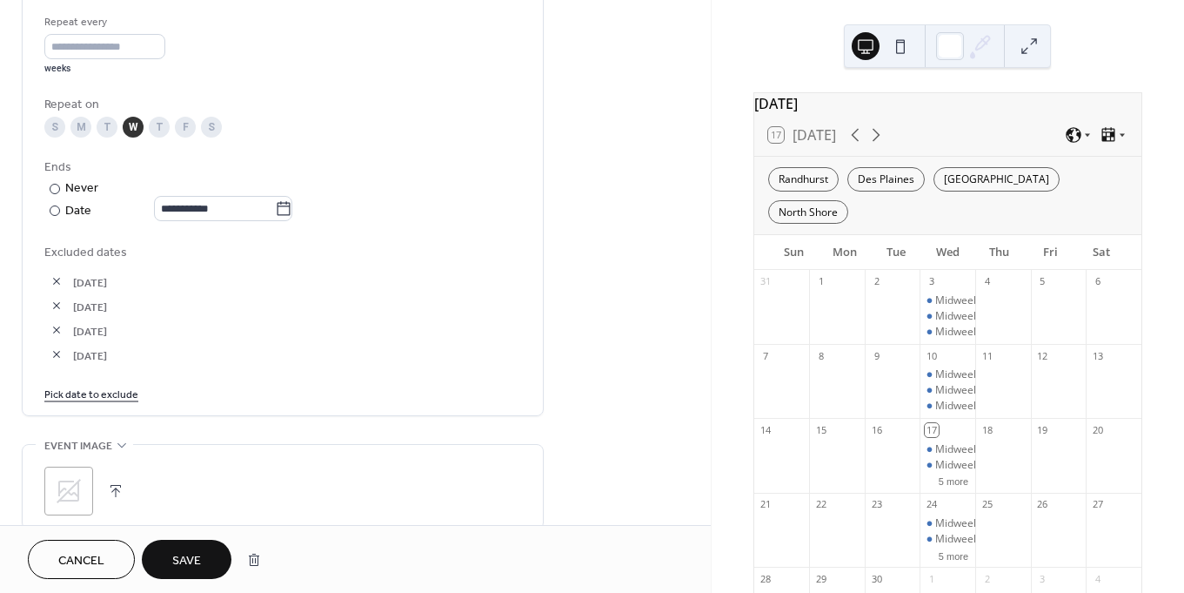
scroll to position [845, 0]
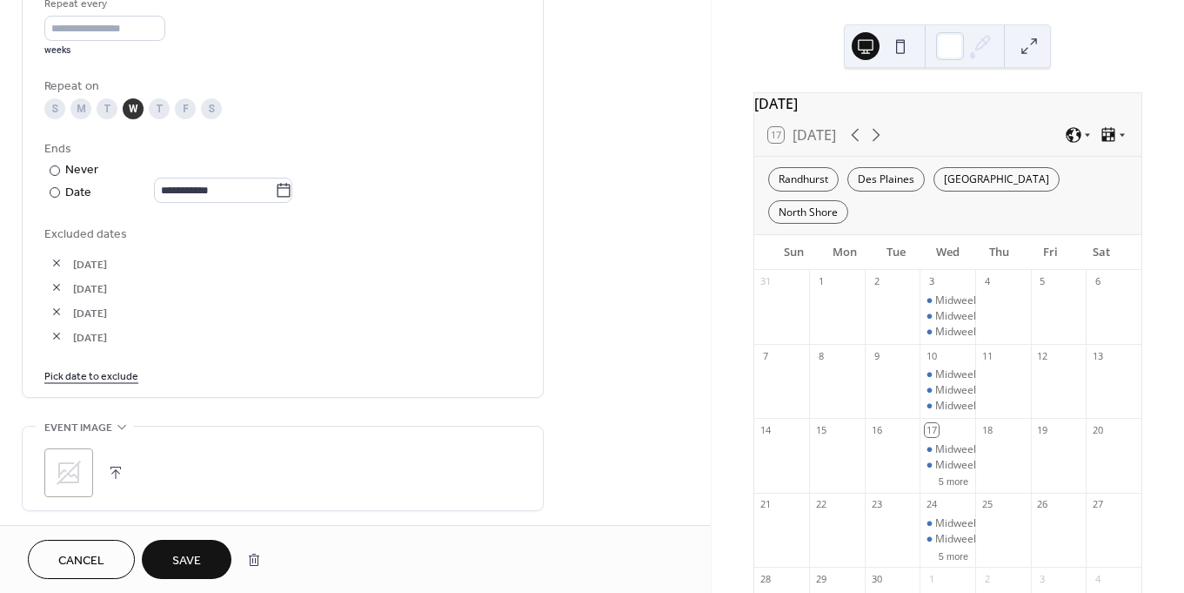
click at [98, 384] on link "Pick date to exclude" at bounding box center [91, 374] width 94 height 18
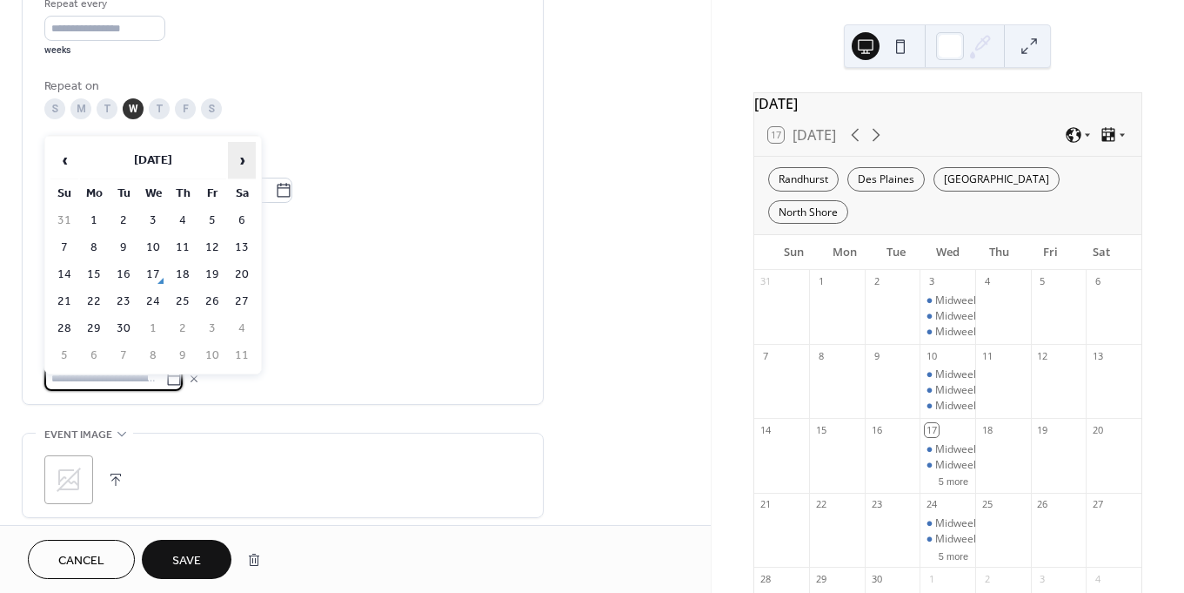
click at [237, 163] on span "›" at bounding box center [242, 160] width 26 height 35
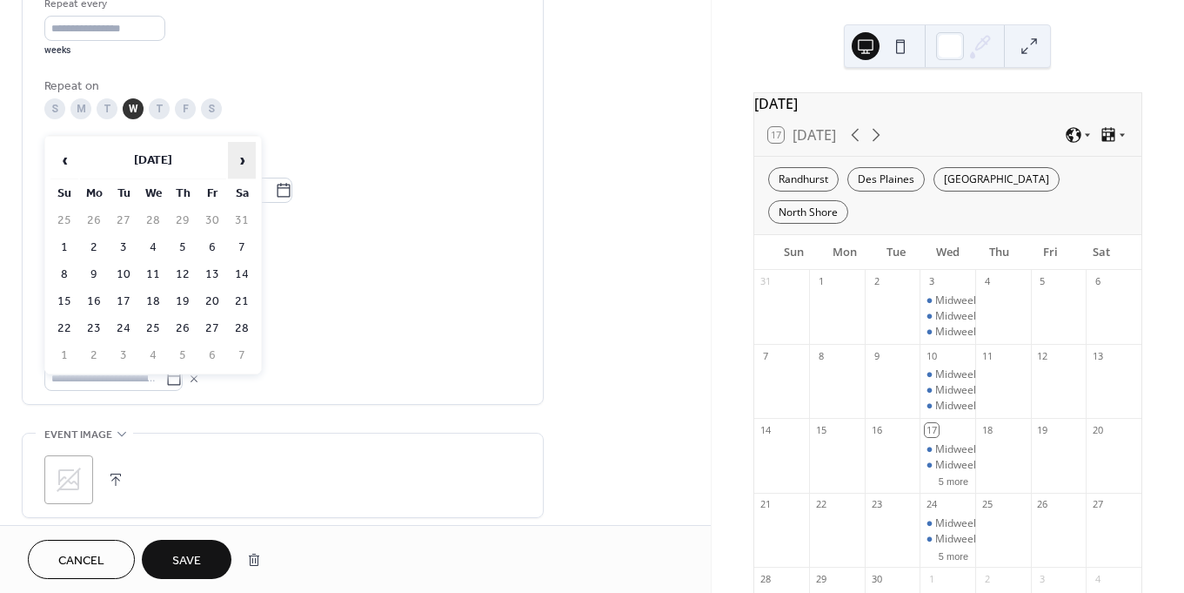
click at [237, 163] on span "›" at bounding box center [242, 160] width 26 height 35
click at [64, 151] on span "‹" at bounding box center [64, 160] width 26 height 35
click at [151, 321] on td "25" at bounding box center [153, 328] width 28 height 25
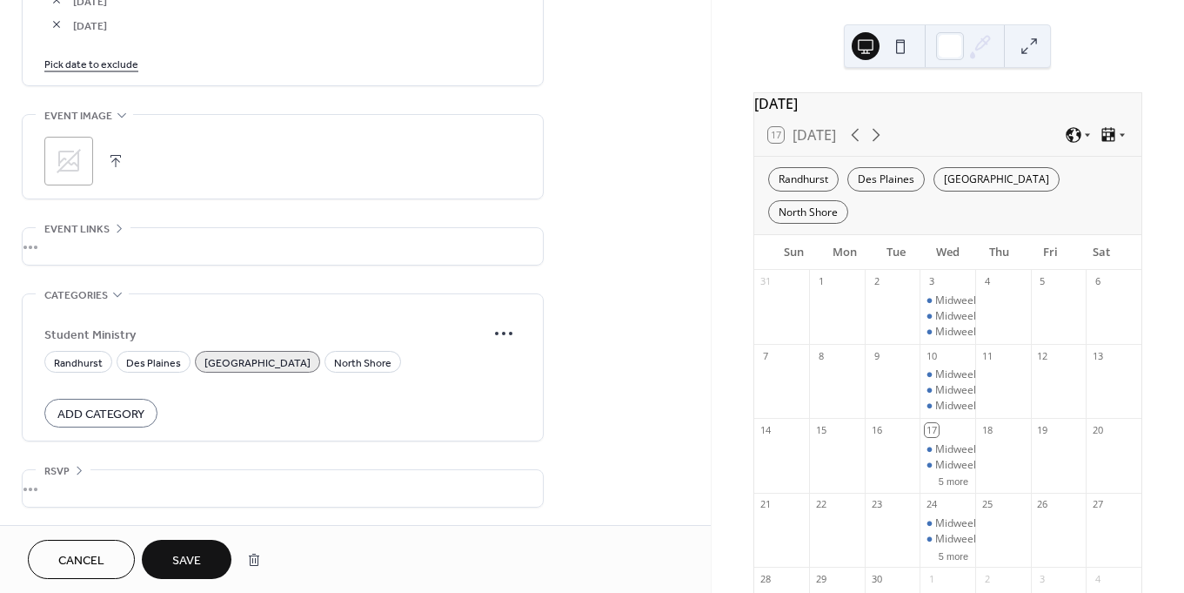
scroll to position [1189, 0]
click at [191, 552] on span "Save" at bounding box center [186, 561] width 29 height 18
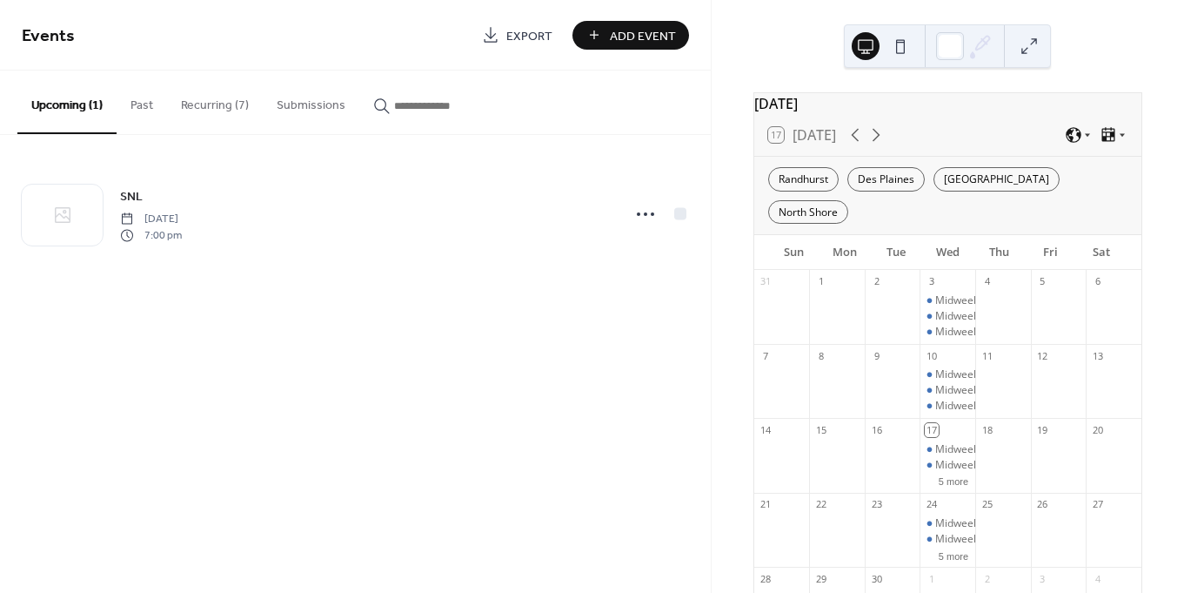
click at [212, 104] on button "Recurring (7)" at bounding box center [215, 101] width 96 height 62
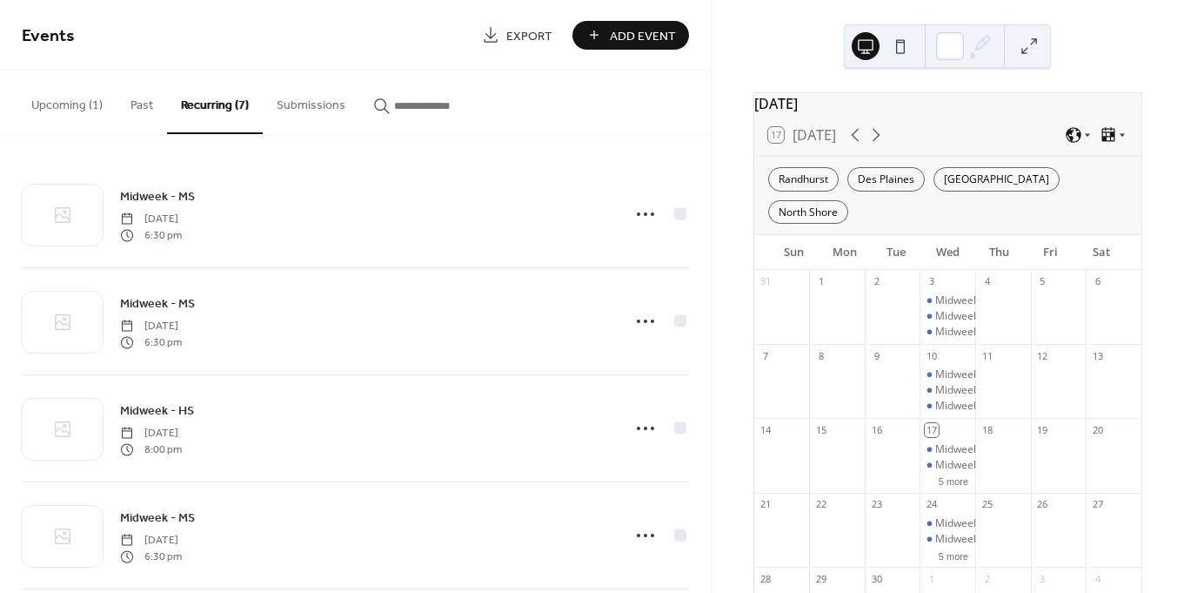
click at [72, 97] on button "Upcoming (1)" at bounding box center [66, 101] width 99 height 62
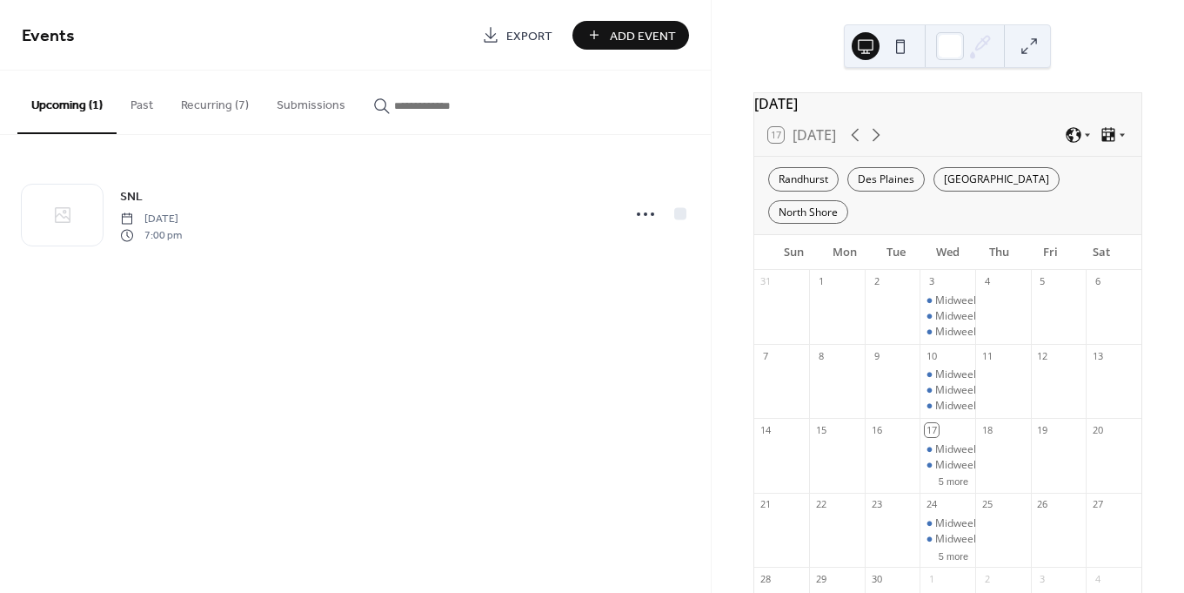
click at [645, 37] on span "Add Event" at bounding box center [643, 36] width 66 height 18
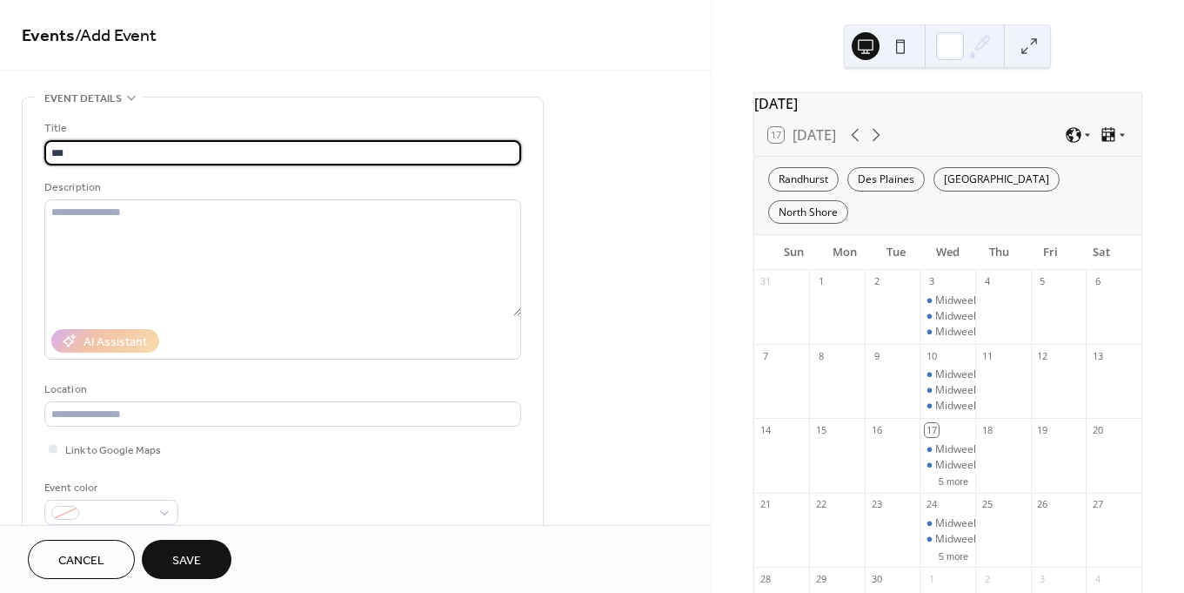
type input "***"
click at [99, 555] on span "Cancel" at bounding box center [81, 561] width 46 height 18
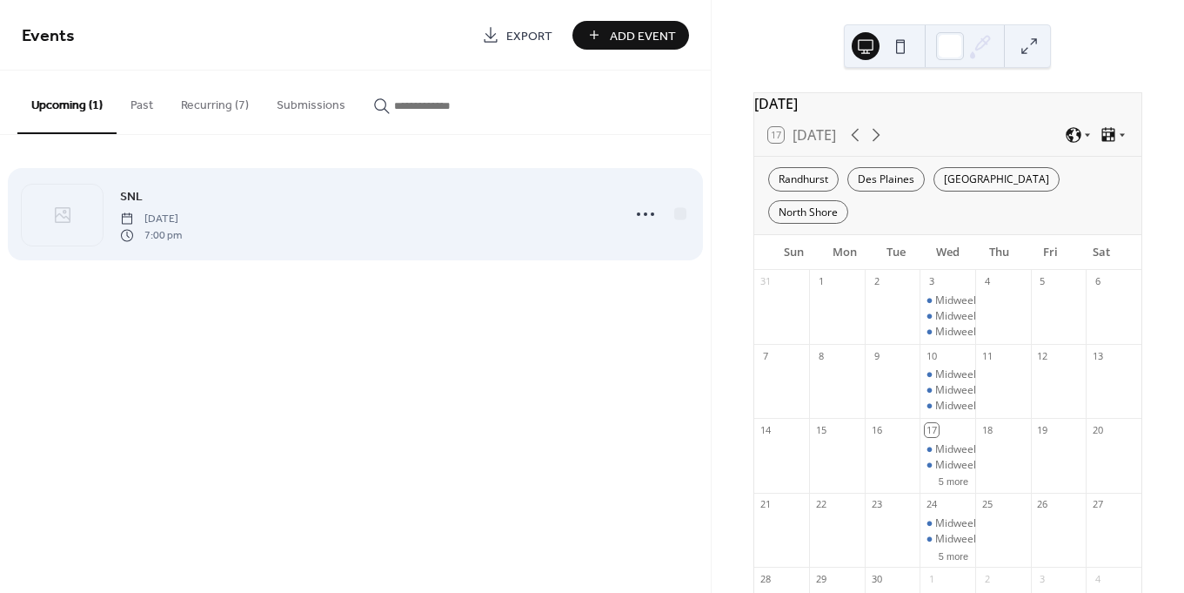
click at [280, 227] on div "SNL [DATE] 7:00 pm" at bounding box center [365, 214] width 490 height 56
click at [653, 217] on icon at bounding box center [646, 214] width 28 height 28
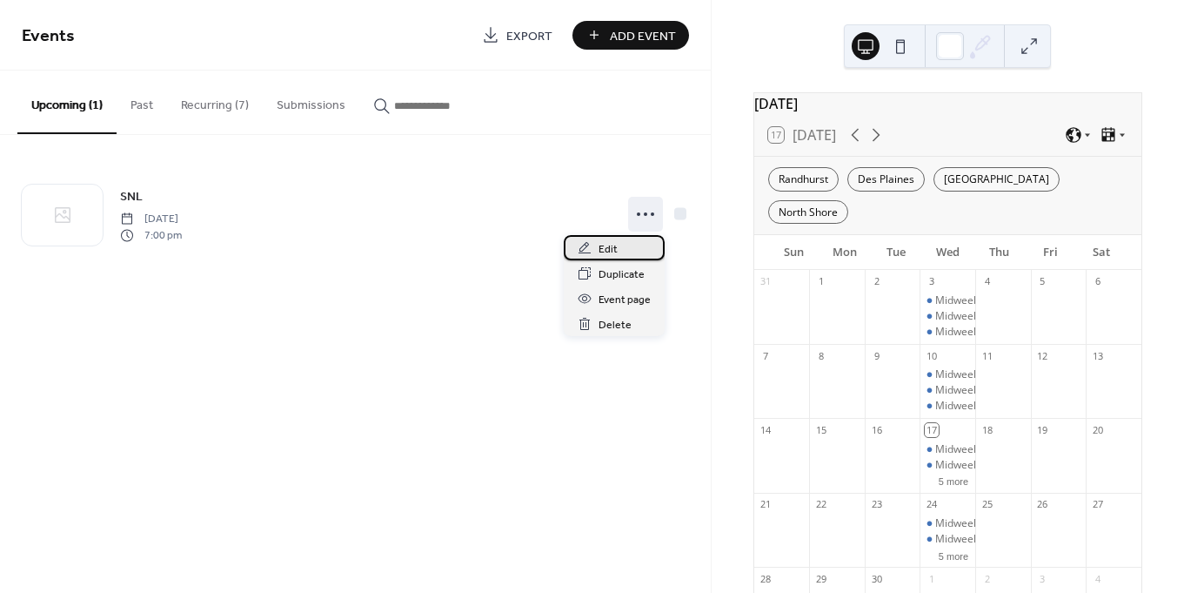
click at [616, 258] on span "Edit" at bounding box center [608, 249] width 19 height 18
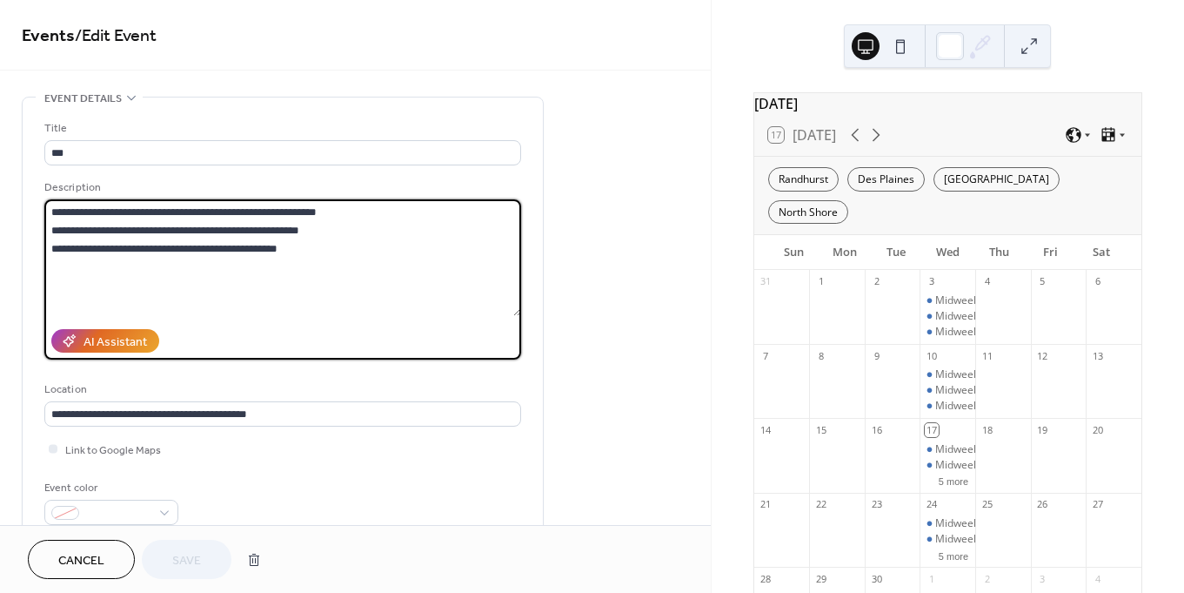
drag, startPoint x: 311, startPoint y: 256, endPoint x: 33, endPoint y: 230, distance: 278.8
click at [33, 230] on div "**********" at bounding box center [283, 317] width 520 height 440
click at [77, 560] on span "Cancel" at bounding box center [81, 561] width 46 height 18
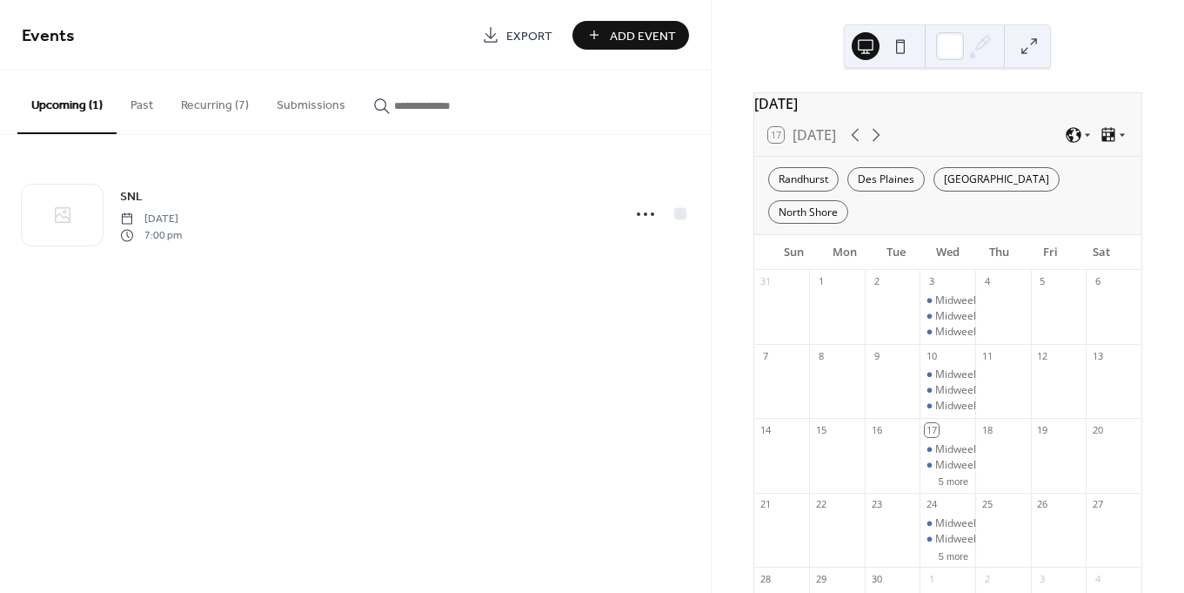
click at [624, 27] on span "Add Event" at bounding box center [643, 36] width 66 height 18
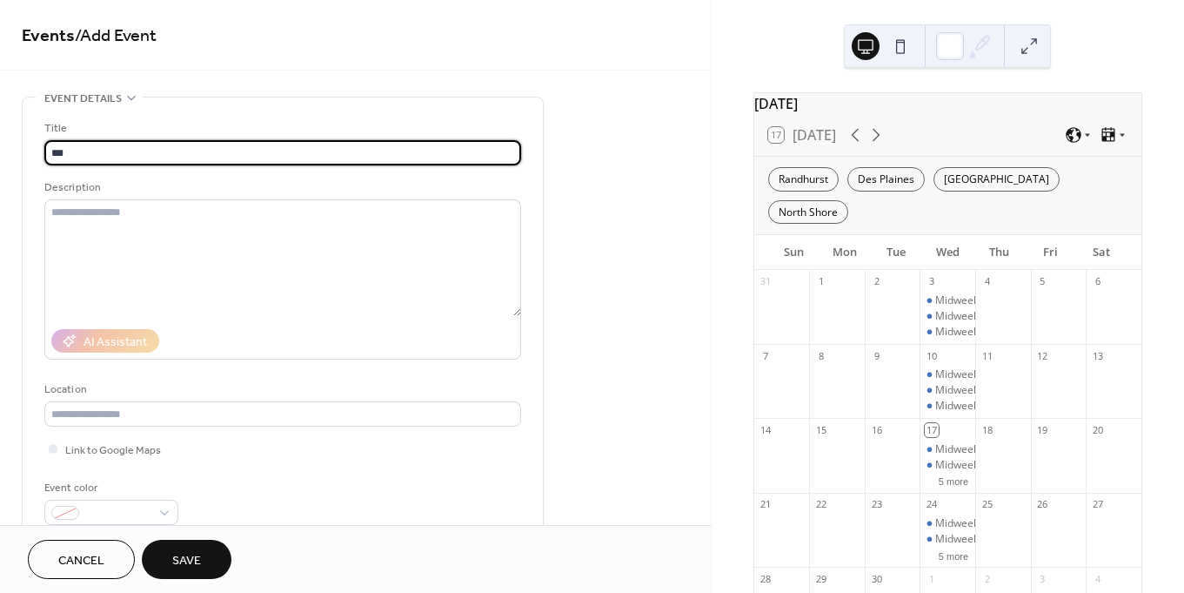
type input "***"
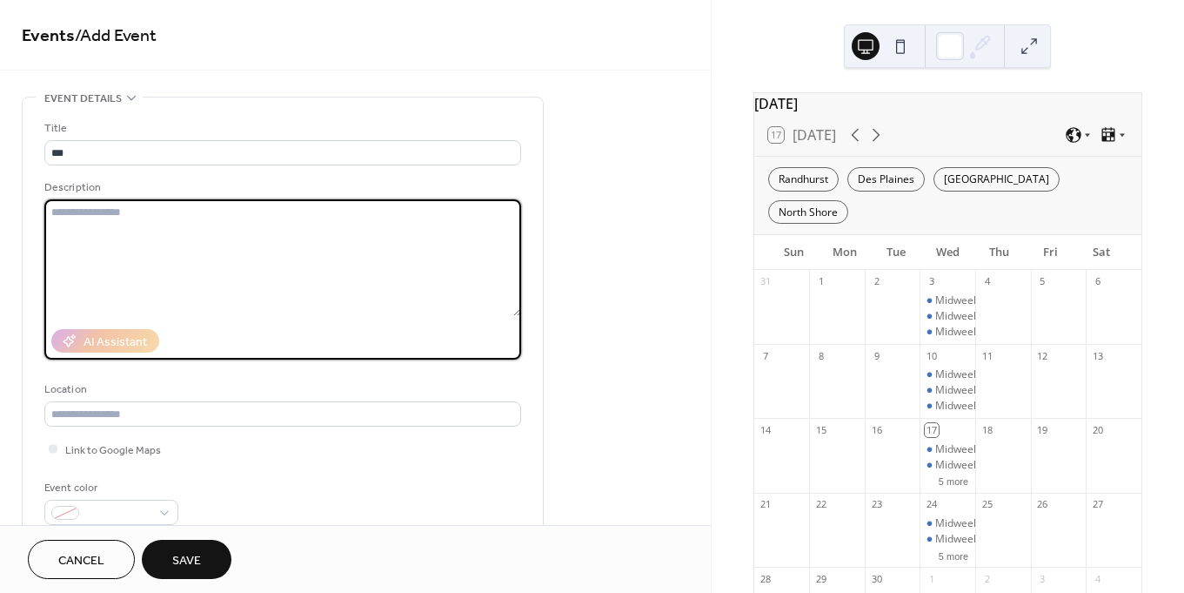
paste textarea "**********"
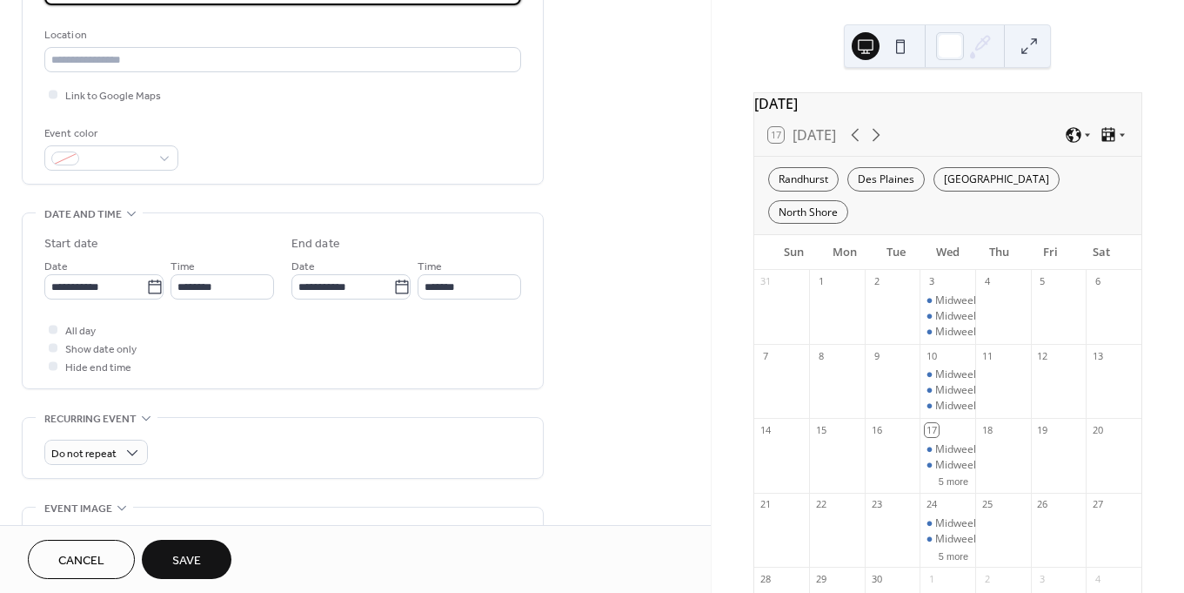
scroll to position [360, 0]
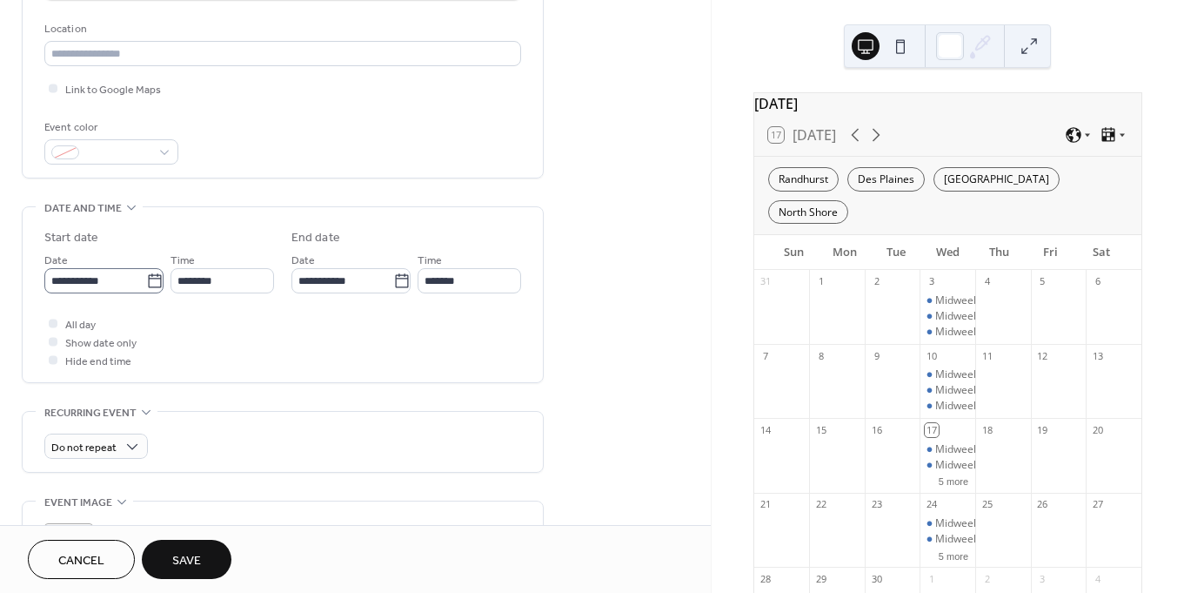
type textarea "**********"
click at [147, 282] on icon at bounding box center [154, 280] width 17 height 17
click at [146, 282] on input "**********" at bounding box center [95, 280] width 102 height 25
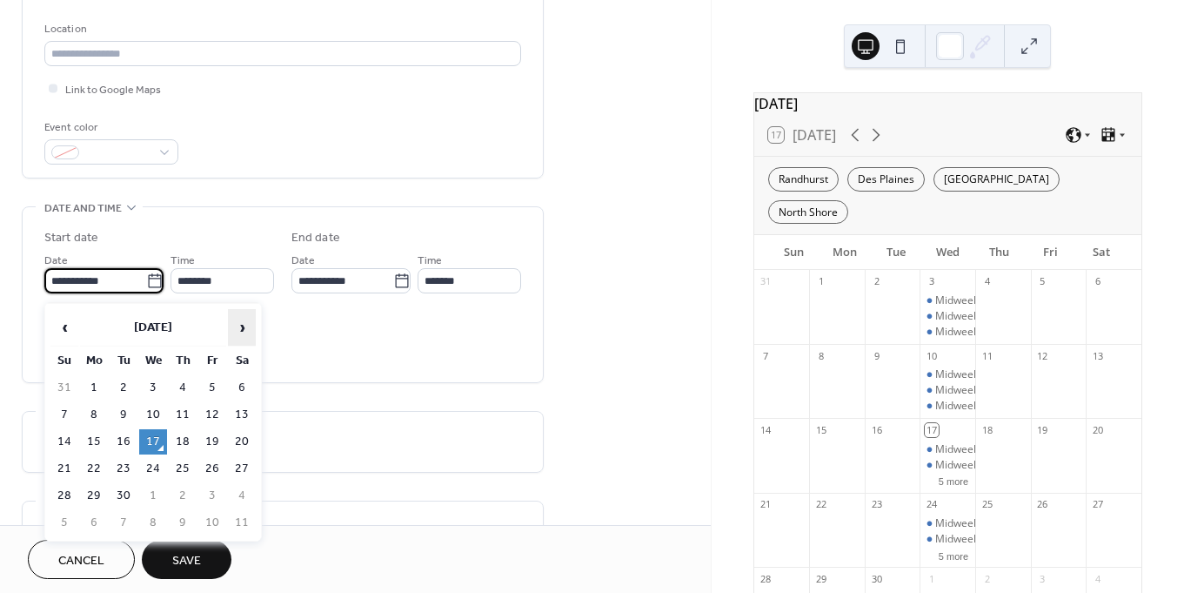
click at [247, 321] on span "›" at bounding box center [242, 327] width 26 height 35
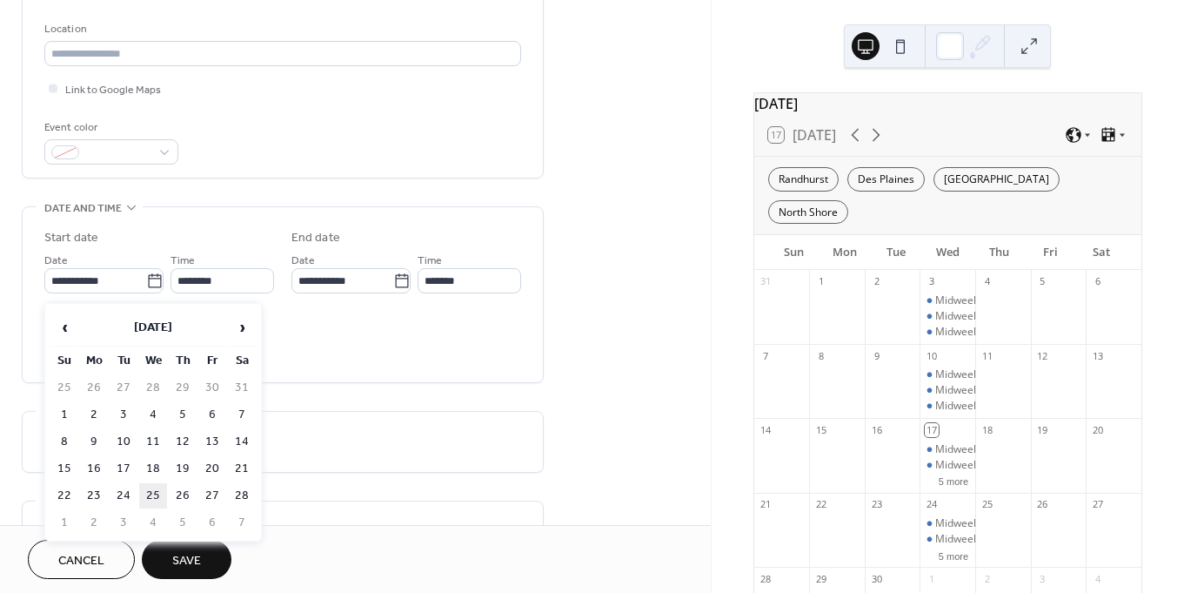
click at [153, 501] on td "25" at bounding box center [153, 495] width 28 height 25
type input "**********"
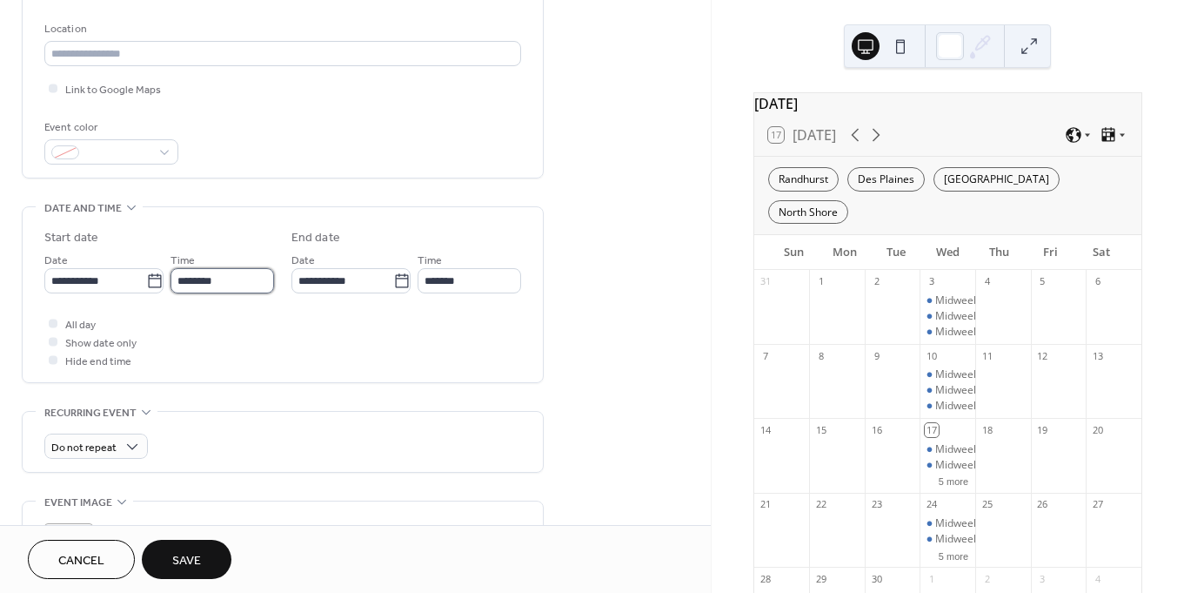
click at [181, 288] on input "********" at bounding box center [223, 280] width 104 height 25
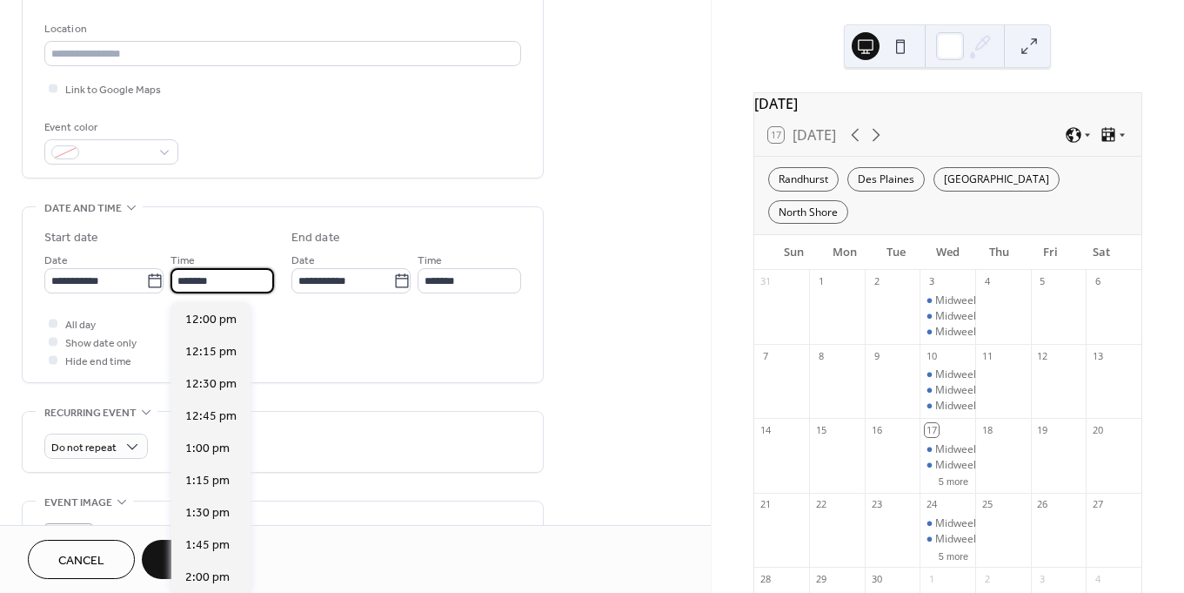
scroll to position [2447, 0]
type input "*******"
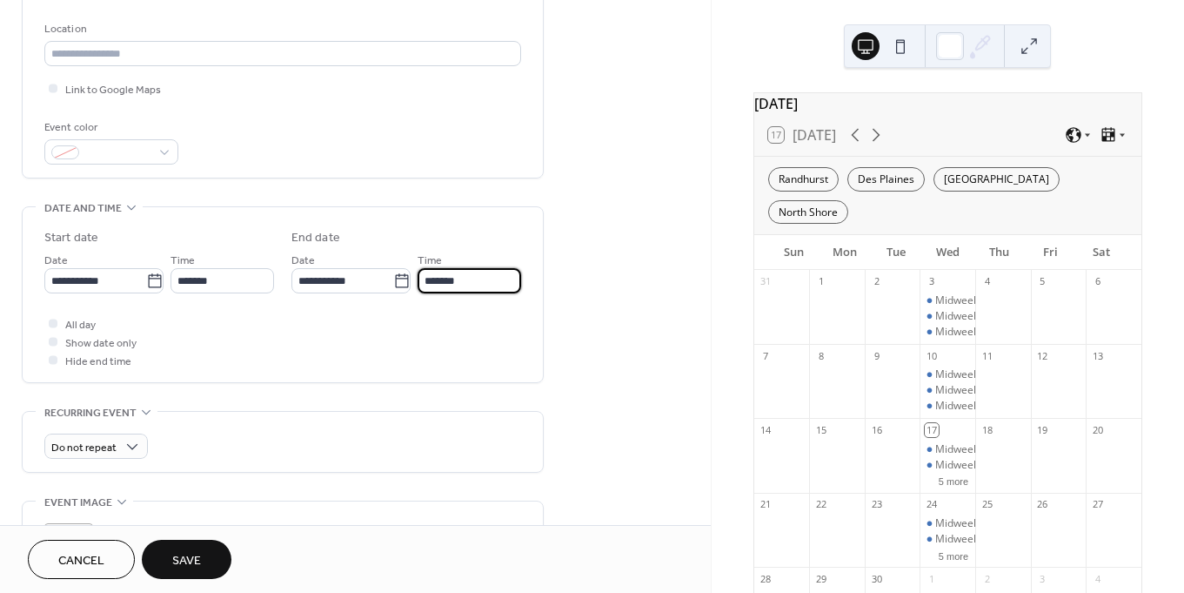
click at [441, 286] on input "*******" at bounding box center [470, 280] width 104 height 25
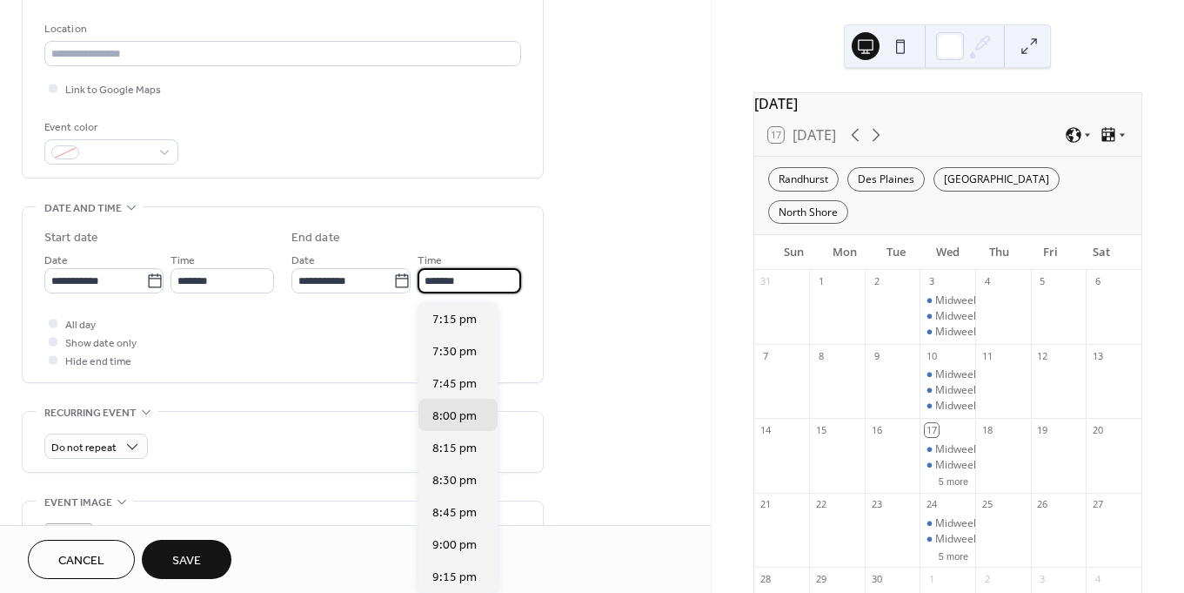
click at [428, 285] on input "*******" at bounding box center [470, 280] width 104 height 25
type input "*******"
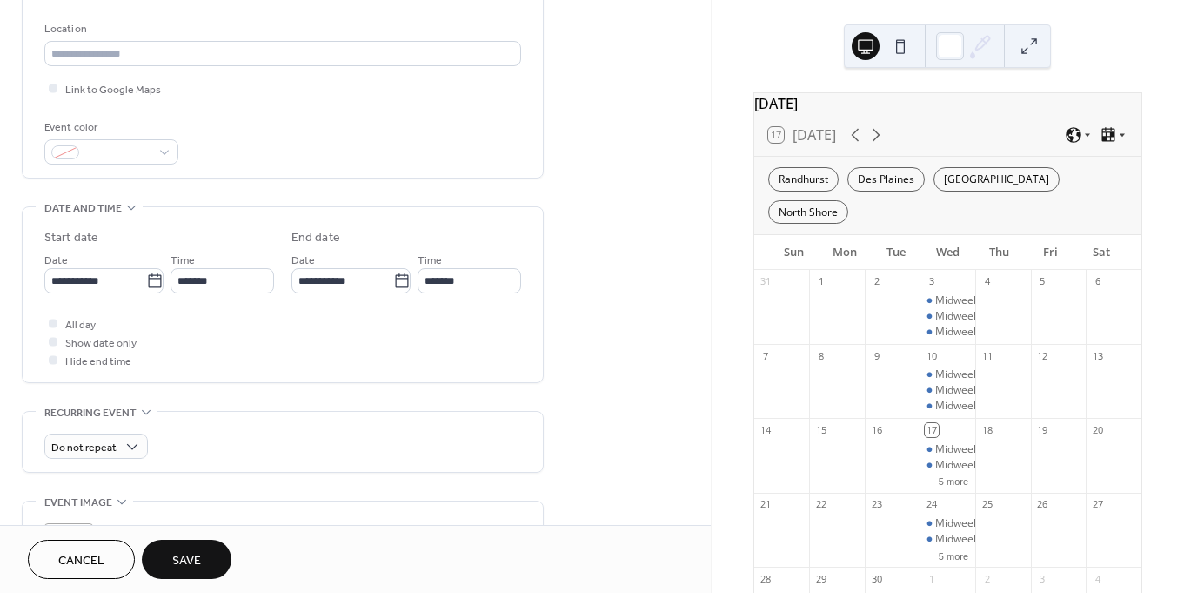
click at [580, 335] on div "**********" at bounding box center [355, 323] width 711 height 1175
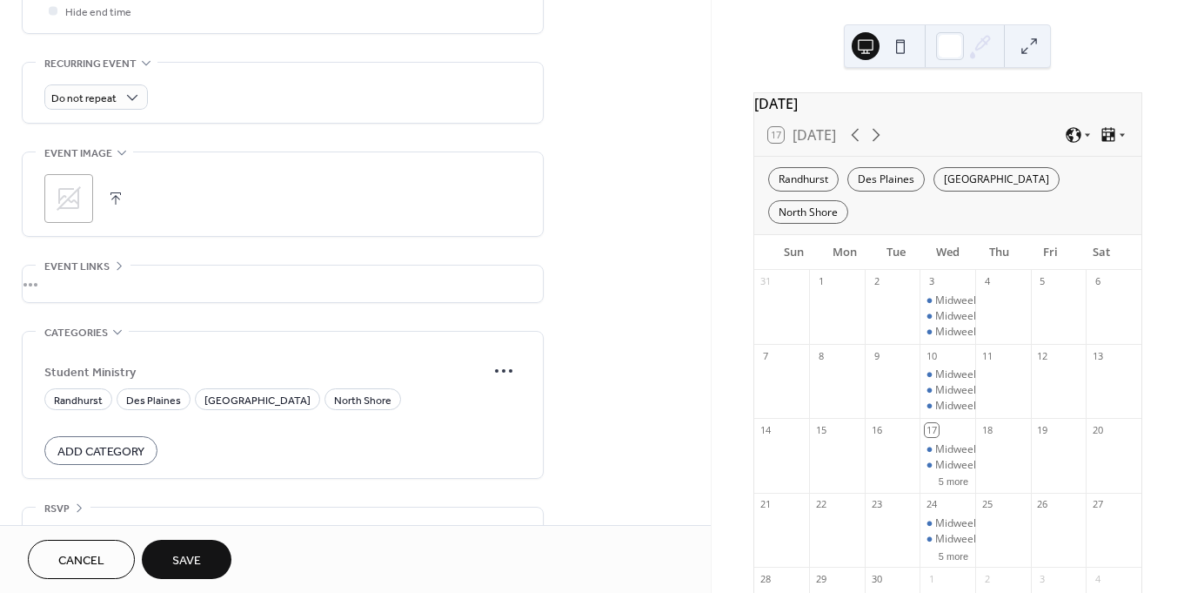
scroll to position [743, 0]
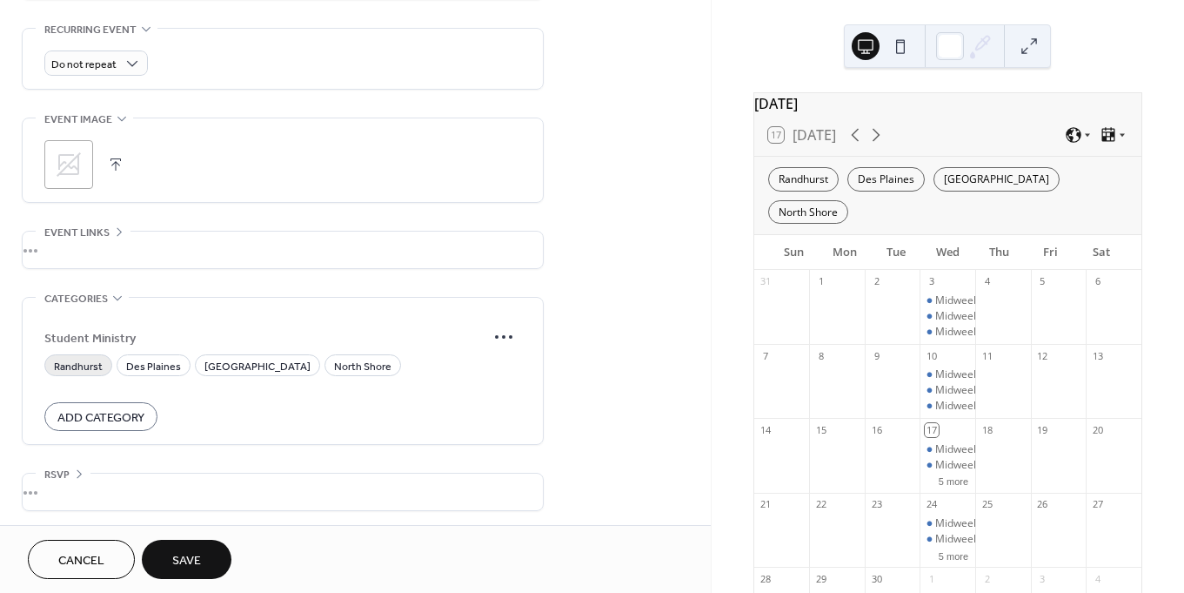
click at [82, 373] on span "Randhurst" at bounding box center [78, 367] width 49 height 18
click at [154, 373] on span "Des Plaines" at bounding box center [153, 367] width 55 height 18
click at [242, 364] on span "[GEOGRAPHIC_DATA]" at bounding box center [257, 367] width 106 height 18
click at [334, 369] on span "North Shore" at bounding box center [362, 367] width 57 height 18
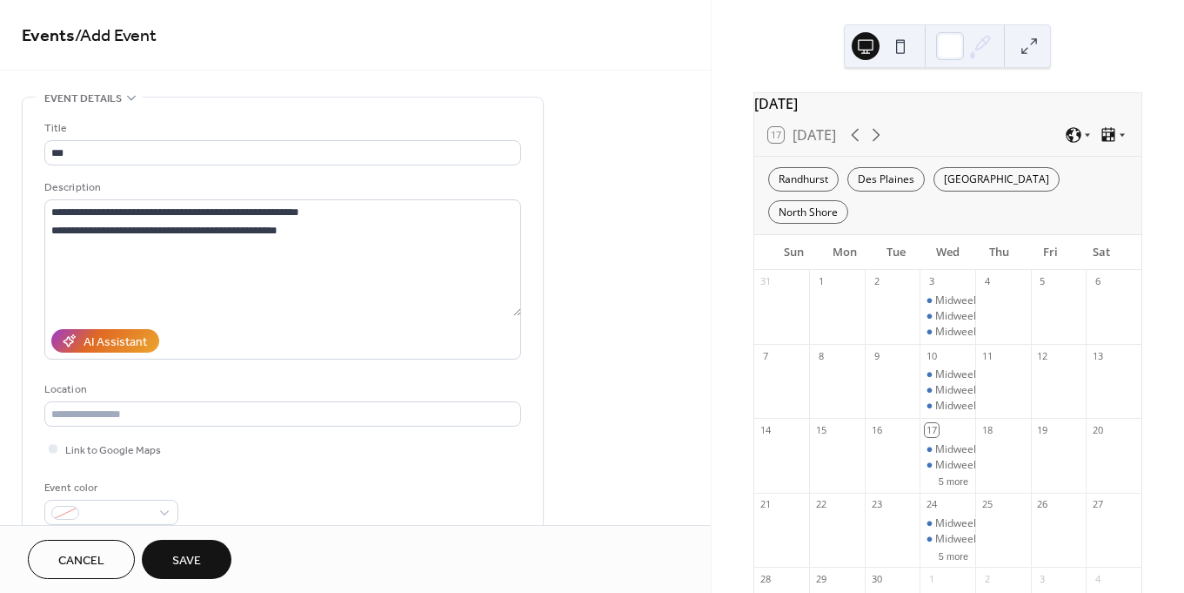
scroll to position [0, 0]
click at [195, 570] on span "Save" at bounding box center [186, 561] width 29 height 18
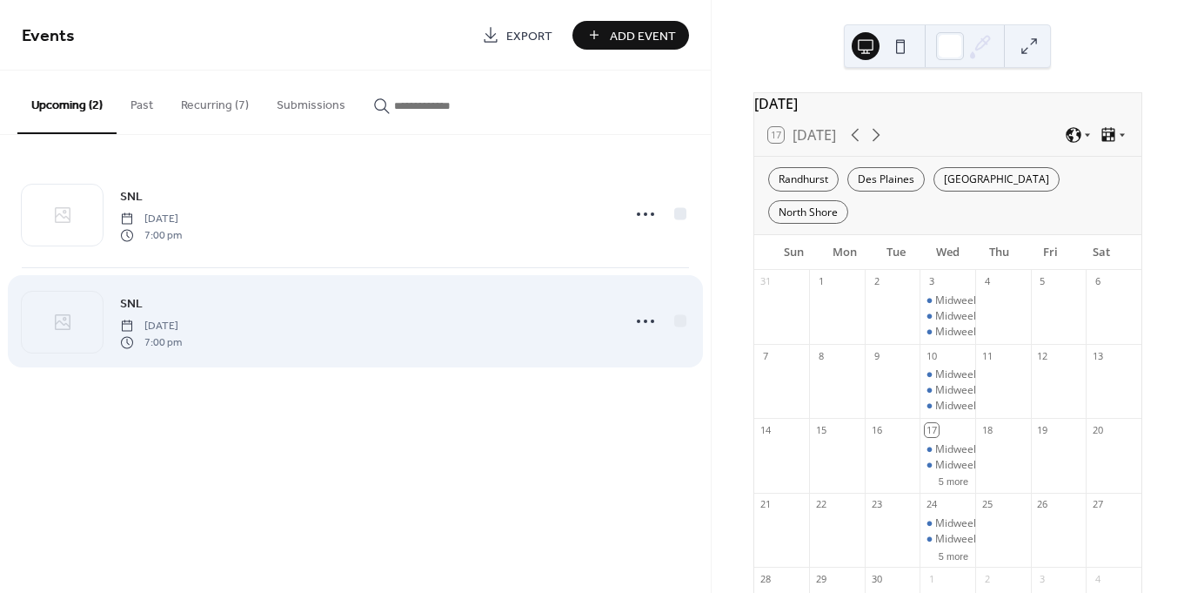
click at [237, 310] on div "SNL [DATE] 7:00 pm" at bounding box center [365, 321] width 490 height 56
click at [639, 322] on circle at bounding box center [638, 320] width 3 height 3
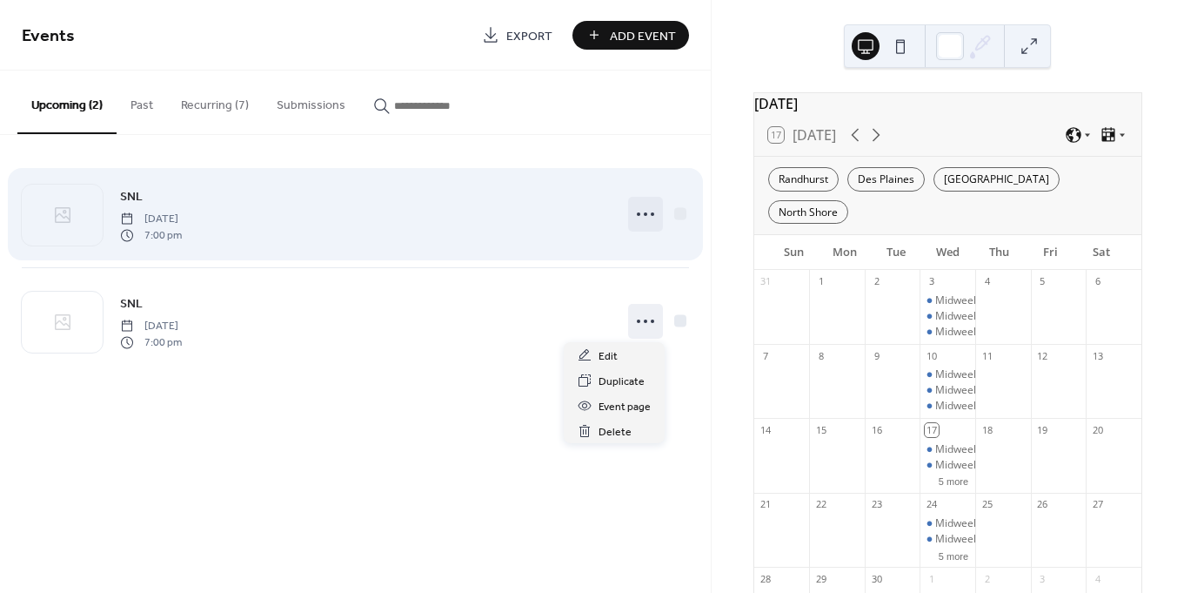
click at [639, 207] on icon at bounding box center [646, 214] width 28 height 28
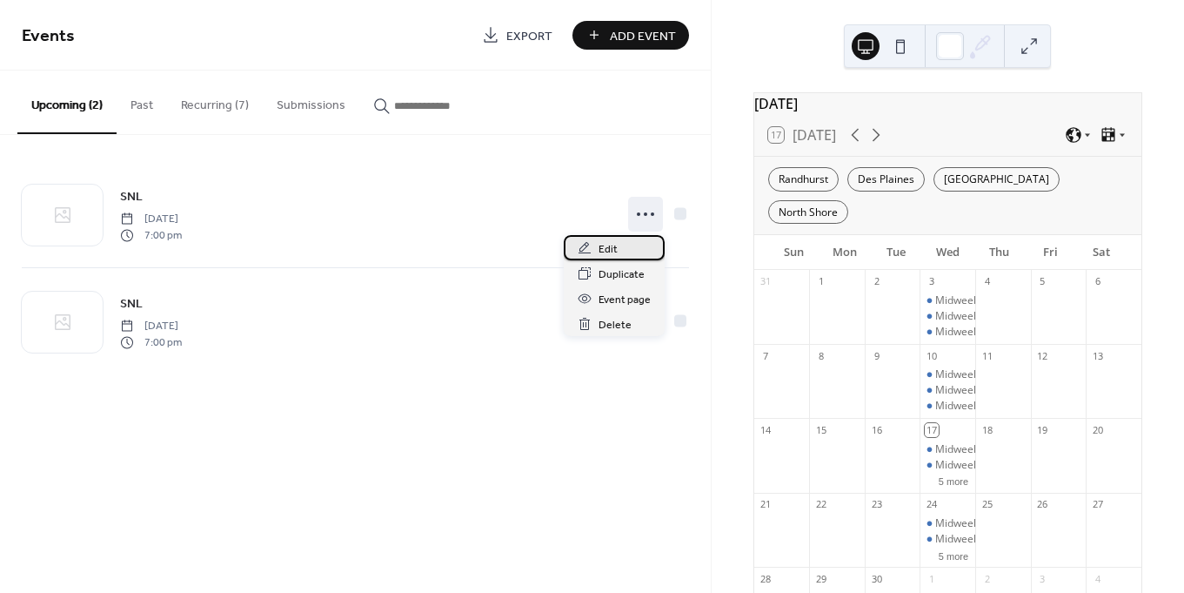
click at [608, 252] on span "Edit" at bounding box center [608, 249] width 19 height 18
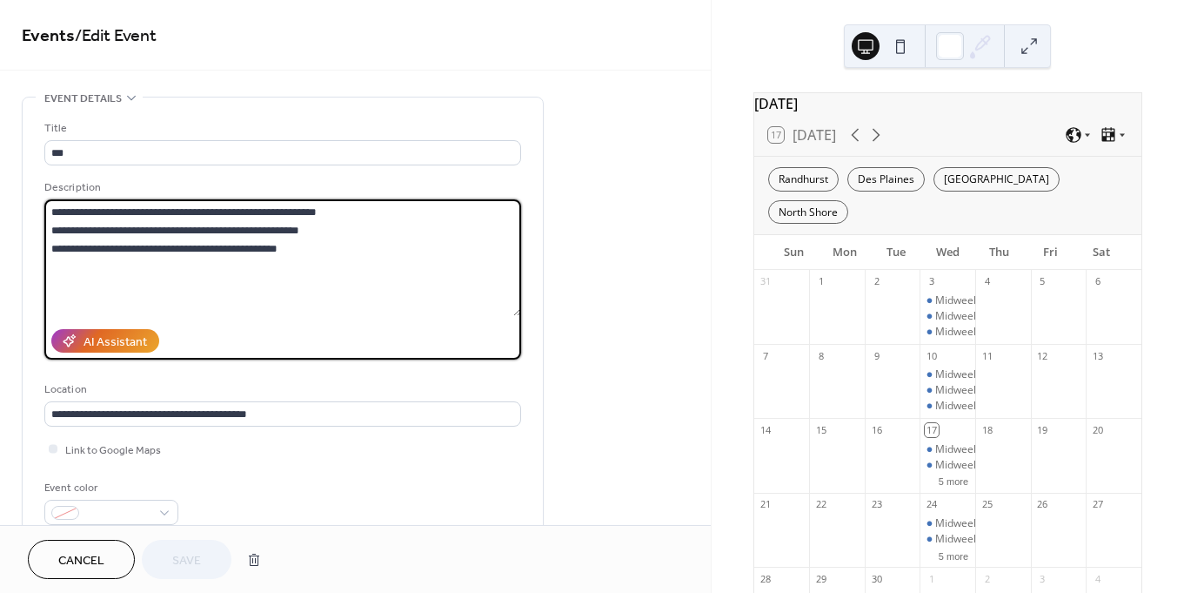
drag, startPoint x: 345, startPoint y: 211, endPoint x: 181, endPoint y: 210, distance: 163.6
click at [181, 210] on textarea "**********" at bounding box center [282, 257] width 477 height 117
type textarea "**********"
click at [85, 566] on span "Cancel" at bounding box center [81, 561] width 46 height 18
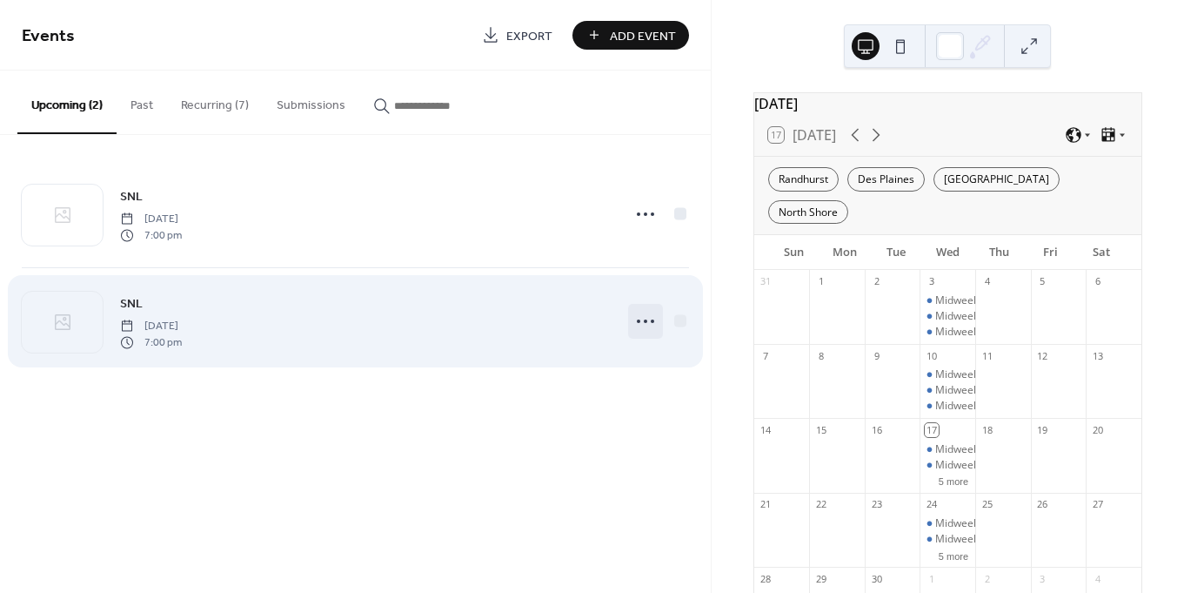
click at [636, 319] on icon at bounding box center [646, 321] width 28 height 28
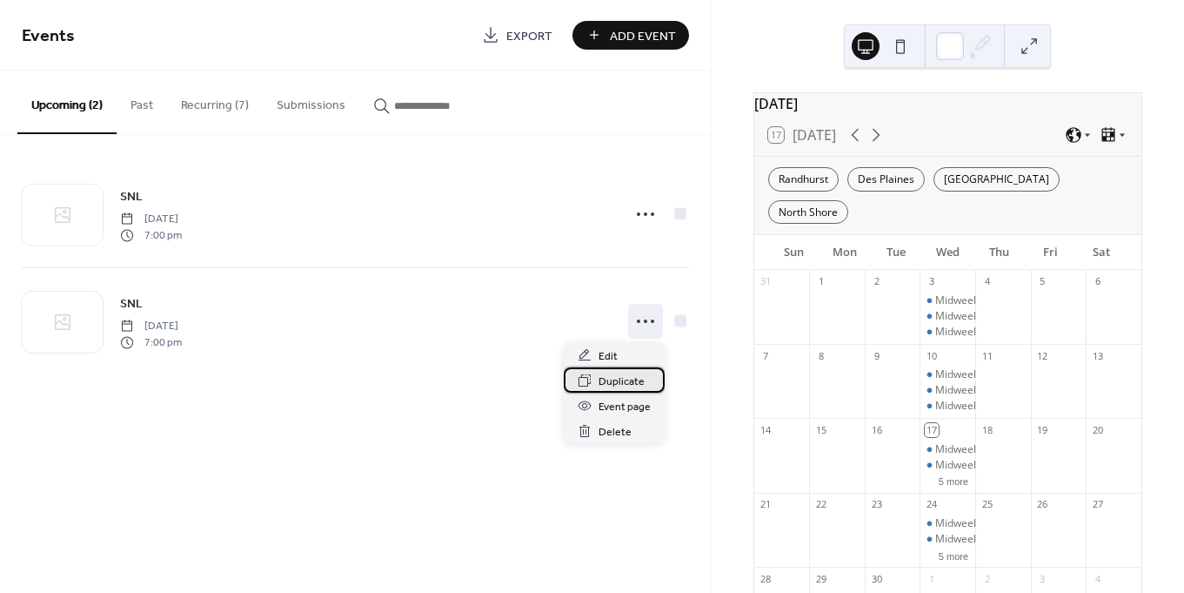
click at [619, 371] on div "Duplicate" at bounding box center [614, 379] width 101 height 25
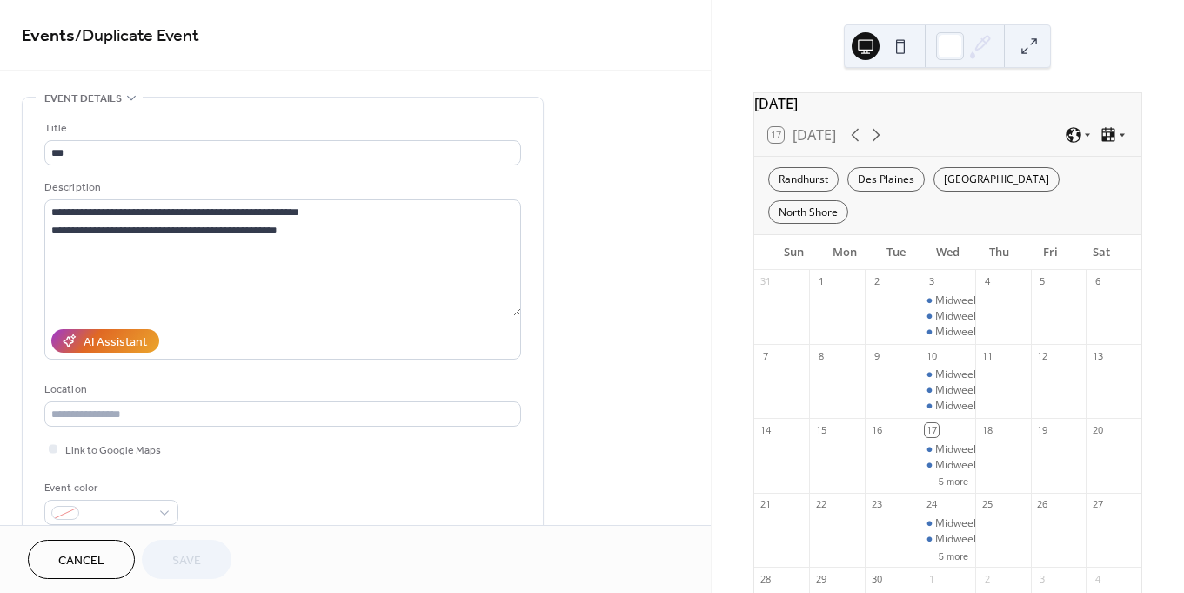
click at [52, 552] on button "Cancel" at bounding box center [81, 558] width 107 height 39
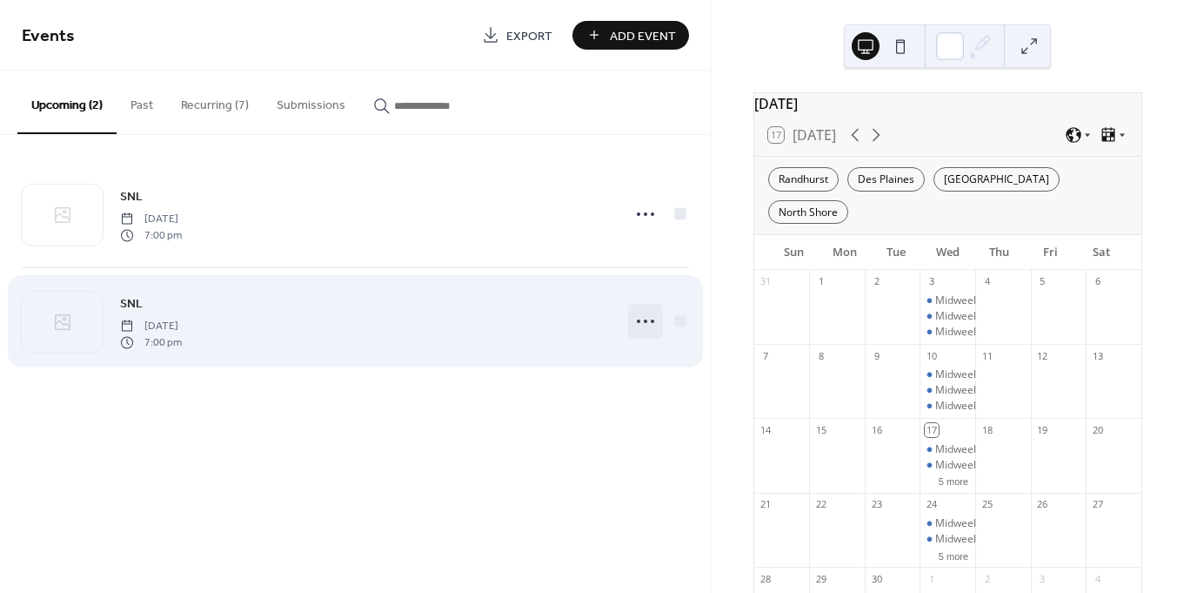
click at [641, 325] on icon at bounding box center [646, 321] width 28 height 28
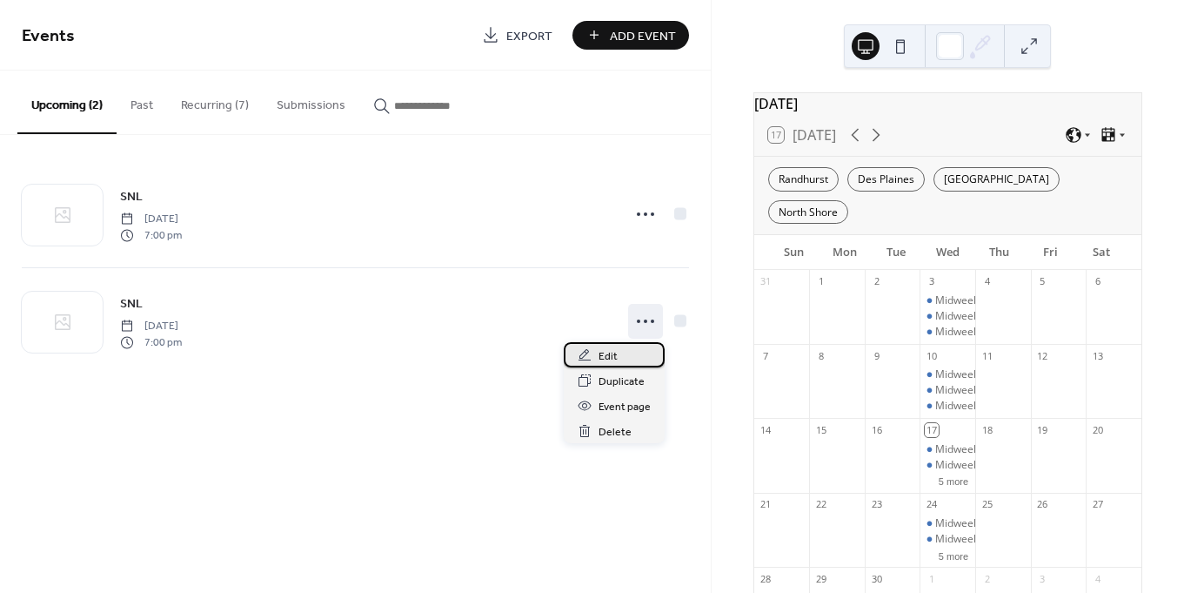
click at [599, 357] on span "Edit" at bounding box center [608, 356] width 19 height 18
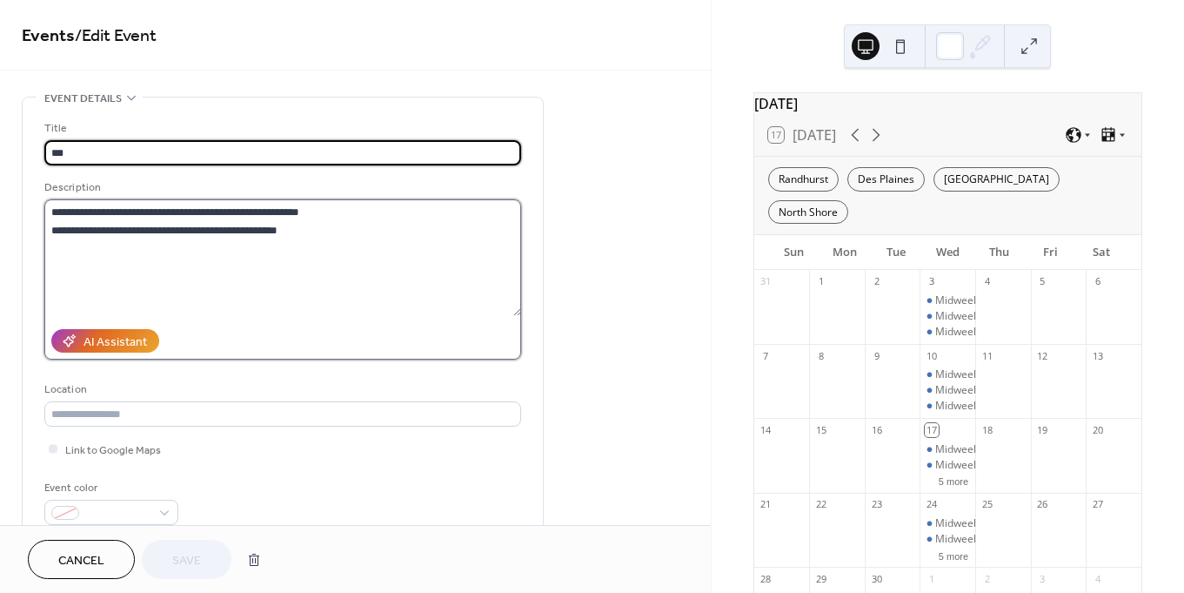
click at [50, 211] on textarea "**********" at bounding box center [282, 257] width 477 height 117
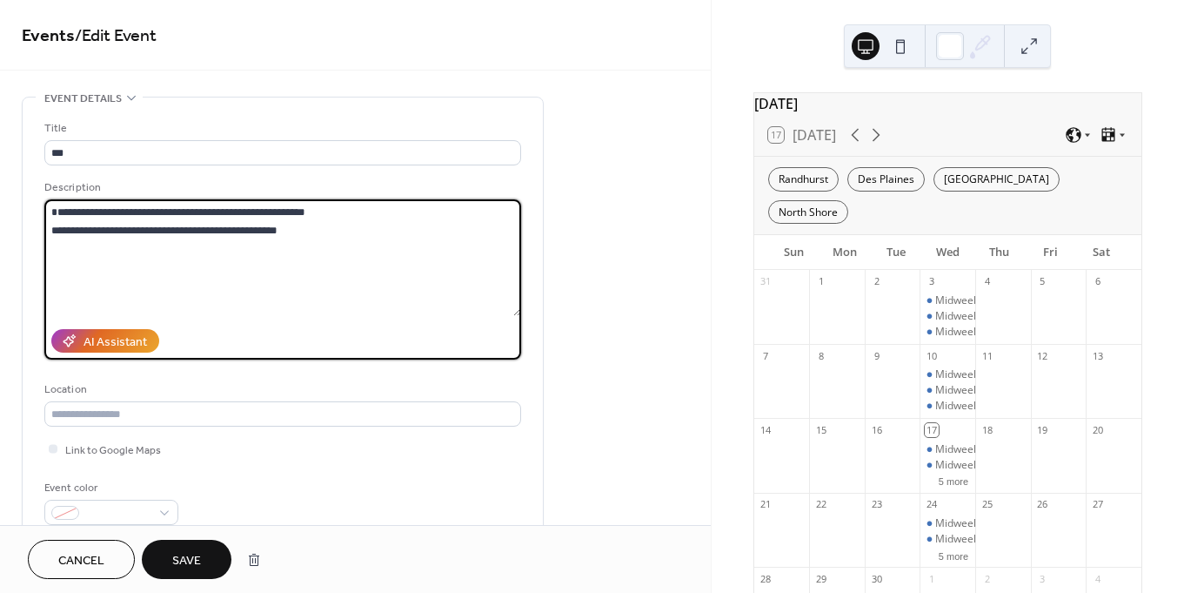
click at [65, 213] on textarea "**********" at bounding box center [282, 257] width 477 height 117
paste textarea "**********"
click at [58, 214] on textarea "**********" at bounding box center [282, 257] width 477 height 117
type textarea "**********"
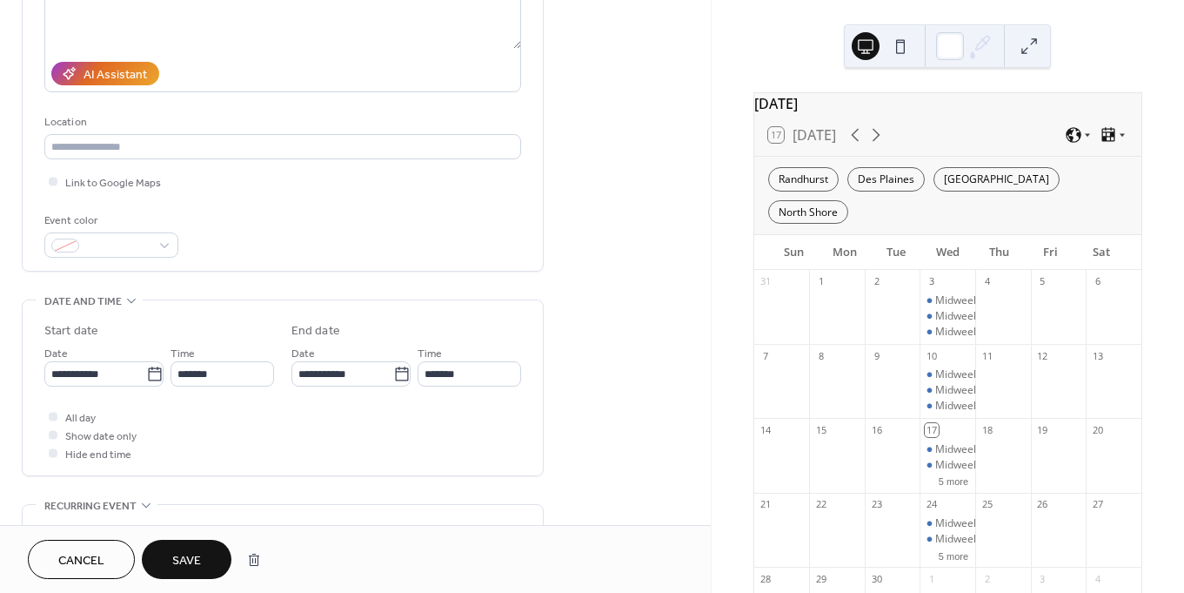
scroll to position [271, 0]
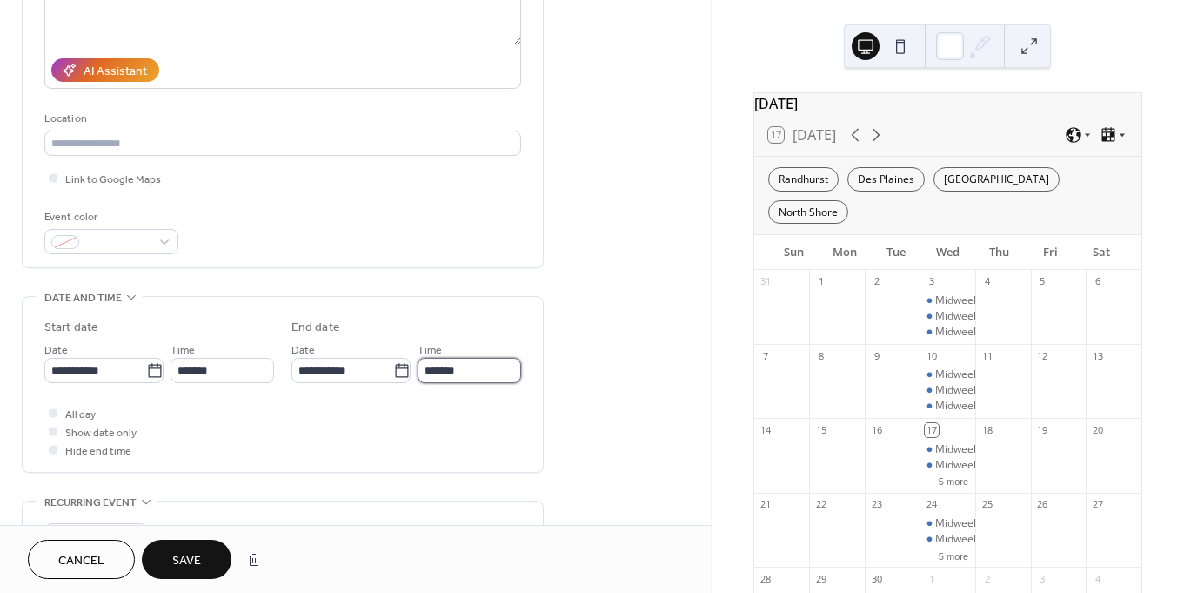
click at [428, 375] on input "*******" at bounding box center [470, 370] width 104 height 25
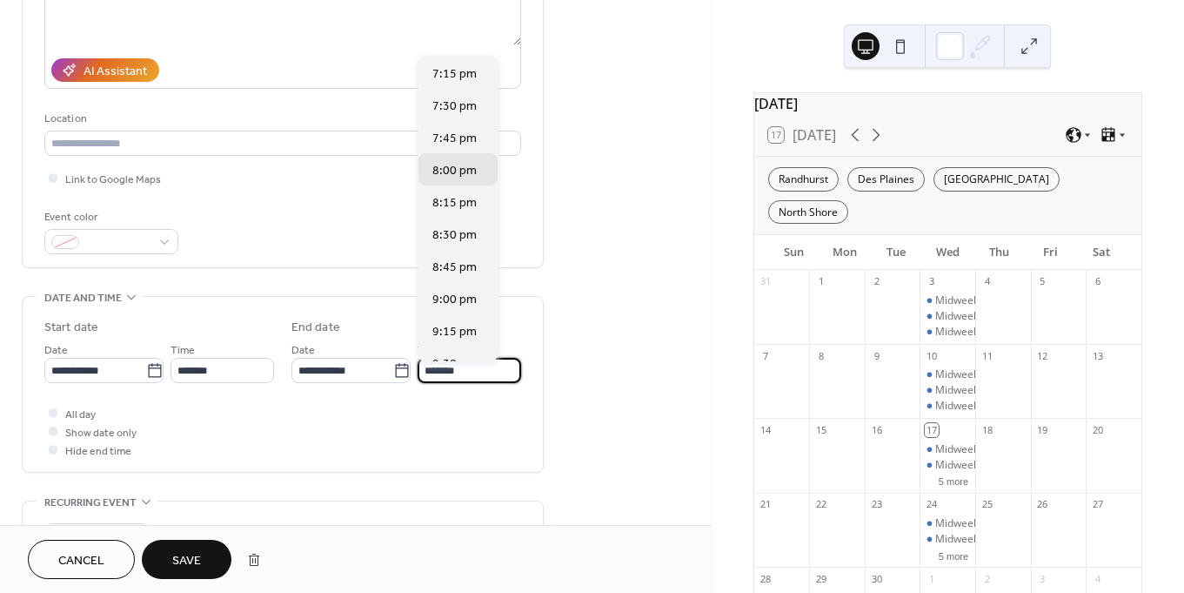
click at [443, 375] on input "*******" at bounding box center [470, 370] width 104 height 25
type input "*******"
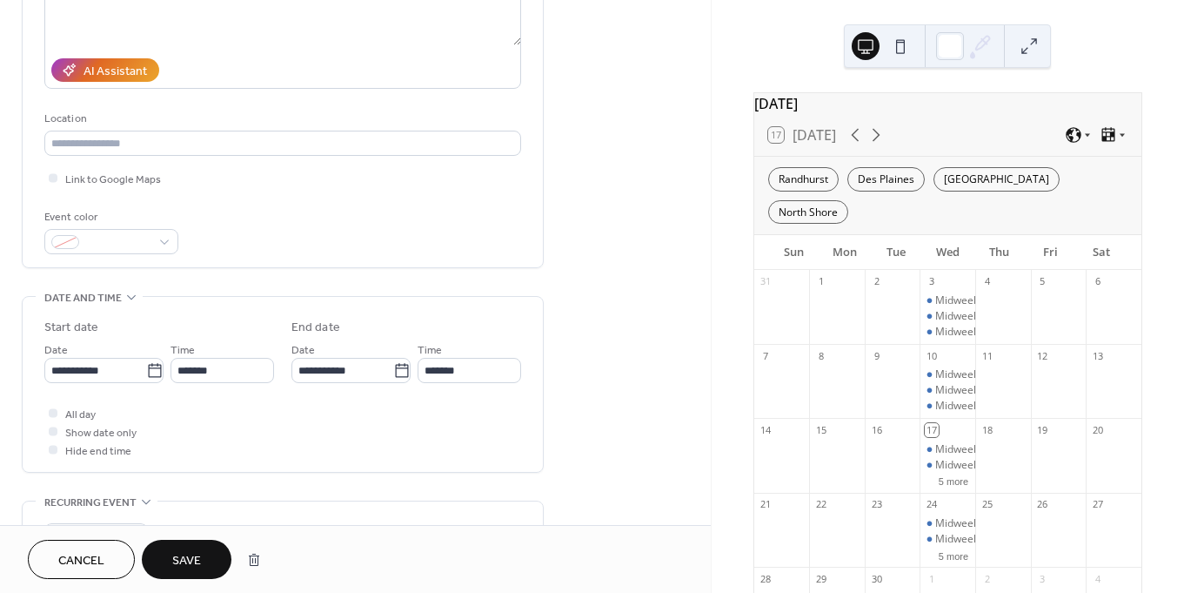
click at [626, 374] on div "**********" at bounding box center [355, 413] width 711 height 1175
click at [193, 564] on span "Save" at bounding box center [186, 561] width 29 height 18
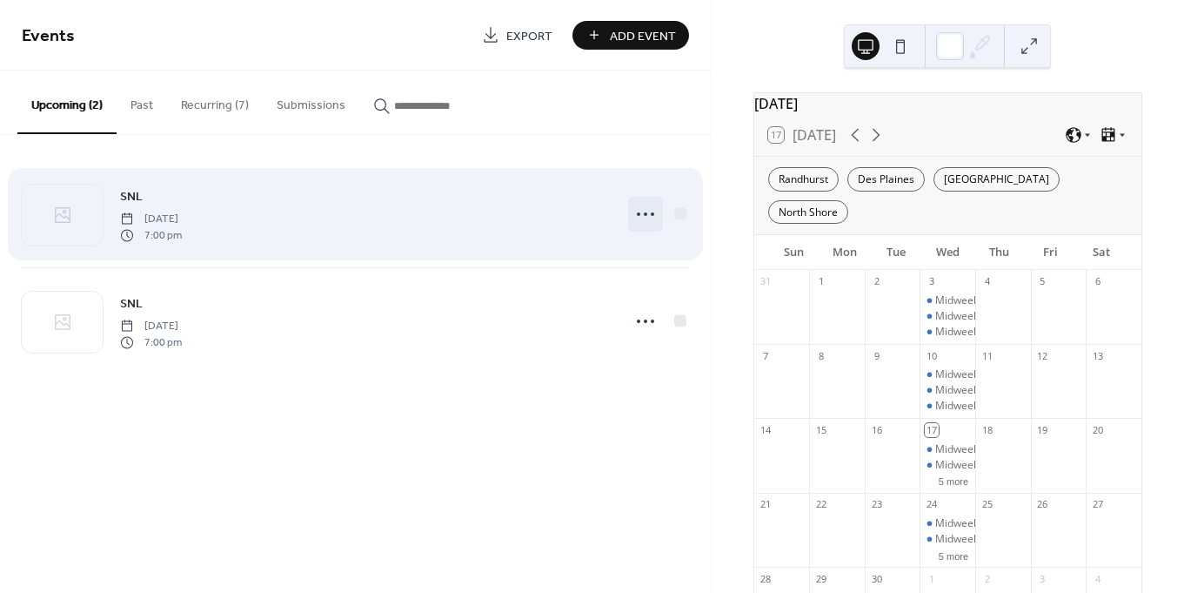
click at [642, 216] on icon at bounding box center [646, 214] width 28 height 28
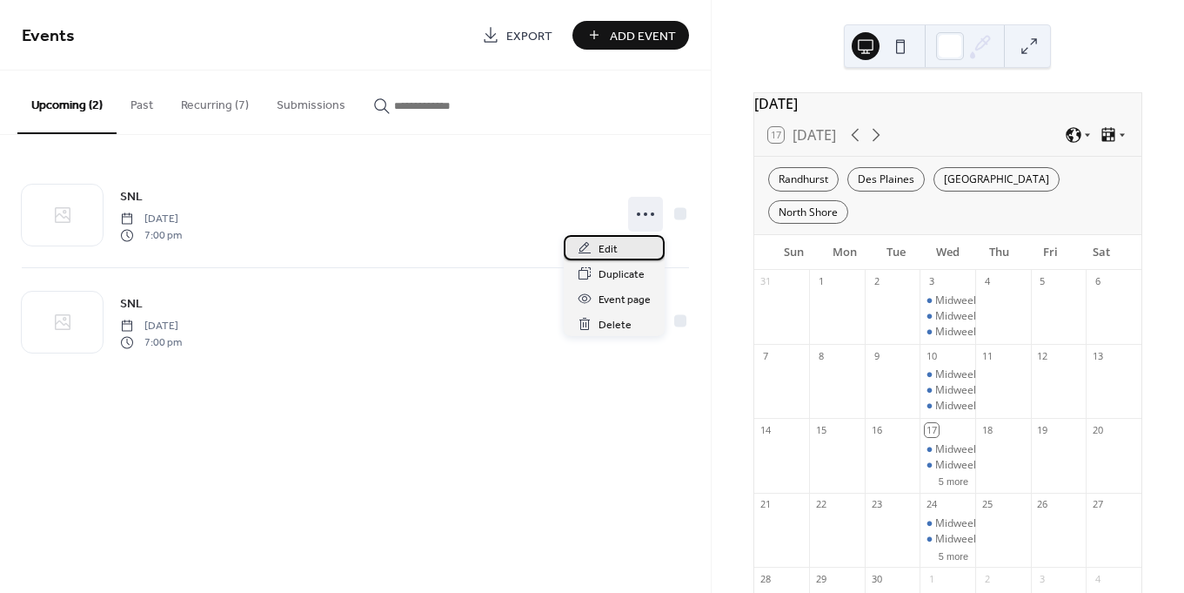
click at [613, 258] on span "Edit" at bounding box center [608, 249] width 19 height 18
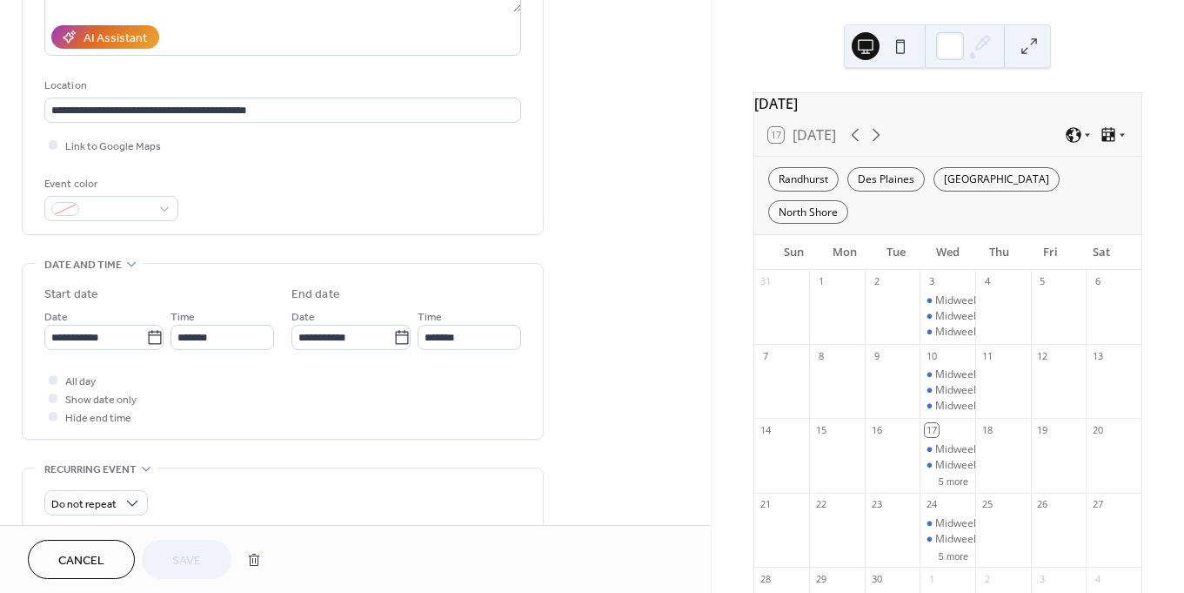
scroll to position [309, 0]
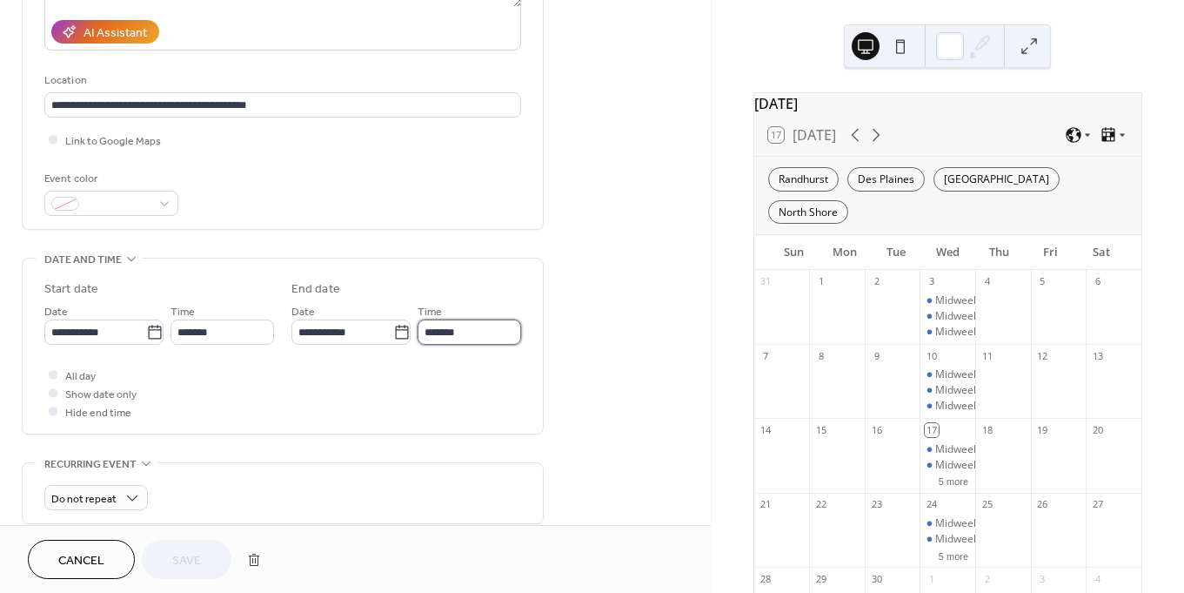
click at [430, 335] on input "*******" at bounding box center [470, 331] width 104 height 25
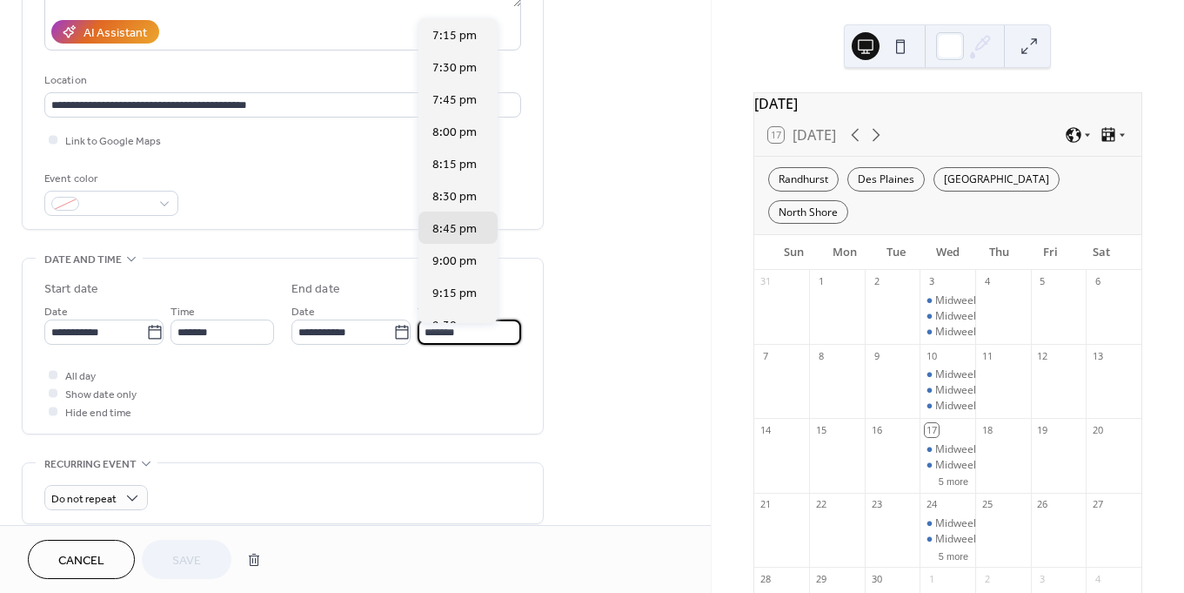
type input "*******"
click at [258, 387] on div "All day Show date only Hide end time" at bounding box center [282, 392] width 477 height 55
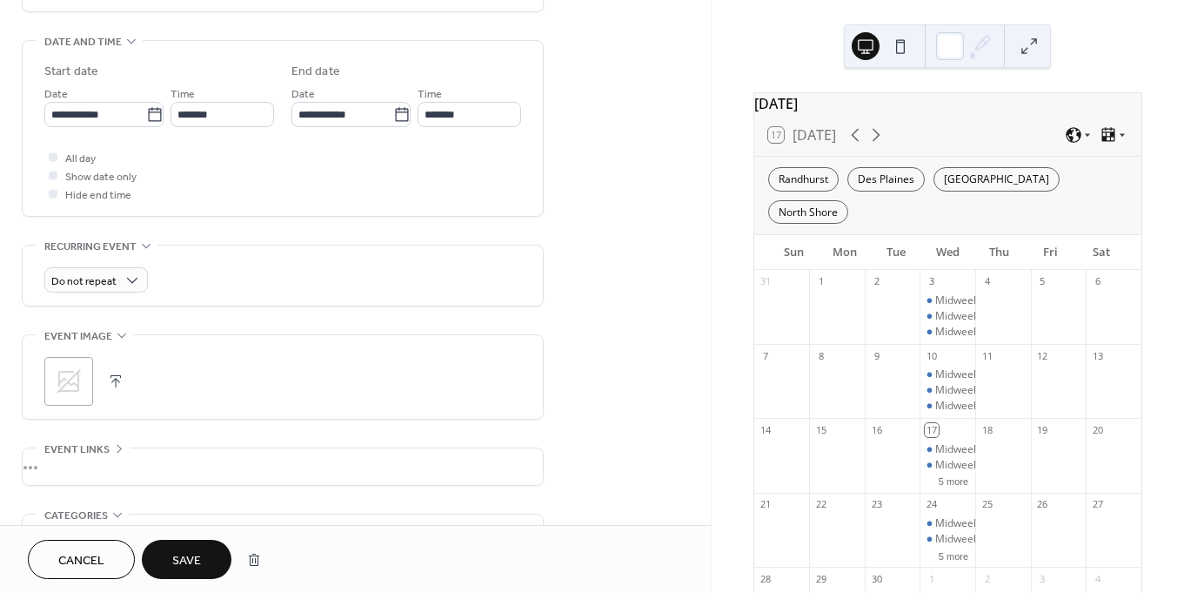
scroll to position [543, 0]
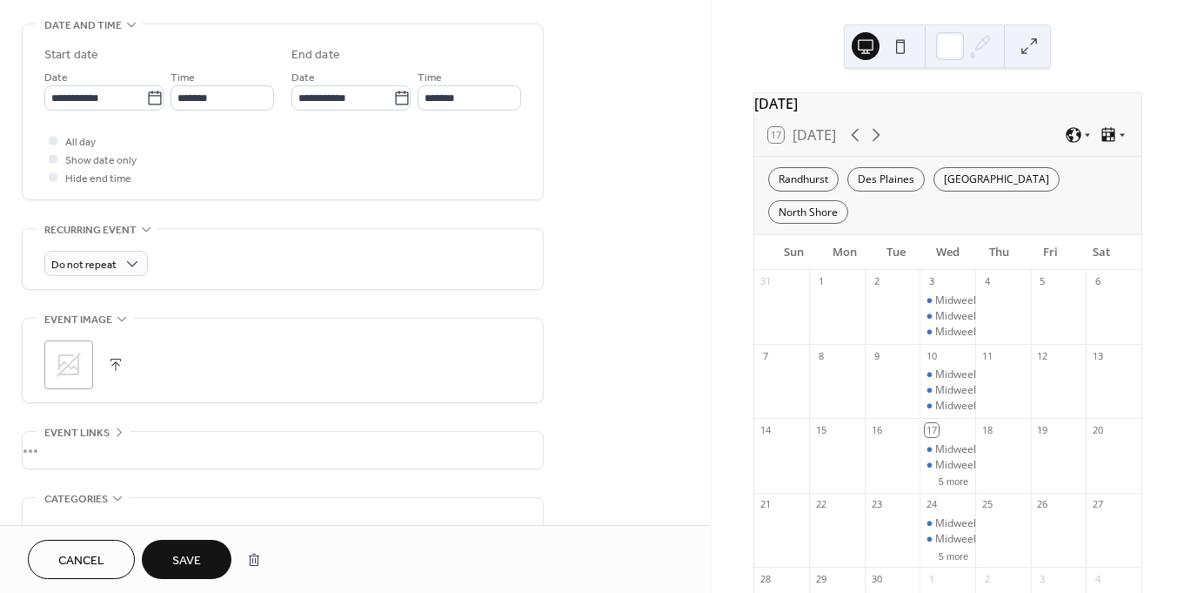
click at [184, 559] on span "Save" at bounding box center [186, 561] width 29 height 18
